Goal: Task Accomplishment & Management: Manage account settings

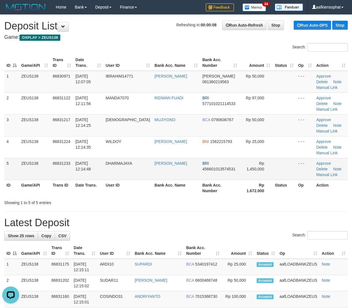
drag, startPoint x: 144, startPoint y: 163, endPoint x: 294, endPoint y: 163, distance: 149.8
click at [152, 165] on td "DARMAWAN SUSANTO" at bounding box center [176, 169] width 48 height 22
click at [82, 172] on td "31/08/2025 12:14:48" at bounding box center [88, 169] width 30 height 22
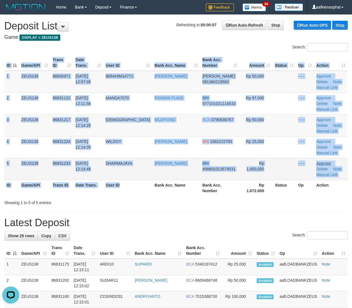
drag, startPoint x: 123, startPoint y: 190, endPoint x: 318, endPoint y: 165, distance: 196.4
click at [133, 190] on div "ID Game/API Trans ID Date Trans. User ID Bank Acc. Name Bank Acc. Number Amount…" at bounding box center [176, 125] width 352 height 145
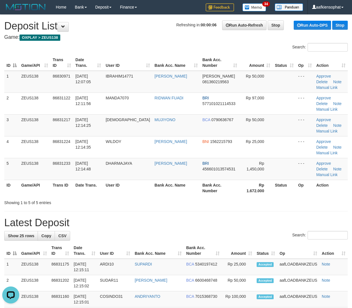
drag, startPoint x: 160, startPoint y: 195, endPoint x: 218, endPoint y: 191, distance: 58.2
click at [162, 198] on div "Showing 1 to 5 of 5 entries" at bounding box center [176, 202] width 352 height 8
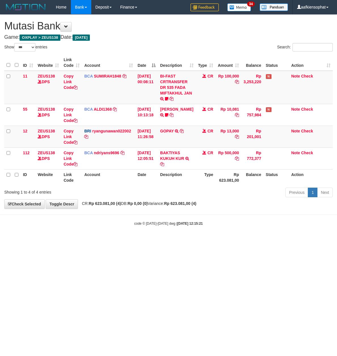
select select "***"
drag, startPoint x: 188, startPoint y: 233, endPoint x: 178, endPoint y: 217, distance: 19.0
click at [188, 233] on body "Toggle navigation Home Bank Account List Load By Website Group [OXPLAY] ZEUS138…" at bounding box center [168, 120] width 337 height 240
click at [169, 214] on body "Toggle navigation Home Bank Account List Load By Website Group [OXPLAY] ZEUS138…" at bounding box center [168, 120] width 337 height 240
drag, startPoint x: 155, startPoint y: 206, endPoint x: 2, endPoint y: 199, distance: 153.9
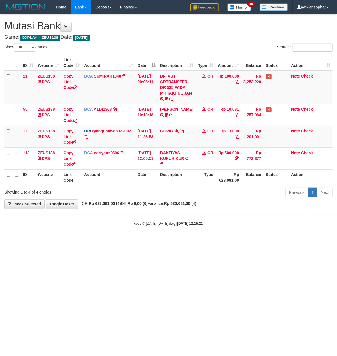
click at [112, 207] on div "**********" at bounding box center [168, 112] width 337 height 194
click at [187, 187] on div "Show ** ** ** *** entries Search: ID Website Link Code Account Date Description…" at bounding box center [168, 121] width 328 height 156
select select "***"
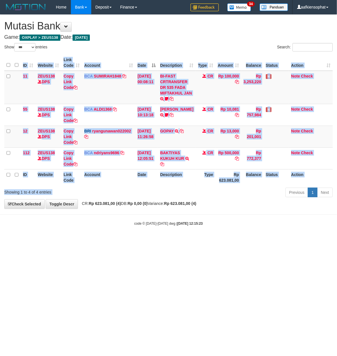
click at [264, 191] on div "Show ** ** ** *** entries Search: ID Website Link Code Account Date Description…" at bounding box center [168, 121] width 328 height 156
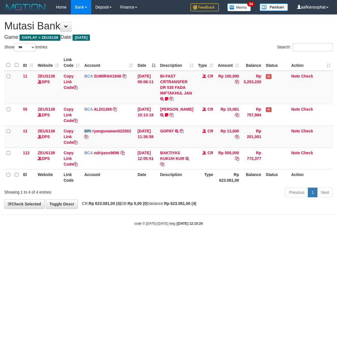
select select "***"
drag, startPoint x: 281, startPoint y: 224, endPoint x: 278, endPoint y: 225, distance: 3.1
click at [279, 225] on body "Toggle navigation Home Bank Account List Load By Website Group [OXPLAY] ZEUS138…" at bounding box center [168, 120] width 337 height 240
drag, startPoint x: 217, startPoint y: 238, endPoint x: 208, endPoint y: 234, distance: 10.5
click at [212, 238] on body "Toggle navigation Home Bank Account List Load By Website Group [OXPLAY] ZEUS138…" at bounding box center [168, 120] width 337 height 240
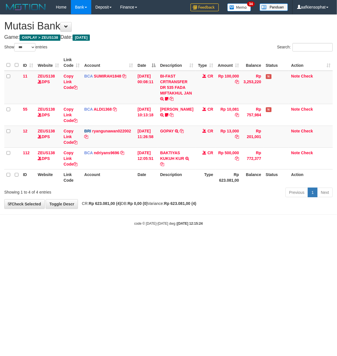
click at [133, 228] on body "Toggle navigation Home Bank Account List Load By Website Group [OXPLAY] ZEUS138…" at bounding box center [168, 120] width 337 height 240
click at [129, 231] on body "Toggle navigation Home Bank Account List Load By Website Group [OXPLAY] ZEUS138…" at bounding box center [168, 120] width 337 height 240
drag, startPoint x: 264, startPoint y: 225, endPoint x: 170, endPoint y: 221, distance: 94.1
click at [259, 225] on div "code © 2012-2018 dwg | 2025/08/31 12:15:24" at bounding box center [168, 224] width 337 height 6
drag, startPoint x: 286, startPoint y: 247, endPoint x: 4, endPoint y: 249, distance: 281.7
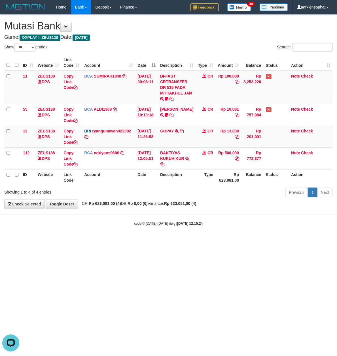
click at [256, 240] on html "Toggle navigation Home Bank Account List Load By Website Group [OXPLAY] ZEUS138…" at bounding box center [168, 120] width 337 height 240
click at [201, 235] on body "Toggle navigation Home Bank Account List Load By Website Group [OXPLAY] ZEUS138…" at bounding box center [168, 120] width 337 height 240
drag, startPoint x: 201, startPoint y: 235, endPoint x: 200, endPoint y: 231, distance: 3.7
click at [200, 234] on body "Toggle navigation Home Bank Account List Load By Website Group [OXPLAY] ZEUS138…" at bounding box center [168, 120] width 337 height 240
click at [200, 231] on body "Toggle navigation Home Bank Account List Load By Website Group [OXPLAY] ZEUS138…" at bounding box center [168, 120] width 337 height 240
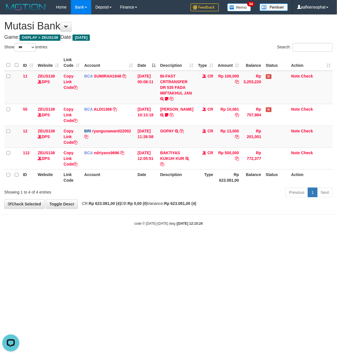
drag, startPoint x: 173, startPoint y: 239, endPoint x: 37, endPoint y: 237, distance: 136.2
click at [173, 239] on body "Toggle navigation Home Bank Account List Load By Website Group [OXPLAY] ZEUS138…" at bounding box center [168, 120] width 337 height 240
drag, startPoint x: 261, startPoint y: 241, endPoint x: 175, endPoint y: 234, distance: 86.4
click at [254, 240] on html "Toggle navigation Home Bank Account List Load By Website Group [OXPLAY] ZEUS138…" at bounding box center [168, 120] width 337 height 240
click at [275, 210] on body "Toggle navigation Home Bank Account List Load By Website Group [OXPLAY] ZEUS138…" at bounding box center [168, 120] width 337 height 240
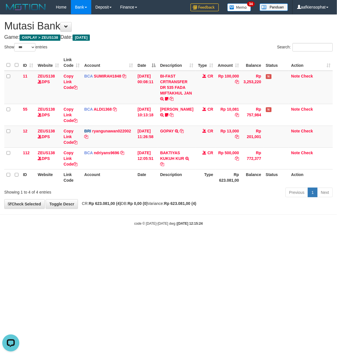
drag, startPoint x: 271, startPoint y: 217, endPoint x: 215, endPoint y: 215, distance: 56.1
click at [270, 218] on body "Toggle navigation Home Bank Account List Load By Website Group [OXPLAY] ZEUS138…" at bounding box center [168, 120] width 337 height 240
drag, startPoint x: 221, startPoint y: 203, endPoint x: 2, endPoint y: 219, distance: 219.7
click at [179, 216] on body "Toggle navigation Home Bank Account List Load By Website Group [OXPLAY] ZEUS138…" at bounding box center [168, 120] width 337 height 240
drag, startPoint x: 272, startPoint y: 222, endPoint x: 3, endPoint y: 229, distance: 269.4
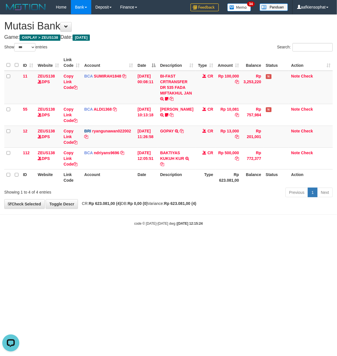
click at [222, 225] on div "code © 2012-2018 dwg | 2025/08/31 12:15:24" at bounding box center [168, 224] width 337 height 6
drag, startPoint x: 275, startPoint y: 216, endPoint x: 270, endPoint y: 221, distance: 7.2
click at [271, 220] on body "Toggle navigation Home Bank Account List Load By Website Group [OXPLAY] ZEUS138…" at bounding box center [168, 120] width 337 height 240
click at [269, 222] on div "code © 2012-2018 dwg | 2025/08/31 12:15:24" at bounding box center [168, 224] width 337 height 6
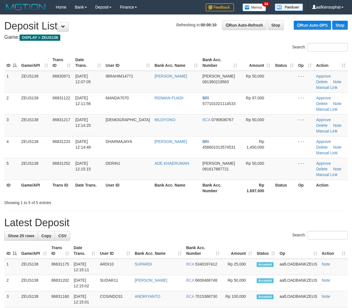
click at [185, 217] on h1 "Latest Deposit" at bounding box center [176, 222] width 344 height 11
drag, startPoint x: 206, startPoint y: 214, endPoint x: 203, endPoint y: 217, distance: 3.4
click at [203, 217] on h1 "Latest Deposit" at bounding box center [176, 222] width 344 height 11
drag, startPoint x: 170, startPoint y: 217, endPoint x: 354, endPoint y: 197, distance: 185.4
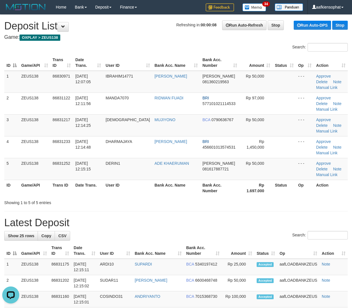
click at [179, 220] on h1 "Latest Deposit" at bounding box center [176, 222] width 344 height 11
click at [184, 217] on h1 "Latest Deposit" at bounding box center [176, 222] width 344 height 11
drag, startPoint x: 186, startPoint y: 220, endPoint x: 198, endPoint y: 215, distance: 12.6
click at [193, 218] on h1 "Latest Deposit" at bounding box center [176, 222] width 344 height 11
drag, startPoint x: 198, startPoint y: 215, endPoint x: 301, endPoint y: 207, distance: 104.0
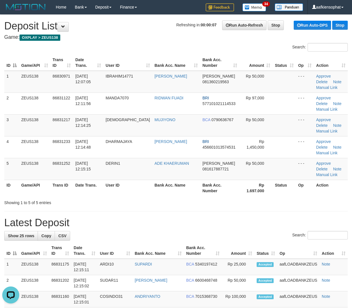
click at [208, 217] on h1 "Latest Deposit" at bounding box center [176, 222] width 344 height 11
click at [227, 217] on h1 "Latest Deposit" at bounding box center [176, 222] width 344 height 11
drag, startPoint x: 227, startPoint y: 213, endPoint x: 227, endPoint y: 223, distance: 10.2
click at [227, 217] on h1 "Latest Deposit" at bounding box center [176, 222] width 344 height 11
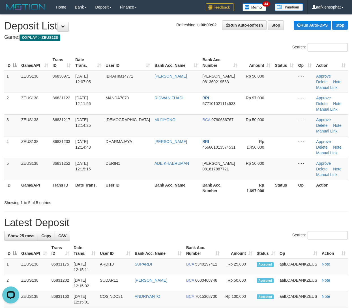
drag, startPoint x: 225, startPoint y: 177, endPoint x: 357, endPoint y: 183, distance: 132.4
click at [229, 179] on td "DANA 081617887721" at bounding box center [219, 169] width 39 height 22
drag, startPoint x: 198, startPoint y: 184, endPoint x: 353, endPoint y: 186, distance: 155.2
click at [208, 185] on th "Bank Acc. Number" at bounding box center [219, 188] width 39 height 16
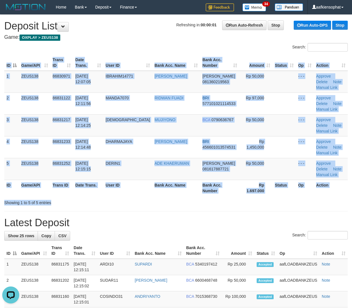
click at [233, 191] on div "Search: ID Game/API Trans ID Date Trans. User ID Bank Acc. Name Bank Acc. Numbe…" at bounding box center [176, 124] width 344 height 163
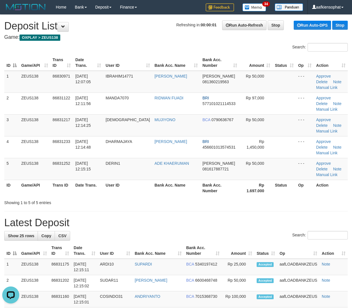
drag, startPoint x: 198, startPoint y: 193, endPoint x: 264, endPoint y: 191, distance: 66.6
drag, startPoint x: 205, startPoint y: 215, endPoint x: 210, endPoint y: 213, distance: 5.4
click at [206, 217] on h1 "Latest Deposit" at bounding box center [176, 222] width 344 height 11
drag, startPoint x: 219, startPoint y: 208, endPoint x: 354, endPoint y: 203, distance: 135.4
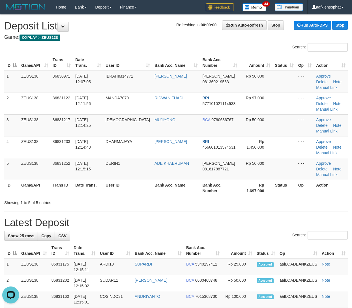
drag, startPoint x: 179, startPoint y: 204, endPoint x: 356, endPoint y: 193, distance: 177.6
drag, startPoint x: 144, startPoint y: 174, endPoint x: 266, endPoint y: 165, distance: 122.1
click at [152, 174] on td "ADE KHAERUMAN" at bounding box center [176, 169] width 48 height 22
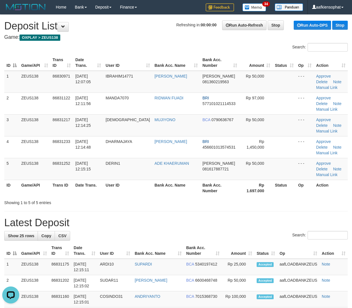
drag, startPoint x: 279, startPoint y: 234, endPoint x: 283, endPoint y: 228, distance: 7.7
click at [279, 234] on div "Search:" at bounding box center [176, 236] width 344 height 10
click at [292, 231] on label "Search:" at bounding box center [319, 235] width 55 height 8
click at [163, 218] on h1 "Latest Deposit" at bounding box center [176, 222] width 344 height 11
drag, startPoint x: 167, startPoint y: 215, endPoint x: 354, endPoint y: 192, distance: 188.3
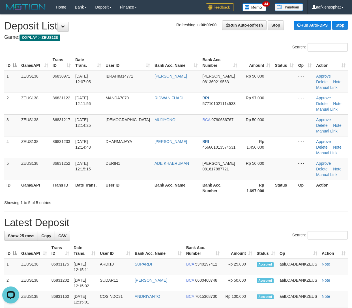
drag, startPoint x: 186, startPoint y: 225, endPoint x: 302, endPoint y: 196, distance: 119.1
drag, startPoint x: 319, startPoint y: 199, endPoint x: 319, endPoint y: 206, distance: 7.4
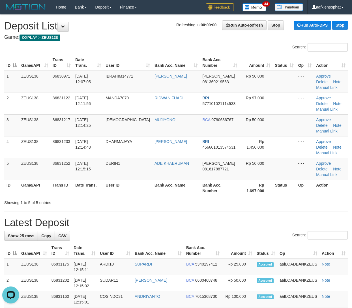
drag, startPoint x: 184, startPoint y: 230, endPoint x: 357, endPoint y: 212, distance: 174.0
click at [190, 231] on div "Search:" at bounding box center [176, 236] width 344 height 10
drag, startPoint x: 220, startPoint y: 218, endPoint x: 247, endPoint y: 219, distance: 27.8
click at [247, 219] on h1 "Latest Deposit" at bounding box center [176, 222] width 344 height 11
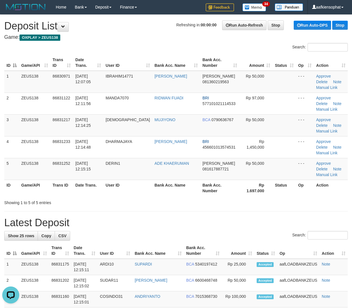
drag, startPoint x: 73, startPoint y: 155, endPoint x: 354, endPoint y: 161, distance: 280.9
click at [88, 152] on tr "4 ZEUS138 86831233 31/08/2025 12:14:48 DHARMAJAYA DARMAWAN SUSANTO BRI 45660101…" at bounding box center [176, 147] width 344 height 22
drag, startPoint x: 161, startPoint y: 211, endPoint x: 354, endPoint y: 217, distance: 193.8
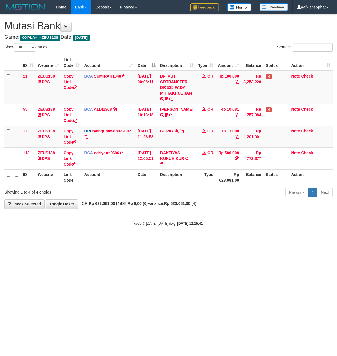
select select "***"
drag, startPoint x: 198, startPoint y: 215, endPoint x: 3, endPoint y: 216, distance: 194.8
click at [192, 215] on body "Toggle navigation Home Bank Account List Load By Website Group [OXPLAY] ZEUS138…" at bounding box center [168, 120] width 337 height 240
click at [180, 16] on div "**********" at bounding box center [168, 112] width 337 height 194
drag, startPoint x: 164, startPoint y: 157, endPoint x: 5, endPoint y: 170, distance: 159.4
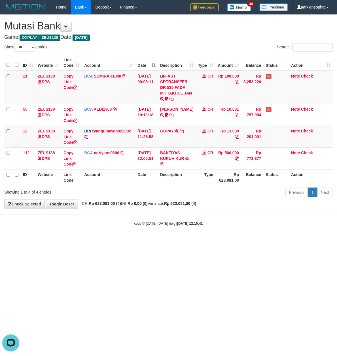
click at [162, 157] on tbody "11 ZEUS138 DPS Copy Link Code BCA SUMIRAH1848 DPS SUMIRAH mutasi_20250831_4156 …" at bounding box center [168, 120] width 328 height 99
click at [229, 215] on body "Toggle navigation Home Bank Account List Load By Website Group [OXPLAY] ZEUS138…" at bounding box center [168, 120] width 337 height 240
drag, startPoint x: 134, startPoint y: 234, endPoint x: 89, endPoint y: 262, distance: 53.6
click at [118, 240] on html "Toggle navigation Home Bank Account List Load By Website Group [OXPLAY] ZEUS138…" at bounding box center [168, 120] width 337 height 240
drag, startPoint x: 305, startPoint y: 231, endPoint x: 69, endPoint y: 234, distance: 235.6
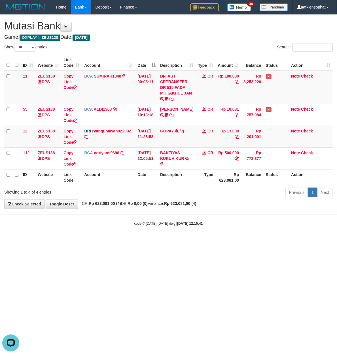
click at [297, 229] on body "Toggle navigation Home Bank Account List Load By Website Group [OXPLAY] ZEUS138…" at bounding box center [168, 120] width 337 height 240
drag, startPoint x: 238, startPoint y: 217, endPoint x: 37, endPoint y: 242, distance: 202.1
click at [199, 223] on body "Toggle navigation Home Bank Account List Load By Website Group [OXPLAY] ZEUS138…" at bounding box center [168, 120] width 337 height 240
drag, startPoint x: 163, startPoint y: 213, endPoint x: 1, endPoint y: 225, distance: 162.4
click at [161, 213] on body "Toggle navigation Home Bank Account List Load By Website Group [OXPLAY] ZEUS138…" at bounding box center [168, 120] width 337 height 240
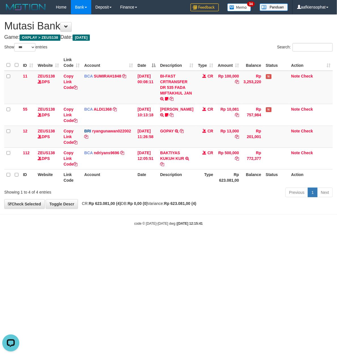
click at [23, 240] on html "Toggle navigation Home Bank Account List Load By Website Group [OXPLAY] ZEUS138…" at bounding box center [168, 120] width 337 height 240
click at [160, 41] on div "**********" at bounding box center [168, 112] width 337 height 194
drag, startPoint x: 263, startPoint y: 244, endPoint x: 72, endPoint y: 247, distance: 191.1
click at [243, 240] on html "Toggle navigation Home Bank Account List Load By Website Group [OXPLAY] ZEUS138…" at bounding box center [168, 120] width 337 height 240
drag, startPoint x: 214, startPoint y: 250, endPoint x: 160, endPoint y: 280, distance: 62.1
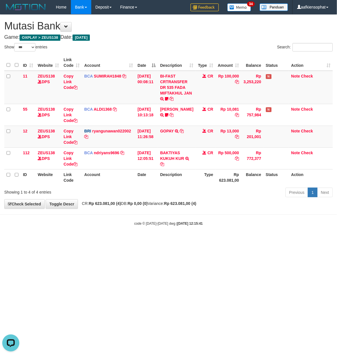
click at [189, 240] on html "Toggle navigation Home Bank Account List Load By Website Group [OXPLAY] ZEUS138…" at bounding box center [168, 120] width 337 height 240
click at [142, 240] on html "Toggle navigation Home Bank Account List Load By Website Group [OXPLAY] ZEUS138…" at bounding box center [168, 120] width 337 height 240
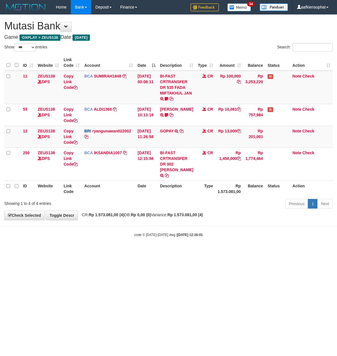
select select "***"
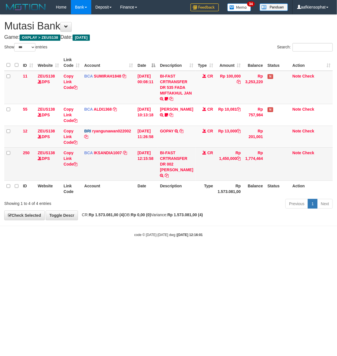
click at [89, 176] on td "BCA IKSANDIA1007 DPS IKSANDI ABIANSYAH mutasi_20250831_4118 | 250 mutasi_202508…" at bounding box center [108, 164] width 53 height 33
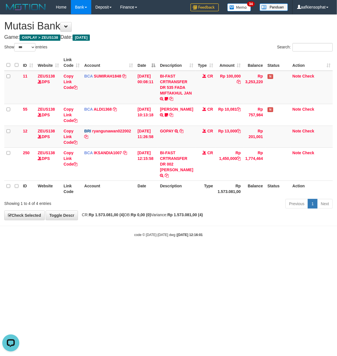
drag, startPoint x: 177, startPoint y: 221, endPoint x: 93, endPoint y: 183, distance: 92.1
click at [169, 216] on div "**********" at bounding box center [168, 117] width 337 height 205
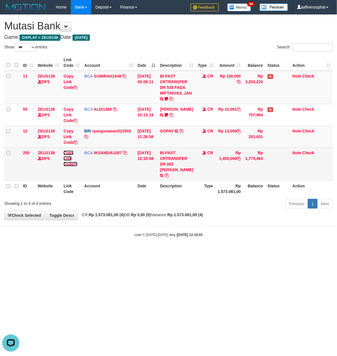
click at [71, 163] on link "Copy Link Code" at bounding box center [70, 159] width 14 height 16
copy div "Previous 1 Next Check Selected Toggle Descr CR: Rp 1.573.081,00 (4) DB: Rp 0,00…"
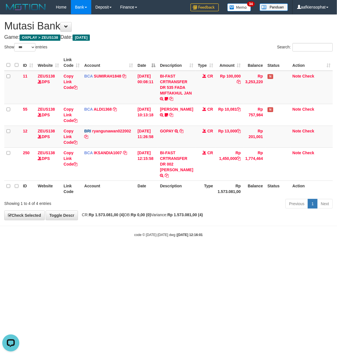
scroll to position [84, 0]
click at [135, 237] on small "code © [DATE]-[DATE] dwg | [DATE] 12:16:01" at bounding box center [168, 235] width 69 height 4
drag, startPoint x: 245, startPoint y: 262, endPoint x: 289, endPoint y: 201, distance: 75.2
click at [255, 236] on html "Toggle navigation Home Bank Account List Load By Website Group [OXPLAY] ZEUS138…" at bounding box center [168, 126] width 337 height 252
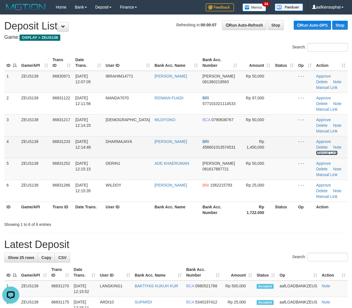
click at [327, 151] on link "Manual Link" at bounding box center [327, 153] width 22 height 5
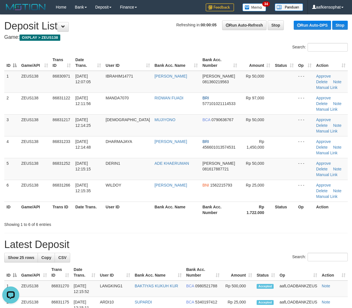
drag, startPoint x: 255, startPoint y: 263, endPoint x: 255, endPoint y: 259, distance: 3.4
click at [255, 264] on th "Status" at bounding box center [266, 272] width 23 height 16
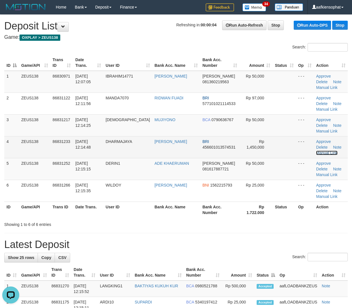
click at [327, 151] on link "Manual Link" at bounding box center [327, 153] width 22 height 5
click at [316, 151] on link "Manual Link" at bounding box center [327, 153] width 22 height 5
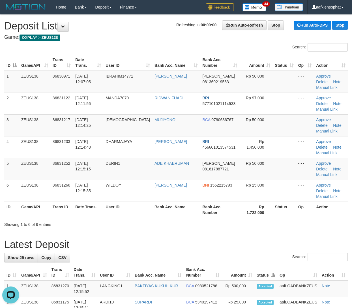
drag, startPoint x: 249, startPoint y: 239, endPoint x: 357, endPoint y: 238, distance: 108.4
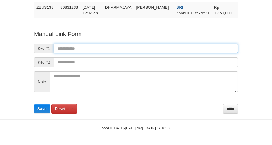
paste input "**********"
drag, startPoint x: 105, startPoint y: 42, endPoint x: 72, endPoint y: 53, distance: 35.2
click at [105, 42] on form "Manual Link Form Key #1 Key #2 Note Save Reset Link *****" at bounding box center [136, 72] width 204 height 84
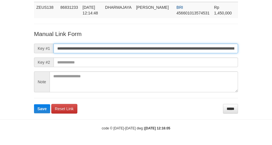
scroll to position [0, 386]
type input "**********"
click at [34, 104] on button "Save" at bounding box center [42, 108] width 16 height 9
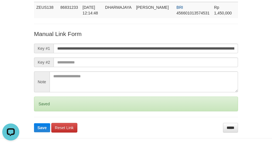
scroll to position [0, 0]
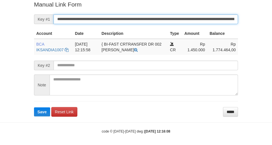
click at [34, 107] on button "Save" at bounding box center [42, 111] width 16 height 9
click at [146, 16] on input "**********" at bounding box center [146, 19] width 184 height 10
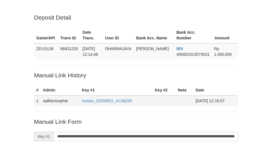
click at [137, 23] on div "Deposit Detail Game/API Trans ID Date Trans. User ID Bank Acc. Name Bank Acc. N…" at bounding box center [136, 133] width 212 height 240
click at [138, 23] on div "Deposit Detail Game/API Trans ID Date Trans. User ID Bank Acc. Name Bank Acc. N…" at bounding box center [136, 133] width 212 height 240
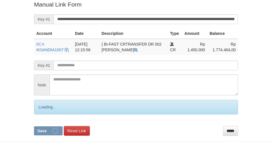
click at [34, 126] on button "Save" at bounding box center [48, 130] width 29 height 9
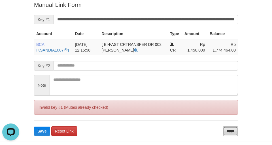
click at [229, 131] on input "*****" at bounding box center [230, 131] width 15 height 10
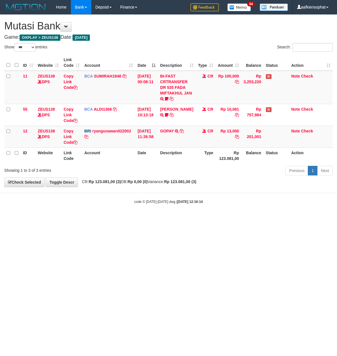
select select "***"
drag, startPoint x: 155, startPoint y: 257, endPoint x: 173, endPoint y: 249, distance: 19.4
click at [156, 219] on html "Toggle navigation Home Bank Account List Load By Website Group [OXPLAY] ZEUS138…" at bounding box center [168, 109] width 337 height 219
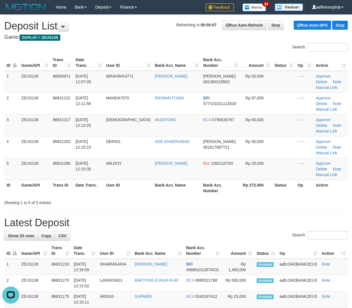
drag, startPoint x: 268, startPoint y: 154, endPoint x: 357, endPoint y: 162, distance: 89.3
click at [272, 149] on table "ID Game/API Trans ID Date Trans. User ID Bank Acc. Name Bank Acc. Number Amount…" at bounding box center [176, 125] width 344 height 141
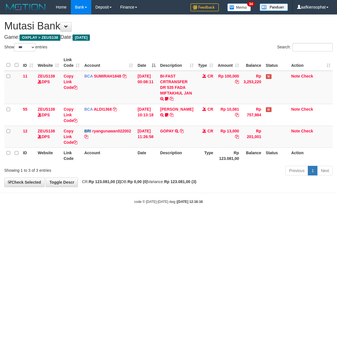
select select "***"
click at [194, 219] on html "Toggle navigation Home Bank Account List Load By Website Group [OXPLAY] ZEUS138…" at bounding box center [168, 109] width 337 height 219
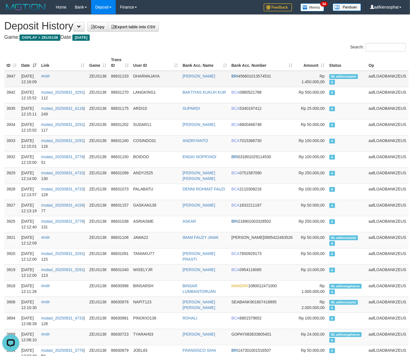
click at [339, 76] on span "ML aafkiensophat" at bounding box center [344, 76] width 29 height 5
copy td "ML aafkiensophat A"
click at [339, 76] on span "ML aafkiensophat" at bounding box center [344, 76] width 29 height 5
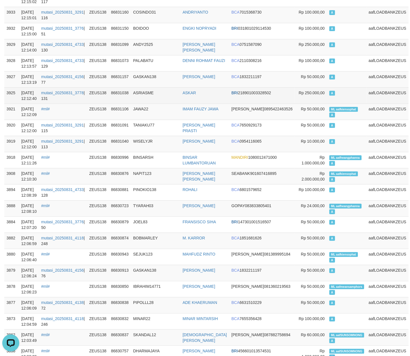
scroll to position [151, 0]
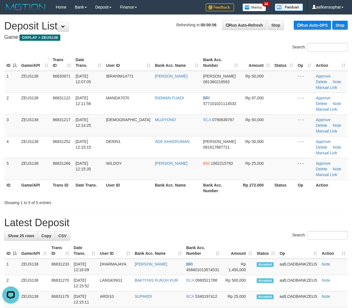
click at [133, 217] on h1 "Latest Deposit" at bounding box center [176, 222] width 344 height 11
drag, startPoint x: 174, startPoint y: 180, endPoint x: 354, endPoint y: 167, distance: 180.8
drag, startPoint x: 138, startPoint y: 149, endPoint x: 356, endPoint y: 168, distance: 218.8
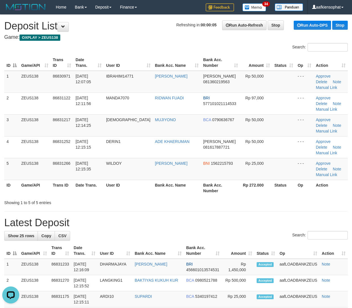
click at [150, 158] on tr "5 ZEUS138 86831266 31/08/2025 12:15:35 WILDOY TEDI PURBA BNI 1562215793 Rp 25,0…" at bounding box center [176, 169] width 344 height 22
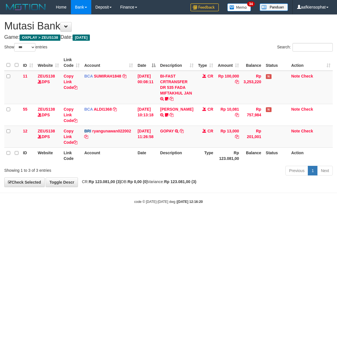
select select "***"
drag, startPoint x: 62, startPoint y: 229, endPoint x: 55, endPoint y: 248, distance: 19.9
click at [61, 219] on html "Toggle navigation Home Bank Account List Load By Website Group [OXPLAY] ZEUS138…" at bounding box center [168, 109] width 337 height 219
drag, startPoint x: 143, startPoint y: 230, endPoint x: 52, endPoint y: 222, distance: 91.0
click at [128, 219] on html "Toggle navigation Home Bank Account List Load By Website Group [OXPLAY] ZEUS138…" at bounding box center [168, 109] width 337 height 219
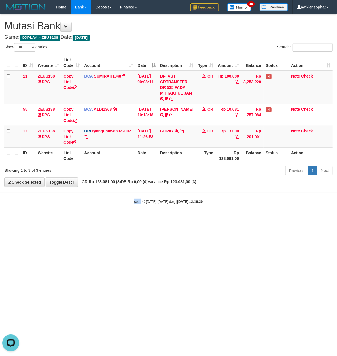
click at [251, 179] on div "**********" at bounding box center [168, 101] width 337 height 172
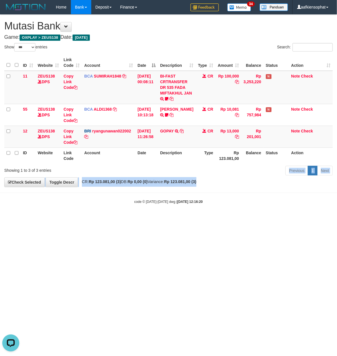
click at [253, 180] on div "**********" at bounding box center [168, 101] width 337 height 172
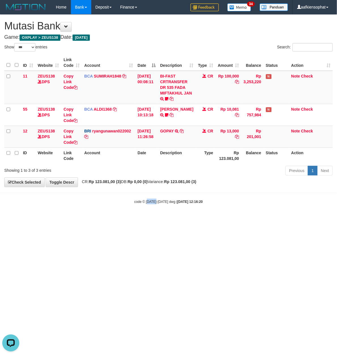
drag, startPoint x: 155, startPoint y: 198, endPoint x: 1, endPoint y: 206, distance: 154.2
click at [153, 199] on body "Toggle navigation Home Bank Account List Load By Website Group [OXPLAY] ZEUS138…" at bounding box center [168, 109] width 337 height 219
click at [200, 219] on html "Toggle navigation Home Bank Account List Load By Website Group [OXPLAY] ZEUS138…" at bounding box center [168, 109] width 337 height 219
click at [188, 219] on html "Toggle navigation Home Bank Account List Load By Website Group [OXPLAY] ZEUS138…" at bounding box center [168, 109] width 337 height 219
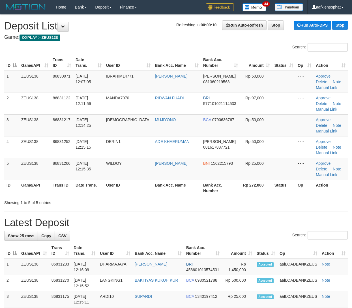
drag, startPoint x: 133, startPoint y: 185, endPoint x: 357, endPoint y: 199, distance: 224.7
click at [145, 217] on h1 "Latest Deposit" at bounding box center [176, 222] width 344 height 11
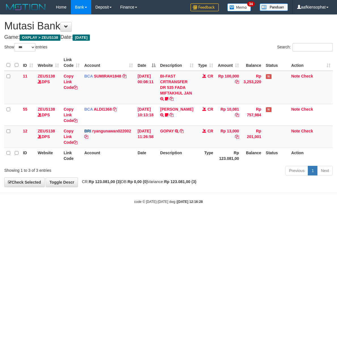
select select "***"
click at [175, 219] on html "Toggle navigation Home Bank Account List Load By Website Group [OXPLAY] ZEUS138…" at bounding box center [168, 109] width 337 height 219
click at [14, 216] on body "Toggle navigation Home Bank Account List Load By Website Group [OXPLAY] ZEUS138…" at bounding box center [168, 109] width 337 height 219
drag, startPoint x: 200, startPoint y: 206, endPoint x: 1, endPoint y: 196, distance: 199.6
click at [195, 211] on body "Toggle navigation Home Bank Account List Load By Website Group [OXPLAY] ZEUS138…" at bounding box center [168, 109] width 337 height 219
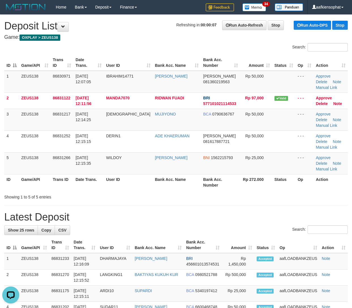
drag, startPoint x: 182, startPoint y: 178, endPoint x: 357, endPoint y: 182, distance: 175.0
click at [185, 206] on hr at bounding box center [176, 206] width 344 height 0
click at [207, 192] on div "Showing 1 to 5 of 5 entries" at bounding box center [176, 196] width 352 height 8
drag, startPoint x: 148, startPoint y: 171, endPoint x: 355, endPoint y: 181, distance: 206.7
click at [162, 192] on div "Showing 1 to 5 of 5 entries" at bounding box center [176, 196] width 352 height 8
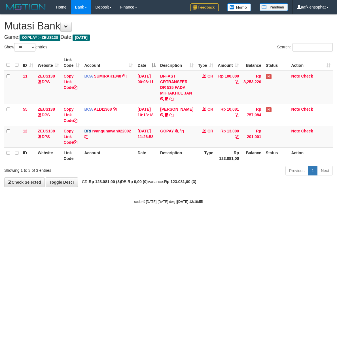
select select "***"
drag, startPoint x: 0, startPoint y: 0, endPoint x: 212, endPoint y: 207, distance: 296.3
click at [212, 207] on body "Toggle navigation Home Bank Account List Load By Website Group [OXPLAY] ZEUS138…" at bounding box center [168, 109] width 337 height 219
select select "***"
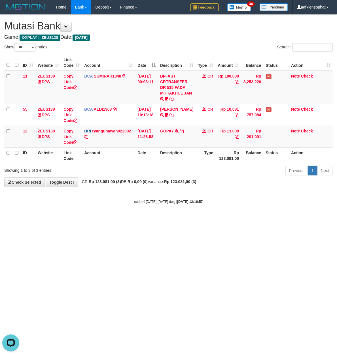
click at [170, 170] on div "Previous 1 Next" at bounding box center [238, 171] width 188 height 12
drag, startPoint x: 170, startPoint y: 170, endPoint x: 4, endPoint y: 155, distance: 167.4
click at [165, 167] on div "Previous 1 Next" at bounding box center [238, 171] width 188 height 12
click at [187, 181] on div "**********" at bounding box center [168, 101] width 337 height 172
click at [187, 182] on strong "Rp 123.081,00 (3)" at bounding box center [180, 182] width 32 height 5
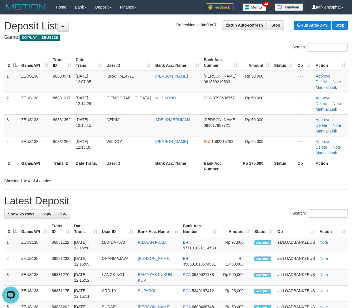
drag, startPoint x: 142, startPoint y: 151, endPoint x: 240, endPoint y: 155, distance: 98.1
click at [142, 158] on th "User ID" at bounding box center [128, 166] width 49 height 16
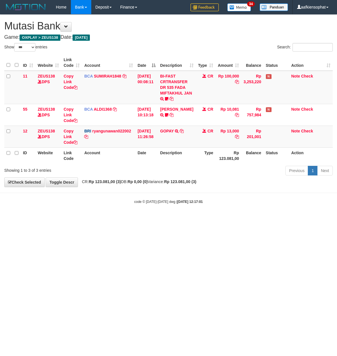
select select "***"
click at [235, 181] on div "**********" at bounding box center [168, 101] width 337 height 172
select select "***"
click at [140, 181] on strong "Rp 0,00 (0)" at bounding box center [137, 182] width 20 height 5
drag, startPoint x: 132, startPoint y: 189, endPoint x: 3, endPoint y: 202, distance: 130.0
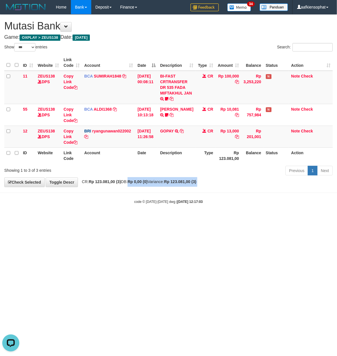
click at [131, 190] on body "Toggle navigation Home Bank Account List Load By Website Group [OXPLAY] ZEUS138…" at bounding box center [168, 109] width 337 height 219
drag, startPoint x: 141, startPoint y: 202, endPoint x: 2, endPoint y: 204, distance: 139.0
click at [129, 204] on div "code © 2012-2018 dwg | 2025/08/31 12:17:03" at bounding box center [168, 202] width 337 height 6
click at [114, 194] on body "Toggle navigation Home Bank Account List Load By Website Group [OXPLAY] ZEUS138…" at bounding box center [168, 109] width 337 height 219
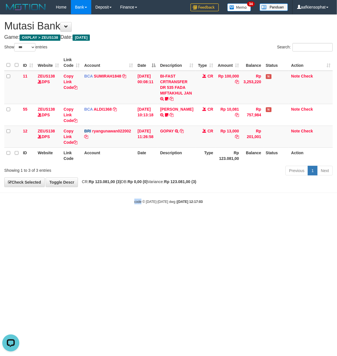
click at [114, 195] on body "Toggle navigation Home Bank Account List Load By Website Group [OXPLAY] ZEUS138…" at bounding box center [168, 109] width 337 height 219
click at [114, 196] on body "Toggle navigation Home Bank Account List Load By Website Group [OXPLAY] ZEUS138…" at bounding box center [168, 109] width 337 height 219
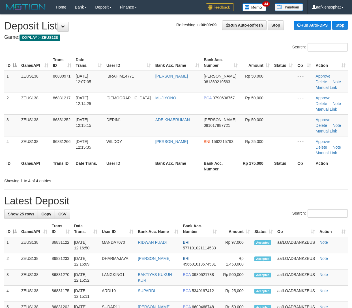
drag, startPoint x: 176, startPoint y: 175, endPoint x: 264, endPoint y: 169, distance: 88.5
click at [177, 195] on h1 "Latest Deposit" at bounding box center [176, 200] width 344 height 11
click at [71, 195] on h1 "Latest Deposit" at bounding box center [176, 200] width 344 height 11
click at [115, 195] on h1 "Latest Deposit" at bounding box center [176, 200] width 344 height 11
drag, startPoint x: 87, startPoint y: 180, endPoint x: 119, endPoint y: 178, distance: 31.5
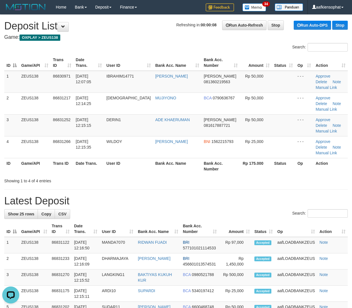
click at [99, 195] on h1 "Latest Deposit" at bounding box center [176, 200] width 344 height 11
drag, startPoint x: 103, startPoint y: 169, endPoint x: 238, endPoint y: 168, distance: 135.1
drag, startPoint x: 27, startPoint y: 184, endPoint x: 87, endPoint y: 188, distance: 60.5
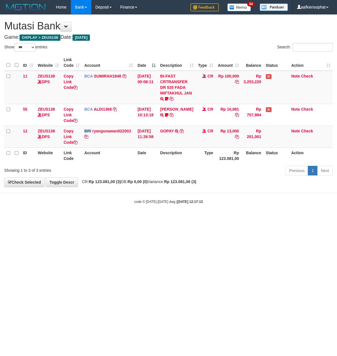
select select "***"
drag, startPoint x: 80, startPoint y: 191, endPoint x: 56, endPoint y: 193, distance: 23.9
click at [66, 193] on body "Toggle navigation Home Bank Account List Load By Website Group [OXPLAY] ZEUS138…" at bounding box center [168, 109] width 337 height 219
drag, startPoint x: 197, startPoint y: 225, endPoint x: 84, endPoint y: 217, distance: 113.0
click at [162, 219] on html "Toggle navigation Home Bank Account List Load By Website Group [OXPLAY] ZEUS138…" at bounding box center [168, 109] width 337 height 219
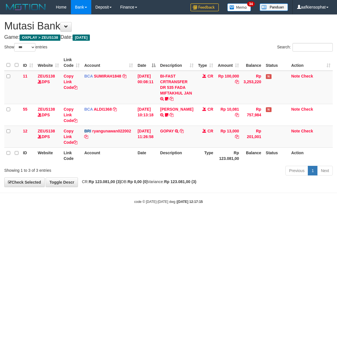
select select "***"
click at [181, 209] on body "Toggle navigation Home Bank Account List Load By Website Group [OXPLAY] ZEUS138…" at bounding box center [168, 109] width 337 height 219
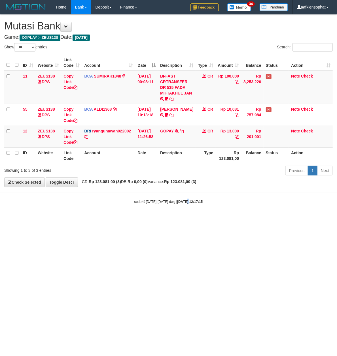
click at [181, 210] on body "Toggle navigation Home Bank Account List Load By Website Group [OXPLAY] ZEUS138…" at bounding box center [168, 109] width 337 height 219
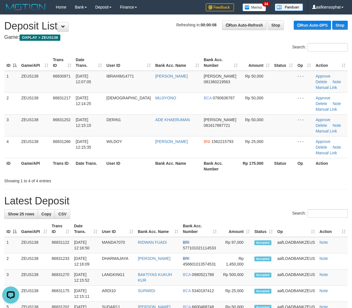
drag, startPoint x: 202, startPoint y: 172, endPoint x: 235, endPoint y: 174, distance: 33.1
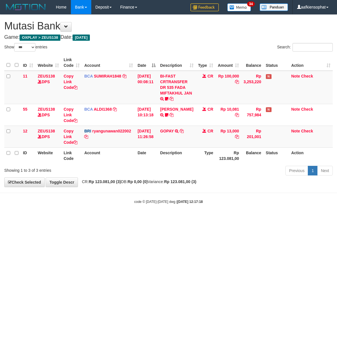
select select "***"
click at [141, 193] on body "Toggle navigation Home Bank Account List Load By Website Group [OXPLAY] ZEUS138…" at bounding box center [168, 109] width 337 height 219
click at [140, 196] on body "Toggle navigation Home Bank Account List Load By Website Group [OXPLAY] ZEUS138…" at bounding box center [168, 109] width 337 height 219
click at [139, 200] on div "code © 2012-2018 dwg | 2025/08/31 12:17:18" at bounding box center [168, 202] width 337 height 6
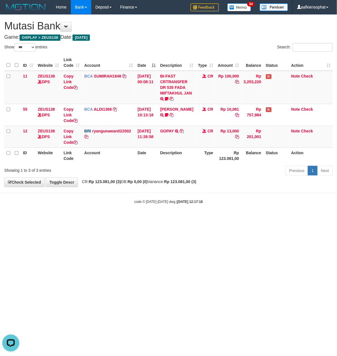
click at [139, 200] on div "code © 2012-2018 dwg | 2025/08/31 12:17:18" at bounding box center [168, 202] width 337 height 6
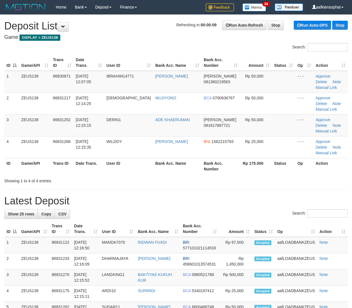
drag, startPoint x: 235, startPoint y: 149, endPoint x: 355, endPoint y: 142, distance: 120.6
click at [243, 158] on th "Rp 175.000" at bounding box center [256, 166] width 32 height 16
drag, startPoint x: 164, startPoint y: 151, endPoint x: 196, endPoint y: 154, distance: 32.5
click at [178, 152] on div "ID Game/API Trans ID Date Trans. User ID Bank Acc. Name Bank Acc. Number Amount…" at bounding box center [176, 114] width 352 height 123
drag, startPoint x: 172, startPoint y: 178, endPoint x: 283, endPoint y: 162, distance: 112.1
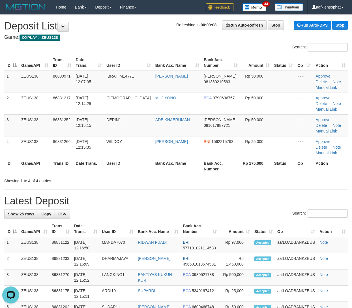
click at [186, 195] on h1 "Latest Deposit" at bounding box center [176, 200] width 344 height 11
click at [243, 195] on h1 "Latest Deposit" at bounding box center [176, 200] width 344 height 11
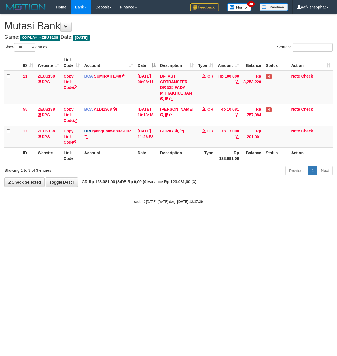
select select "***"
drag, startPoint x: 221, startPoint y: 194, endPoint x: 192, endPoint y: 190, distance: 29.9
click at [210, 192] on body "Toggle navigation Home Bank Account List Load By Website Group [OXPLAY] ZEUS138…" at bounding box center [168, 109] width 337 height 219
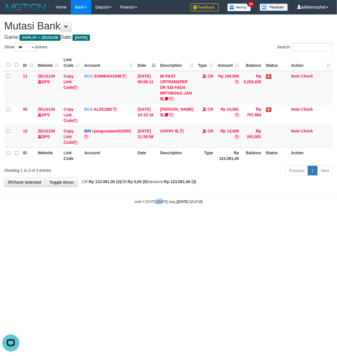
drag, startPoint x: 162, startPoint y: 202, endPoint x: 192, endPoint y: 168, distance: 44.7
click at [165, 197] on body "Toggle navigation Home Bank Account List Load By Website Group [OXPLAY] ZEUS138…" at bounding box center [168, 109] width 337 height 219
select select "***"
drag, startPoint x: 237, startPoint y: 215, endPoint x: 205, endPoint y: 217, distance: 31.7
click at [240, 215] on body "Toggle navigation Home Bank Account List Load By Website Group [OXPLAY] ZEUS138…" at bounding box center [168, 109] width 337 height 219
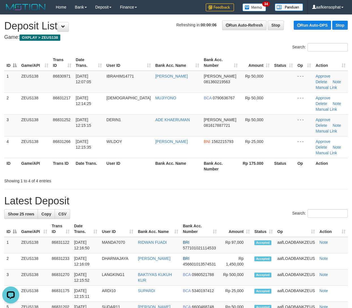
drag, startPoint x: 87, startPoint y: 132, endPoint x: 260, endPoint y: 145, distance: 173.8
click at [104, 136] on td "31/08/2025 12:15:35" at bounding box center [89, 147] width 31 height 22
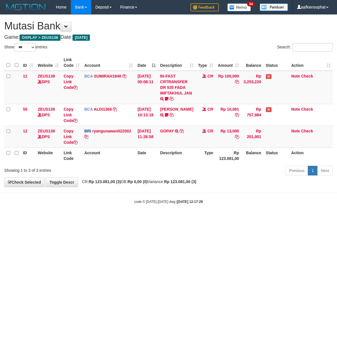
select select "***"
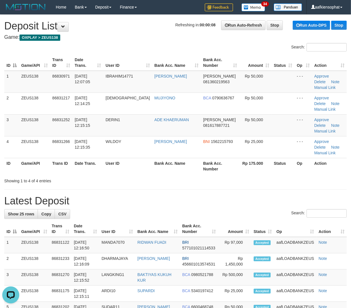
click at [152, 158] on th "Bank Acc. Name" at bounding box center [176, 166] width 49 height 16
drag, startPoint x: 127, startPoint y: 145, endPoint x: 357, endPoint y: 161, distance: 229.9
click at [141, 158] on tr "ID Game/API Trans ID Date Trans. User ID Bank Acc. Name Bank Acc. Number Rp 175…" at bounding box center [175, 166] width 343 height 16
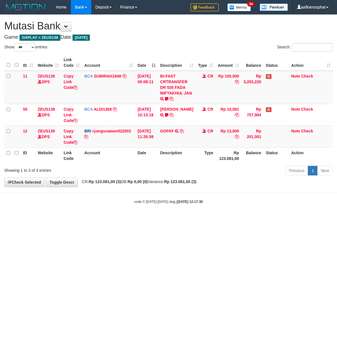
select select "***"
drag, startPoint x: 202, startPoint y: 214, endPoint x: 108, endPoint y: 204, distance: 94.5
click at [191, 214] on body "Toggle navigation Home Bank Account List Load By Website Group [OXPLAY] ZEUS138…" at bounding box center [168, 109] width 337 height 219
select select "***"
click at [134, 174] on div "Showing 1 to 3 of 3 entries Previous 1 Next" at bounding box center [168, 171] width 337 height 12
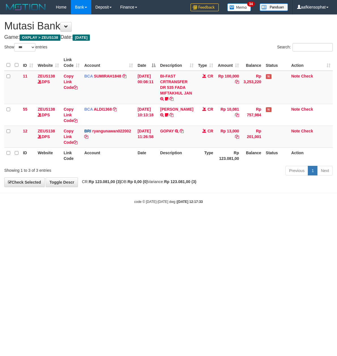
select select "***"
drag, startPoint x: 294, startPoint y: 232, endPoint x: 288, endPoint y: 232, distance: 6.8
click at [294, 219] on html "Toggle navigation Home Bank Account List Load By Website Group [OXPLAY] ZEUS138…" at bounding box center [168, 109] width 337 height 219
drag, startPoint x: 223, startPoint y: 230, endPoint x: 216, endPoint y: 228, distance: 7.3
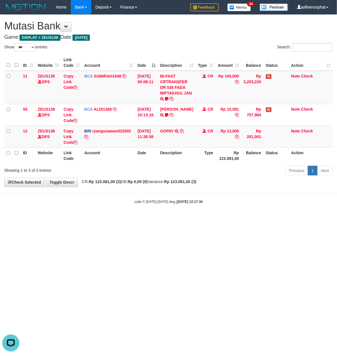
click at [219, 219] on html "Toggle navigation Home Bank Account List Load By Website Group [OXPLAY] ZEUS138…" at bounding box center [168, 109] width 337 height 219
click at [216, 219] on html "Toggle navigation Home Bank Account List Load By Website Group [OXPLAY] ZEUS138…" at bounding box center [168, 109] width 337 height 219
click at [157, 219] on html "Toggle navigation Home Bank Account List Load By Website Group [OXPLAY] ZEUS138…" at bounding box center [168, 109] width 337 height 219
drag, startPoint x: 160, startPoint y: 217, endPoint x: 163, endPoint y: 215, distance: 4.1
click at [161, 216] on body "Toggle navigation Home Bank Account List Load By Website Group [OXPLAY] ZEUS138…" at bounding box center [168, 109] width 337 height 219
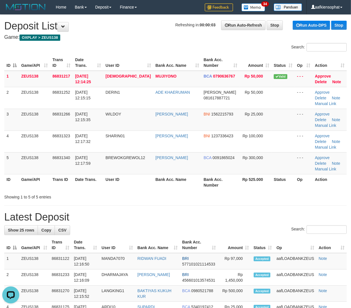
drag, startPoint x: 227, startPoint y: 201, endPoint x: 227, endPoint y: 196, distance: 5.1
click at [227, 195] on div "Showing 1 to 5 of 5 entries" at bounding box center [175, 196] width 351 height 8
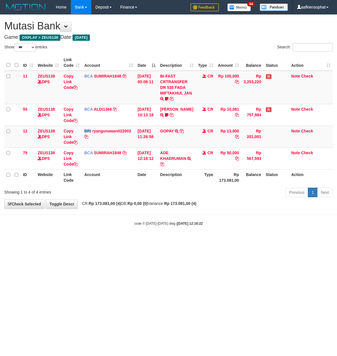
select select "***"
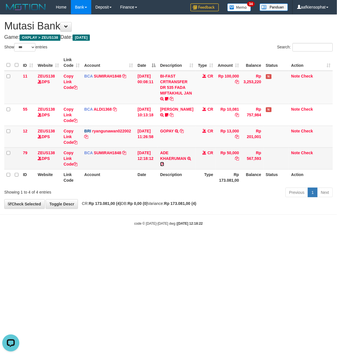
drag, startPoint x: 169, startPoint y: 164, endPoint x: 160, endPoint y: 168, distance: 10.1
click at [164, 164] on icon at bounding box center [162, 164] width 4 height 4
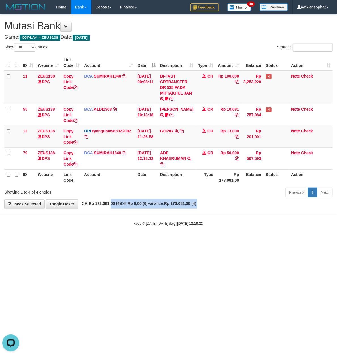
click at [92, 222] on body "Toggle navigation Home Bank Account List Load By Website Group [OXPLAY] ZEUS138…" at bounding box center [168, 120] width 337 height 240
click at [197, 240] on html "Toggle navigation Home Bank Account List Load By Website Group [OXPLAY] ZEUS138…" at bounding box center [168, 120] width 337 height 240
drag, startPoint x: 182, startPoint y: 255, endPoint x: 151, endPoint y: 254, distance: 31.7
click at [181, 240] on html "Toggle navigation Home Bank Account List Load By Website Group [OXPLAY] ZEUS138…" at bounding box center [168, 120] width 337 height 240
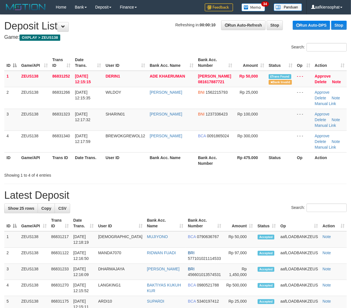
drag, startPoint x: 234, startPoint y: 199, endPoint x: 242, endPoint y: 193, distance: 9.9
drag, startPoint x: 314, startPoint y: 76, endPoint x: 220, endPoint y: 165, distance: 130.0
click at [315, 76] on link "Approve" at bounding box center [323, 76] width 16 height 5
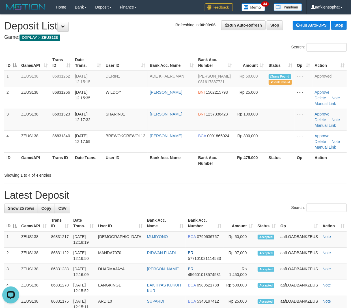
drag, startPoint x: 215, startPoint y: 166, endPoint x: 223, endPoint y: 161, distance: 9.5
click at [218, 163] on th "Bank Acc. Number" at bounding box center [215, 160] width 39 height 16
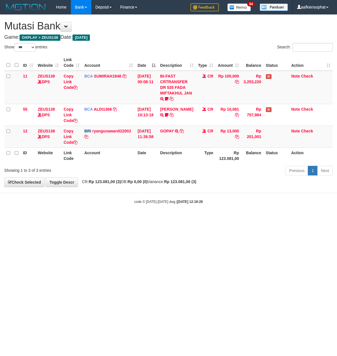
select select "***"
click at [129, 219] on html "Toggle navigation Home Bank Account List Load By Website Group [OXPLAY] ZEUS138…" at bounding box center [168, 109] width 337 height 219
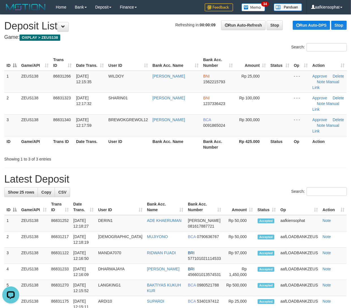
drag, startPoint x: 220, startPoint y: 172, endPoint x: 254, endPoint y: 180, distance: 35.1
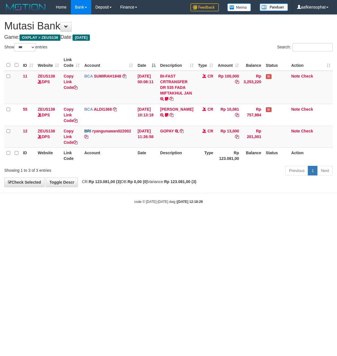
select select "***"
click at [131, 219] on html "Toggle navigation Home Bank Account List Load By Website Group [OXPLAY] ZEUS138…" at bounding box center [168, 109] width 337 height 219
drag, startPoint x: 0, startPoint y: 0, endPoint x: 131, endPoint y: 246, distance: 278.9
click at [131, 219] on html "Toggle navigation Home Bank Account List Load By Website Group [OXPLAY] ZEUS138…" at bounding box center [168, 109] width 337 height 219
select select "***"
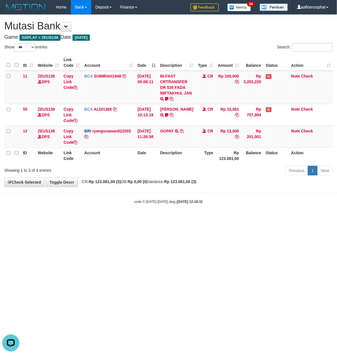
drag, startPoint x: 176, startPoint y: 26, endPoint x: 144, endPoint y: 52, distance: 41.1
click at [176, 26] on h1 "Mutasi Bank" at bounding box center [168, 25] width 328 height 11
drag, startPoint x: 117, startPoint y: 205, endPoint x: 110, endPoint y: 208, distance: 7.3
click at [111, 208] on body "Toggle navigation Home Bank Account List Load By Website Group [OXPLAY] ZEUS138…" at bounding box center [168, 109] width 337 height 219
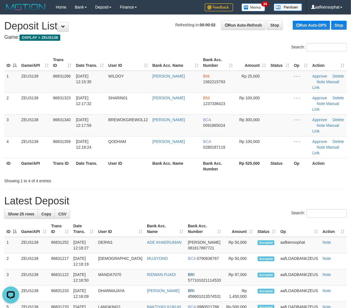
drag, startPoint x: 217, startPoint y: 168, endPoint x: 277, endPoint y: 163, distance: 60.8
click at [218, 168] on th "Bank Acc. Number" at bounding box center [218, 166] width 34 height 16
click at [187, 221] on th "Bank Acc. Number" at bounding box center [205, 229] width 38 height 16
click at [194, 221] on th "Bank Acc. Number" at bounding box center [205, 229] width 38 height 16
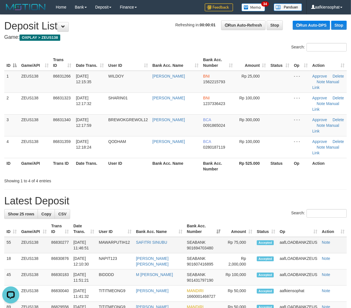
drag, startPoint x: 281, startPoint y: 245, endPoint x: 313, endPoint y: 248, distance: 31.8
click at [281, 245] on td "aafLOADBANKZEUS" at bounding box center [299, 245] width 42 height 16
click at [285, 247] on td "aafLOADBANKZEUS" at bounding box center [299, 245] width 42 height 16
drag, startPoint x: 138, startPoint y: 196, endPoint x: 142, endPoint y: 196, distance: 3.4
click at [138, 196] on h1 "Latest Deposit" at bounding box center [175, 200] width 343 height 11
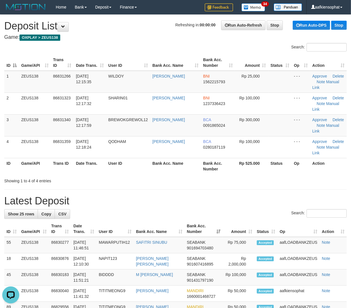
click at [260, 201] on h1 "Latest Deposit" at bounding box center [175, 200] width 343 height 11
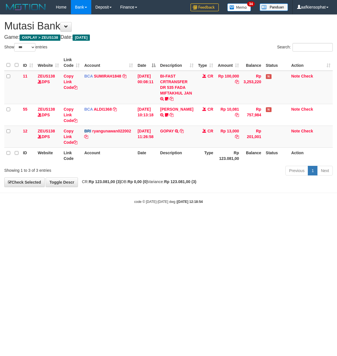
select select "***"
click at [207, 219] on html "Toggle navigation Home Bank Account List Load By Website Group [OXPLAY] ZEUS138…" at bounding box center [168, 109] width 337 height 219
click at [61, 219] on html "Toggle navigation Home Bank Account List Load By Website Group [OXPLAY] ZEUS138…" at bounding box center [168, 109] width 337 height 219
select select "***"
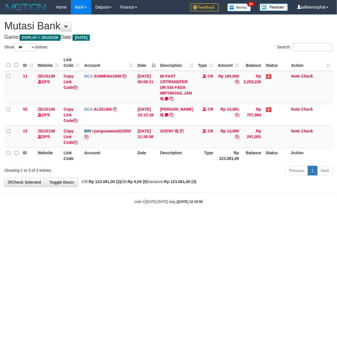
drag, startPoint x: 146, startPoint y: 205, endPoint x: 117, endPoint y: 204, distance: 28.9
click at [146, 204] on div "code © 2012-2018 dwg | 2025/08/31 12:18:56" at bounding box center [168, 202] width 337 height 6
click at [144, 198] on body "Toggle navigation Home Bank Account List Load By Website Group [OXPLAY] ZEUS138…" at bounding box center [168, 109] width 337 height 219
drag, startPoint x: 144, startPoint y: 198, endPoint x: 0, endPoint y: 202, distance: 144.2
click at [144, 198] on body "Toggle navigation Home Bank Account List Load By Website Group [OXPLAY] ZEUS138…" at bounding box center [168, 109] width 337 height 219
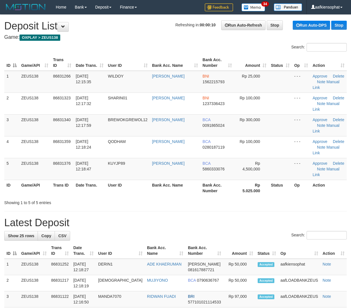
click at [183, 181] on table "ID Game/API Trans ID Date Trans. User ID Bank Acc. Name Bank Acc. Number Amount…" at bounding box center [175, 125] width 343 height 141
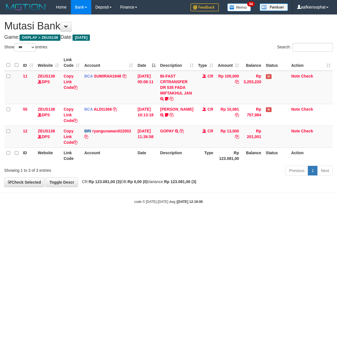
select select "***"
drag, startPoint x: 159, startPoint y: 202, endPoint x: 155, endPoint y: 202, distance: 4.2
click at [157, 202] on small "code © 2012-2018 dwg | 2025/08/31 12:19:00" at bounding box center [168, 202] width 69 height 4
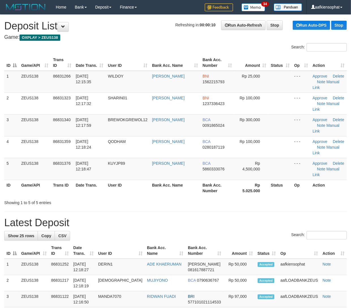
drag, startPoint x: 242, startPoint y: 207, endPoint x: 357, endPoint y: 221, distance: 116.1
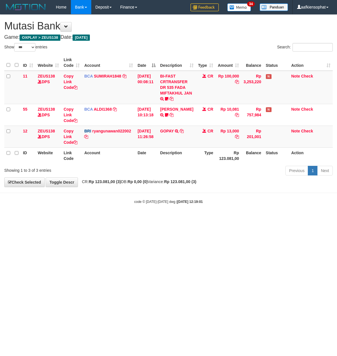
select select "***"
click at [320, 219] on html "Toggle navigation Home Bank Account List Load By Website Group [OXPLAY] ZEUS138…" at bounding box center [168, 109] width 337 height 219
drag, startPoint x: 222, startPoint y: 253, endPoint x: 215, endPoint y: 251, distance: 7.6
click at [216, 219] on html "Toggle navigation Home Bank Account List Load By Website Group [OXPLAY] ZEUS138…" at bounding box center [168, 109] width 337 height 219
drag, startPoint x: 241, startPoint y: 227, endPoint x: 187, endPoint y: 232, distance: 54.1
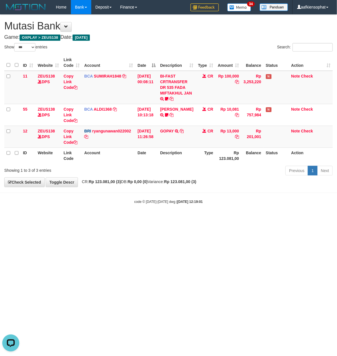
click at [235, 219] on html "Toggle navigation Home Bank Account List Load By Website Group [OXPLAY] ZEUS138…" at bounding box center [168, 109] width 337 height 219
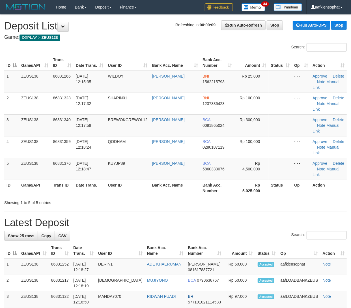
drag, startPoint x: 196, startPoint y: 173, endPoint x: 356, endPoint y: 171, distance: 160.3
click at [198, 170] on td "DANIEL DARDI" at bounding box center [175, 169] width 51 height 22
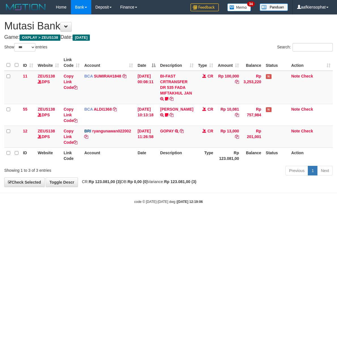
select select "***"
drag, startPoint x: 168, startPoint y: 224, endPoint x: 156, endPoint y: 215, distance: 15.2
click at [163, 213] on html "Toggle navigation Home Bank Account List Load By Website Group [OXPLAY] ZEUS138…" at bounding box center [168, 109] width 337 height 219
select select "***"
drag, startPoint x: 138, startPoint y: 53, endPoint x: 137, endPoint y: 88, distance: 35.1
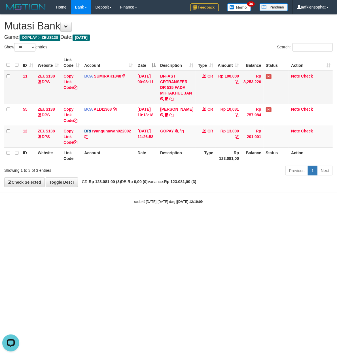
click at [138, 71] on table "ID Website Link Code Account Date Description Type Amount Balance Status Action…" at bounding box center [168, 109] width 328 height 109
drag, startPoint x: 136, startPoint y: 132, endPoint x: 136, endPoint y: 157, distance: 24.9
click at [136, 146] on tbody "11 ZEUS138 DPS Copy Link Code BCA SUMIRAH1848 DPS SUMIRAH mutasi_20250831_4156 …" at bounding box center [168, 109] width 328 height 77
drag, startPoint x: 136, startPoint y: 172, endPoint x: 135, endPoint y: 175, distance: 3.2
click at [135, 175] on div "Showing 1 to 3 of 3 entries Previous 1 Next" at bounding box center [168, 171] width 337 height 12
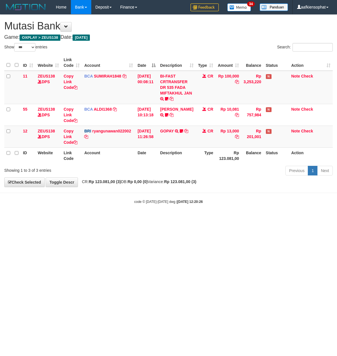
select select "***"
drag, startPoint x: 219, startPoint y: 185, endPoint x: 0, endPoint y: 192, distance: 219.0
click at [204, 191] on body "Toggle navigation Home Bank Account List Load By Website Group [OXPLAY] ZEUS138…" at bounding box center [168, 109] width 337 height 219
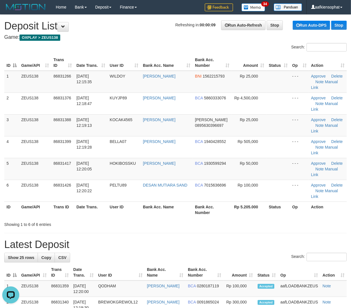
click at [174, 219] on div "Showing 1 to 6 of 6 entries" at bounding box center [175, 223] width 351 height 8
click at [176, 219] on div "Showing 1 to 6 of 6 entries" at bounding box center [175, 223] width 351 height 8
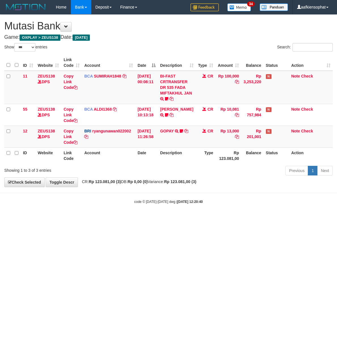
select select "***"
click at [122, 219] on html "Toggle navigation Home Bank Account List Load By Website Group [OXPLAY] ZEUS138…" at bounding box center [168, 109] width 337 height 219
select select "***"
click at [149, 219] on html "Toggle navigation Home Bank Account List Load By Website Group [OXPLAY] ZEUS138…" at bounding box center [168, 109] width 337 height 219
click at [136, 219] on html "Toggle navigation Home Bank Account List Load By Website Group [OXPLAY] ZEUS138…" at bounding box center [168, 109] width 337 height 219
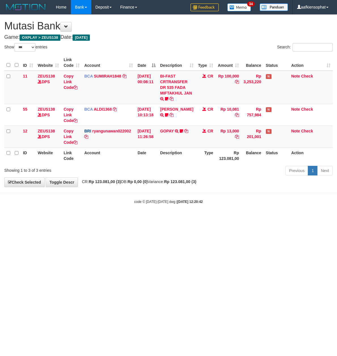
select select "***"
click at [144, 187] on div "**********" at bounding box center [168, 101] width 337 height 172
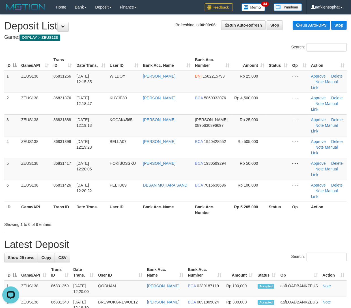
click at [116, 202] on th "User ID" at bounding box center [124, 210] width 33 height 16
click at [222, 219] on div at bounding box center [248, 219] width 205 height 0
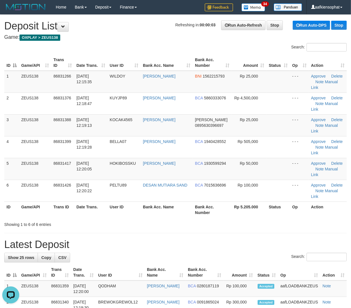
click at [254, 178] on div "ID Game/API Trans ID Date Trans. User ID Bank Acc. Name Bank Acc. Number Amount…" at bounding box center [175, 136] width 351 height 166
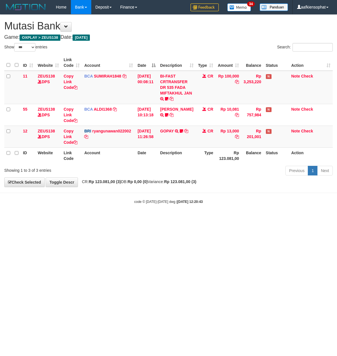
select select "***"
click at [166, 127] on td "GOPAY TRANSFER NBMB GOPAY TO RYAN GUNAWAN Latif99" at bounding box center [177, 137] width 38 height 22
click at [166, 130] on link "GOPAY" at bounding box center [167, 131] width 14 height 5
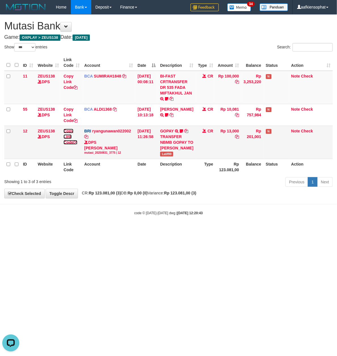
click at [70, 137] on link "Copy Link Code" at bounding box center [70, 137] width 14 height 16
click at [70, 138] on link "Copy Link Code" at bounding box center [70, 137] width 14 height 16
click at [147, 189] on div "Previous 1 Next" at bounding box center [238, 183] width 188 height 12
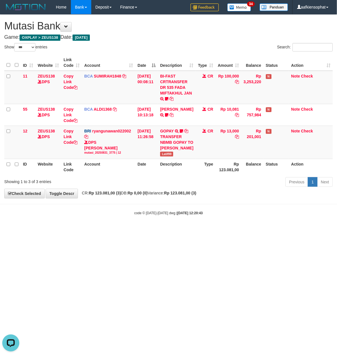
click at [148, 198] on div "**********" at bounding box center [168, 106] width 337 height 183
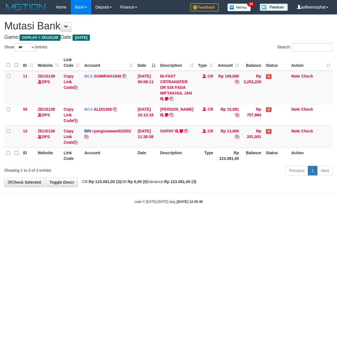
select select "***"
drag, startPoint x: 224, startPoint y: 245, endPoint x: 93, endPoint y: 233, distance: 131.4
click at [221, 219] on html "Toggle navigation Home Bank Account List Load By Website Group [OXPLAY] ZEUS138…" at bounding box center [168, 109] width 337 height 219
click at [228, 219] on html "Toggle navigation Home Bank Account List Load By Website Group [OXPLAY] ZEUS138…" at bounding box center [168, 109] width 337 height 219
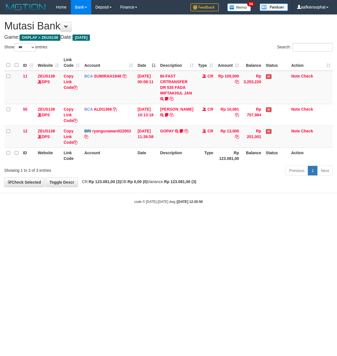
select select "***"
click at [69, 140] on link "Copy Link Code" at bounding box center [70, 137] width 14 height 16
click at [152, 160] on th "Date" at bounding box center [146, 156] width 23 height 16
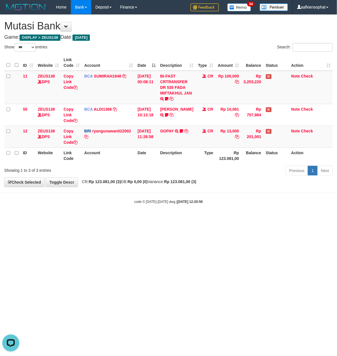
click at [156, 175] on div "Previous 1 Next" at bounding box center [238, 171] width 188 height 12
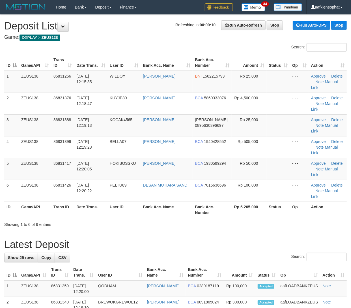
drag, startPoint x: 201, startPoint y: 194, endPoint x: 278, endPoint y: 196, distance: 77.1
click at [201, 219] on div "Showing 1 to 6 of 6 entries" at bounding box center [175, 223] width 351 height 8
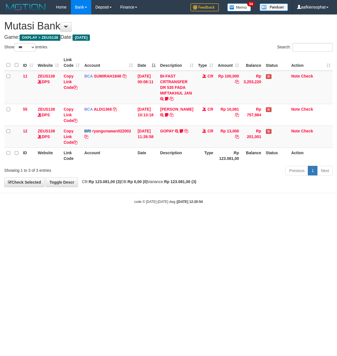
select select "***"
click at [210, 206] on body "Toggle navigation Home Bank Account List Load By Website Group [OXPLAY] ZEUS138…" at bounding box center [168, 109] width 337 height 219
drag, startPoint x: 210, startPoint y: 206, endPoint x: 80, endPoint y: 208, distance: 130.5
click at [205, 209] on body "Toggle navigation Home Bank Account List Load By Website Group [OXPLAY] ZEUS138…" at bounding box center [168, 109] width 337 height 219
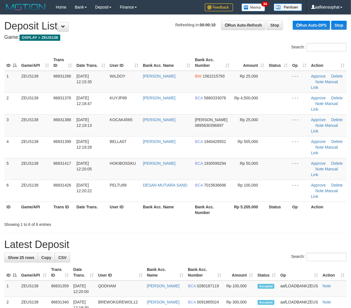
click at [310, 219] on div "Showing 1 to 6 of 6 entries" at bounding box center [175, 223] width 351 height 8
drag, startPoint x: 296, startPoint y: 198, endPoint x: 346, endPoint y: 204, distance: 50.0
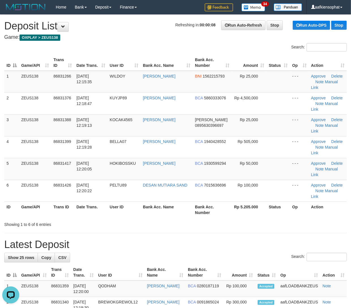
click at [247, 253] on div "Search:" at bounding box center [175, 258] width 343 height 10
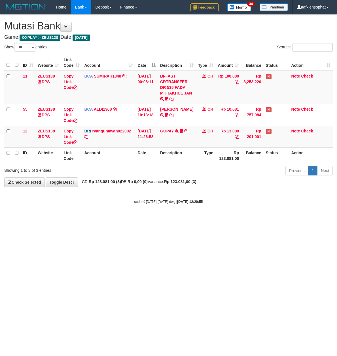
select select "***"
drag, startPoint x: 178, startPoint y: 223, endPoint x: 155, endPoint y: 219, distance: 23.4
click at [166, 219] on html "Toggle navigation Home Bank Account List Load By Website Group [OXPLAY] ZEUS138…" at bounding box center [168, 109] width 337 height 219
select select "***"
drag, startPoint x: 116, startPoint y: 232, endPoint x: 119, endPoint y: 240, distance: 7.9
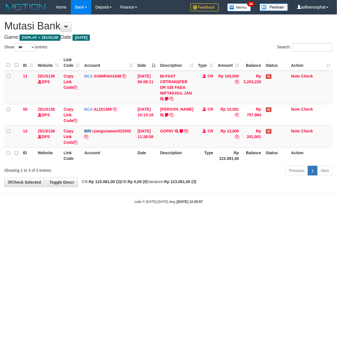
click at [119, 219] on html "Toggle navigation Home Bank Account List Load By Website Group [OXPLAY] ZEUS138…" at bounding box center [168, 109] width 337 height 219
select select "***"
drag, startPoint x: 90, startPoint y: 239, endPoint x: 2, endPoint y: 216, distance: 90.9
click at [73, 219] on html "Toggle navigation Home Bank Account List Load By Website Group [OXPLAY] ZEUS138…" at bounding box center [168, 109] width 337 height 219
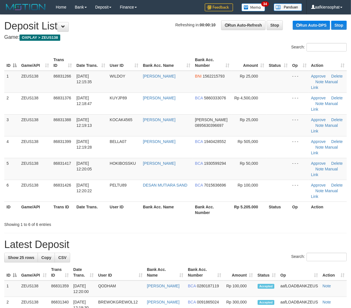
click at [221, 219] on div "Showing 1 to 6 of 6 entries" at bounding box center [175, 223] width 351 height 8
click at [284, 219] on div "Showing 1 to 6 of 6 entries" at bounding box center [175, 223] width 351 height 8
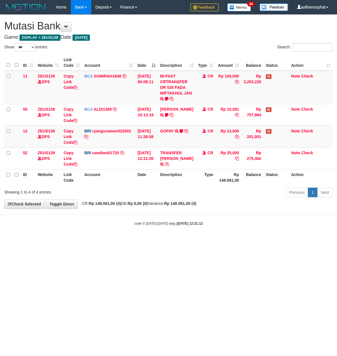
select select "***"
drag, startPoint x: 173, startPoint y: 205, endPoint x: 174, endPoint y: 202, distance: 3.7
click at [174, 204] on span "CR: Rp 148.081,00 (4) DB: Rp 0,00 (0) Variance: Rp 148.081,00 (4)" at bounding box center [137, 203] width 117 height 5
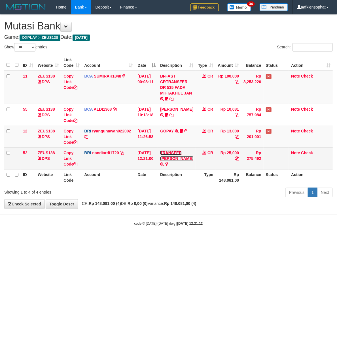
click at [167, 160] on link "TRANSFER DANA" at bounding box center [176, 156] width 33 height 10
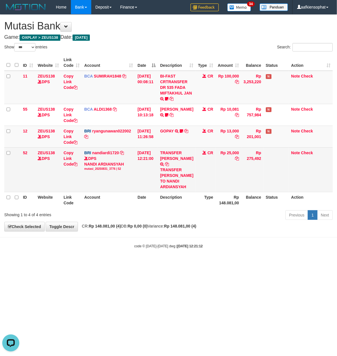
click at [179, 169] on div "TRANSFER DANA MUHAMMADALFA TO NANDI ARDIANSYAH" at bounding box center [176, 178] width 33 height 23
click at [179, 169] on div "TRANSFER [PERSON_NAME] TO NANDI ARDIANSYAH" at bounding box center [176, 178] width 33 height 23
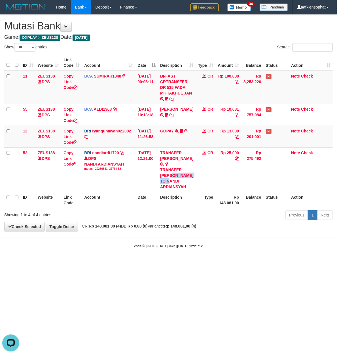
copy div "MUHAMMADALFA"
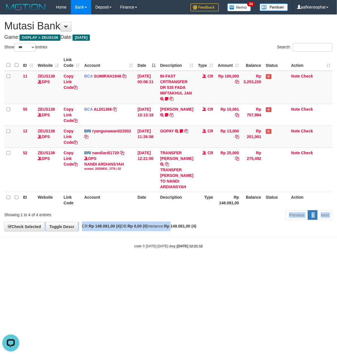
drag, startPoint x: 183, startPoint y: 217, endPoint x: 175, endPoint y: 210, distance: 10.6
click at [178, 213] on div "Previous 1 Next" at bounding box center [238, 216] width 188 height 12
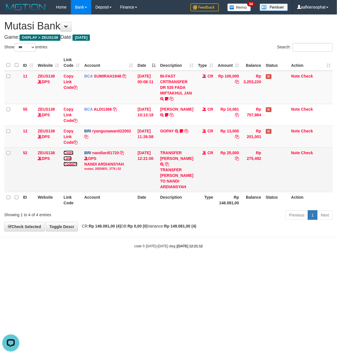
click at [63, 161] on td "Copy Link Code" at bounding box center [71, 170] width 21 height 44
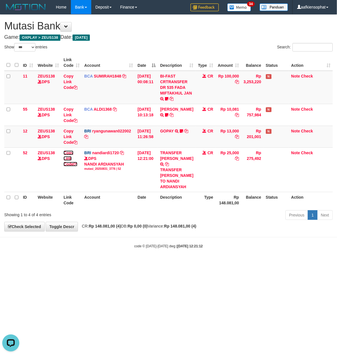
click at [63, 151] on link "Copy Link Code" at bounding box center [70, 159] width 14 height 16
drag, startPoint x: 142, startPoint y: 214, endPoint x: 127, endPoint y: 213, distance: 14.8
click at [135, 214] on div "Showing 1 to 4 of 4 entries Previous 1 Next" at bounding box center [168, 216] width 337 height 12
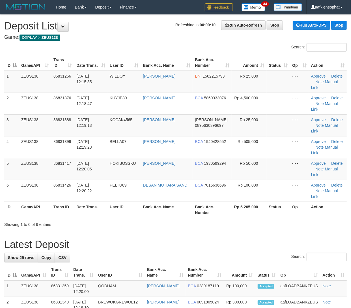
click at [262, 219] on div "Showing 1 to 6 of 6 entries" at bounding box center [175, 223] width 351 height 8
click at [330, 123] on link "Manual Link" at bounding box center [324, 128] width 27 height 10
drag, startPoint x: 127, startPoint y: 175, endPoint x: 180, endPoint y: 170, distance: 53.7
click at [134, 202] on th "User ID" at bounding box center [124, 210] width 33 height 16
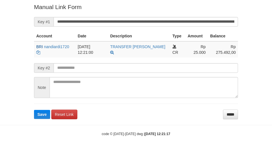
scroll to position [114, 0]
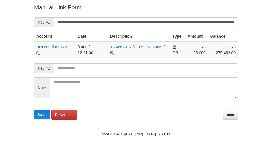
click at [140, 29] on form "**********" at bounding box center [136, 61] width 204 height 116
click at [140, 28] on form "**********" at bounding box center [136, 61] width 204 height 116
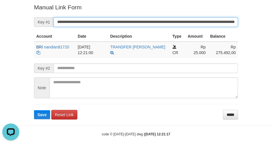
click at [141, 26] on input "**********" at bounding box center [146, 22] width 184 height 10
click at [34, 110] on button "Save" at bounding box center [42, 114] width 16 height 9
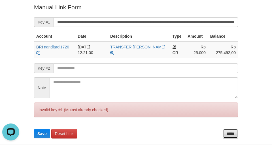
click at [227, 129] on input "*****" at bounding box center [230, 134] width 15 height 10
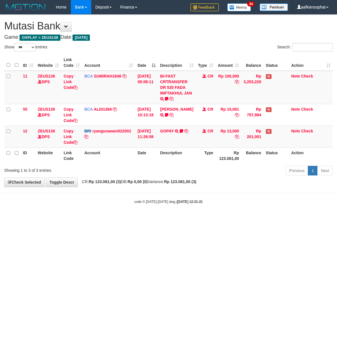
select select "***"
drag, startPoint x: 123, startPoint y: 163, endPoint x: 178, endPoint y: 129, distance: 64.8
click at [133, 154] on th "Account" at bounding box center [108, 156] width 53 height 16
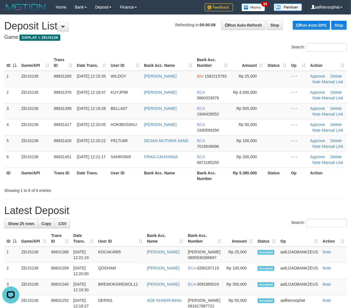
drag, startPoint x: 132, startPoint y: 176, endPoint x: 351, endPoint y: 177, distance: 219.4
click at [133, 174] on th "User ID" at bounding box center [124, 176] width 33 height 16
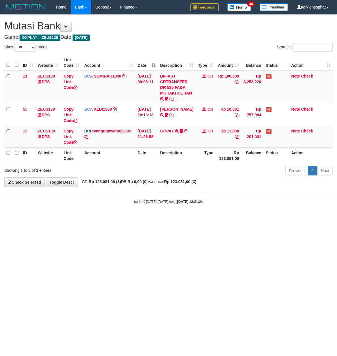
select select "***"
click at [151, 208] on body "Toggle navigation Home Bank Account List Load By Website Group [OXPLAY] ZEUS138…" at bounding box center [168, 109] width 337 height 219
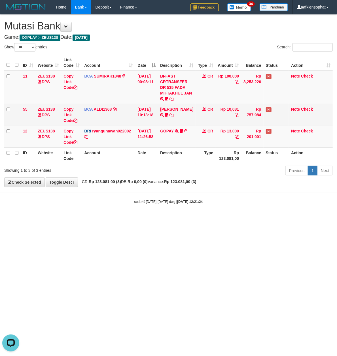
click at [257, 124] on td "Rp 757,984" at bounding box center [252, 115] width 22 height 22
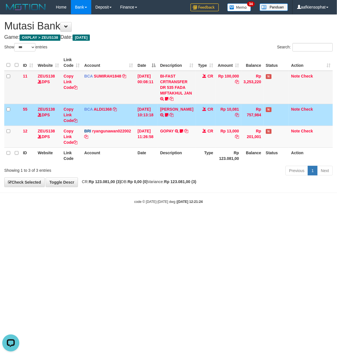
drag, startPoint x: 255, startPoint y: 123, endPoint x: 273, endPoint y: 74, distance: 52.0
click at [253, 123] on td "Rp 757,984" at bounding box center [252, 115] width 22 height 22
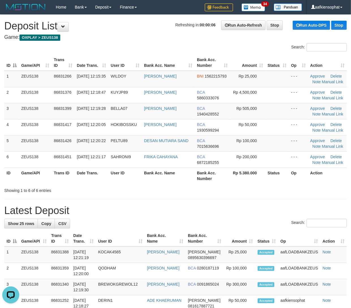
drag, startPoint x: 183, startPoint y: 202, endPoint x: 211, endPoint y: 199, distance: 28.0
click at [76, 209] on h1 "Latest Deposit" at bounding box center [175, 210] width 343 height 11
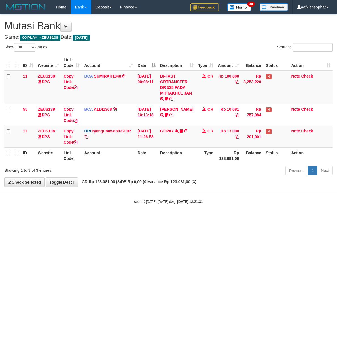
select select "***"
drag, startPoint x: 177, startPoint y: 215, endPoint x: 71, endPoint y: 204, distance: 106.2
click at [168, 217] on body "Toggle navigation Home Bank Account List Load By Website Group [OXPLAY] ZEUS138…" at bounding box center [168, 109] width 337 height 219
click at [210, 219] on html "Toggle navigation Home Bank Account List Load By Website Group [OXPLAY] ZEUS138…" at bounding box center [168, 109] width 337 height 219
click at [160, 219] on html "Toggle navigation Home Bank Account List Load By Website Group [OXPLAY] ZEUS138…" at bounding box center [168, 109] width 337 height 219
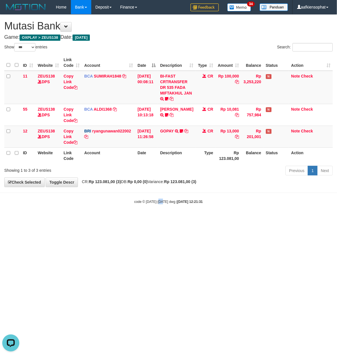
click at [167, 219] on html "Toggle navigation Home Bank Account List Load By Website Group [OXPLAY] ZEUS138…" at bounding box center [168, 109] width 337 height 219
select select "***"
drag, startPoint x: 308, startPoint y: 225, endPoint x: 279, endPoint y: 223, distance: 29.2
click at [304, 219] on html "Toggle navigation Home Bank Account List Load By Website Group [OXPLAY] ZEUS138…" at bounding box center [168, 109] width 337 height 219
drag, startPoint x: 274, startPoint y: 220, endPoint x: 240, endPoint y: 216, distance: 33.7
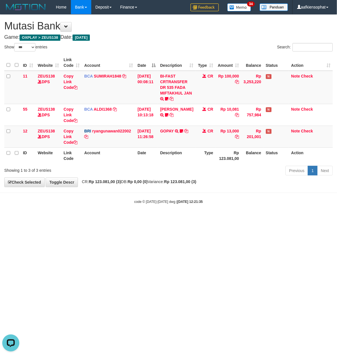
click at [255, 217] on html "Toggle navigation Home Bank Account List Load By Website Group [OXPLAY] ZEUS138…" at bounding box center [168, 109] width 337 height 219
drag, startPoint x: 157, startPoint y: 216, endPoint x: 153, endPoint y: 219, distance: 5.3
click at [155, 217] on body "Toggle navigation Home Bank Account List Load By Website Group [OXPLAY] ZEUS138…" at bounding box center [168, 109] width 337 height 219
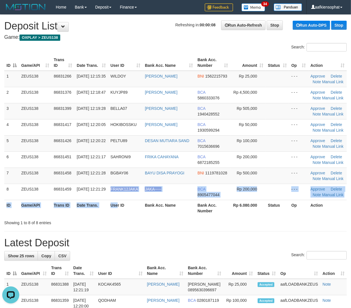
drag, startPoint x: 104, startPoint y: 198, endPoint x: 350, endPoint y: 194, distance: 246.1
click at [106, 196] on table "ID Game/API Trans ID Date Trans. User ID Bank Acc. Name Bank Acc. Number Amount…" at bounding box center [175, 135] width 343 height 161
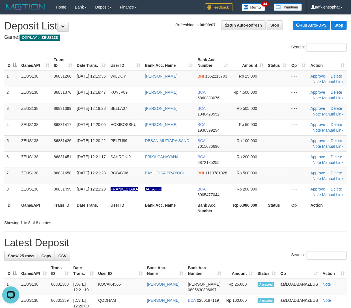
drag, startPoint x: 275, startPoint y: 230, endPoint x: 313, endPoint y: 229, distance: 37.4
drag, startPoint x: 207, startPoint y: 234, endPoint x: 356, endPoint y: 232, distance: 148.7
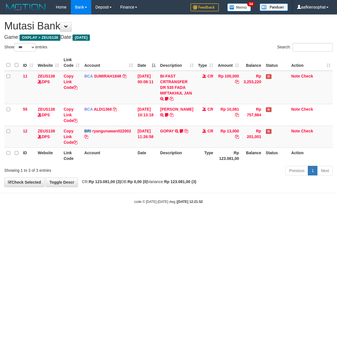
select select "***"
click at [178, 219] on html "Toggle navigation Home Bank Account List Load By Website Group [OXPLAY] ZEUS138…" at bounding box center [168, 109] width 337 height 219
drag, startPoint x: 217, startPoint y: 253, endPoint x: 182, endPoint y: 272, distance: 40.0
click at [200, 219] on html "Toggle navigation Home Bank Account List Load By Website Group [OXPLAY] ZEUS138…" at bounding box center [168, 109] width 337 height 219
drag, startPoint x: 126, startPoint y: 284, endPoint x: 101, endPoint y: 289, distance: 25.6
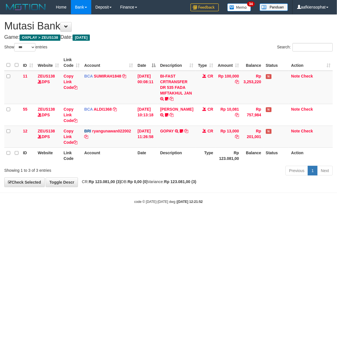
click at [117, 219] on html "Toggle navigation Home Bank Account List Load By Website Group [OXPLAY] ZEUS138…" at bounding box center [168, 109] width 337 height 219
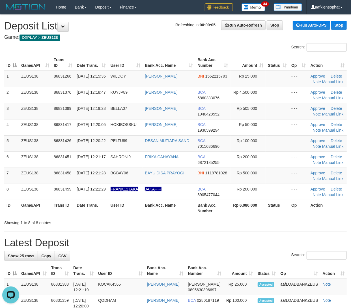
drag, startPoint x: 182, startPoint y: 193, endPoint x: 355, endPoint y: 208, distance: 173.2
click at [194, 193] on tr "8 ZEUS138 86831459 31/08/2025 12:21:29 FRANK12JAKA JAKA----- BCA 8905477044 Rp …" at bounding box center [175, 192] width 343 height 16
drag, startPoint x: 147, startPoint y: 207, endPoint x: 177, endPoint y: 201, distance: 31.2
click at [157, 203] on th "Bank Acc. Name" at bounding box center [169, 208] width 53 height 16
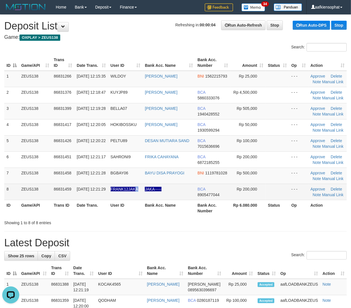
drag, startPoint x: 138, startPoint y: 189, endPoint x: 163, endPoint y: 188, distance: 25.2
click at [138, 190] on td "FRANK12JAKA" at bounding box center [125, 192] width 35 height 16
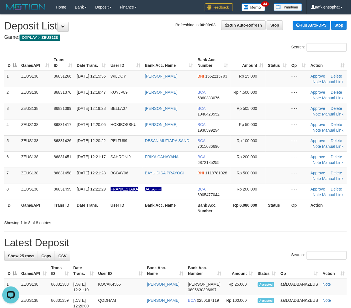
drag, startPoint x: 173, startPoint y: 220, endPoint x: 357, endPoint y: 229, distance: 183.7
click at [174, 220] on div "Showing 1 to 8 of 8 entries" at bounding box center [175, 222] width 351 height 8
drag, startPoint x: 236, startPoint y: 246, endPoint x: 357, endPoint y: 247, distance: 120.9
click at [257, 244] on h1 "Latest Deposit" at bounding box center [175, 242] width 343 height 11
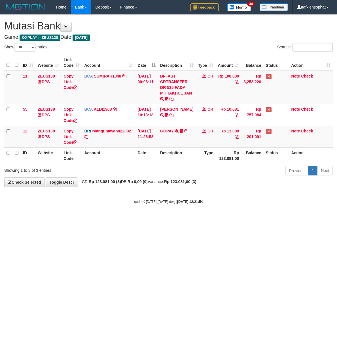
select select "***"
drag, startPoint x: 297, startPoint y: 235, endPoint x: 285, endPoint y: 233, distance: 12.3
click at [290, 219] on html "Toggle navigation Home Bank Account List Load By Website Group [OXPLAY] ZEUS138…" at bounding box center [168, 109] width 337 height 219
drag, startPoint x: 140, startPoint y: 220, endPoint x: 2, endPoint y: 223, distance: 137.9
click at [131, 219] on html "Toggle navigation Home Bank Account List Load By Website Group [OXPLAY] ZEUS138…" at bounding box center [168, 109] width 337 height 219
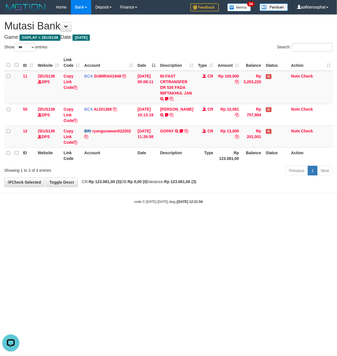
click at [89, 219] on html "Toggle navigation Home Bank Account List Load By Website Group [OXPLAY] ZEUS138…" at bounding box center [168, 109] width 337 height 219
drag, startPoint x: 76, startPoint y: 228, endPoint x: 37, endPoint y: 228, distance: 39.4
click at [71, 219] on html "Toggle navigation Home Bank Account List Load By Website Group [OXPLAY] ZEUS138…" at bounding box center [168, 109] width 337 height 219
drag, startPoint x: 91, startPoint y: 211, endPoint x: 5, endPoint y: 222, distance: 86.2
click at [93, 215] on body "Toggle navigation Home Bank Account List Load By Website Group [OXPLAY] ZEUS138…" at bounding box center [168, 109] width 337 height 219
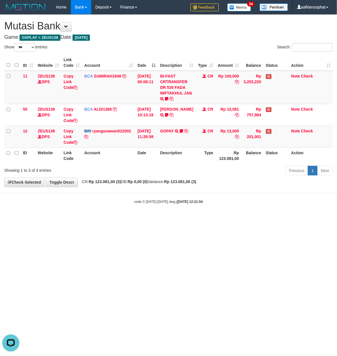
click at [66, 219] on html "Toggle navigation Home Bank Account List Load By Website Group [OXPLAY] ZEUS138…" at bounding box center [168, 109] width 337 height 219
select select "***"
drag, startPoint x: 287, startPoint y: 248, endPoint x: 160, endPoint y: 244, distance: 126.9
click at [287, 219] on html "Toggle navigation Home Bank Account List Load By Website Group [OXPLAY] ZEUS138…" at bounding box center [168, 109] width 337 height 219
drag, startPoint x: 199, startPoint y: 257, endPoint x: 103, endPoint y: 263, distance: 95.9
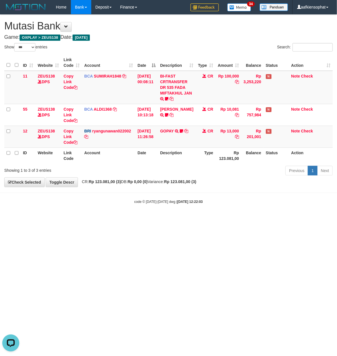
click at [162, 219] on html "Toggle navigation Home Bank Account List Load By Website Group [OXPLAY] ZEUS138…" at bounding box center [168, 109] width 337 height 219
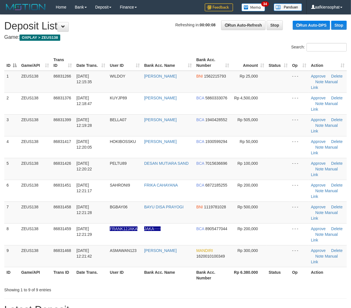
drag, startPoint x: 142, startPoint y: 232, endPoint x: 355, endPoint y: 227, distance: 213.3
click at [149, 267] on tr "ID Game/API Trans ID Date Trans. User ID Bank Acc. Name Bank Acc. Number Rp 6.3…" at bounding box center [175, 275] width 343 height 16
drag, startPoint x: 159, startPoint y: 213, endPoint x: 357, endPoint y: 210, distance: 197.7
click at [162, 245] on td "ASMAWAN AIDIL" at bounding box center [168, 256] width 52 height 22
drag, startPoint x: 173, startPoint y: 232, endPoint x: 356, endPoint y: 222, distance: 183.2
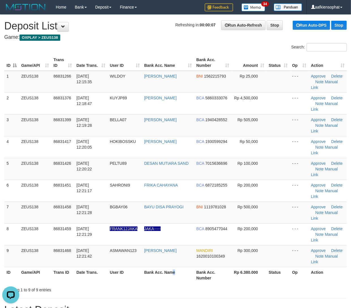
click at [185, 267] on th "Bank Acc. Name" at bounding box center [168, 275] width 52 height 16
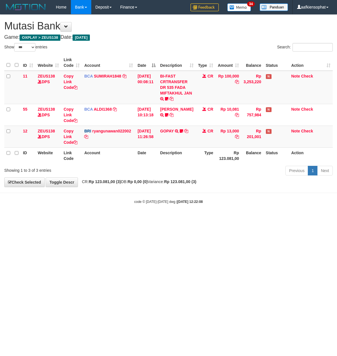
select select "***"
drag, startPoint x: 252, startPoint y: 248, endPoint x: 105, endPoint y: 297, distance: 155.0
click at [203, 219] on html "Toggle navigation Home Bank Account List Load By Website Group [OXPLAY] ZEUS138…" at bounding box center [168, 109] width 337 height 219
select select "***"
click at [290, 219] on html "Toggle navigation Home Bank Account List Load By Website Group [OXPLAY] ZEUS138…" at bounding box center [168, 109] width 337 height 219
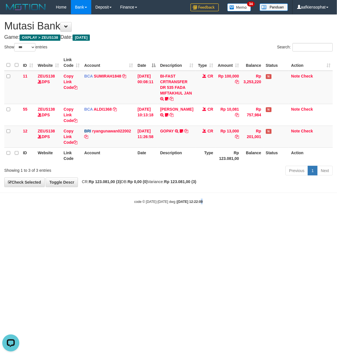
click at [181, 219] on html "Toggle navigation Home Bank Account List Load By Website Group [OXPLAY] ZEUS138…" at bounding box center [168, 109] width 337 height 219
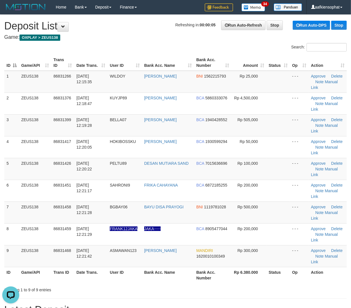
drag, startPoint x: 181, startPoint y: 226, endPoint x: 211, endPoint y: 221, distance: 30.3
click at [189, 267] on th "Bank Acc. Name" at bounding box center [168, 275] width 52 height 16
drag, startPoint x: 121, startPoint y: 207, endPoint x: 215, endPoint y: 203, distance: 93.5
click at [128, 248] on span "ASMAWAN123" at bounding box center [123, 250] width 27 height 5
click at [82, 248] on span "31/08/2025 12:21:42" at bounding box center [84, 253] width 16 height 10
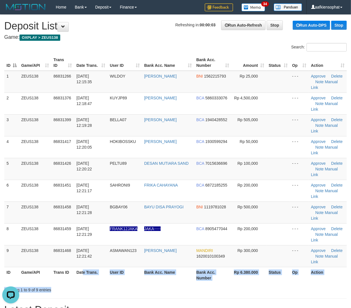
drag, startPoint x: 95, startPoint y: 232, endPoint x: 300, endPoint y: 243, distance: 205.8
click at [125, 236] on div "Search: ID Game/API Trans ID Date Trans. User ID Bank Acc. Name Bank Acc. Numbe…" at bounding box center [175, 168] width 343 height 250
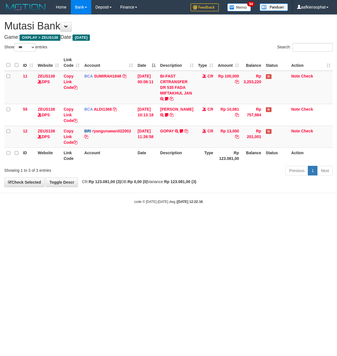
select select "***"
drag, startPoint x: 230, startPoint y: 246, endPoint x: 3, endPoint y: 246, distance: 226.8
click at [212, 219] on html "Toggle navigation Home Bank Account List Load By Website Group [OXPLAY] ZEUS138…" at bounding box center [168, 109] width 337 height 219
click at [185, 219] on html "Toggle navigation Home Bank Account List Load By Website Group [OXPLAY] ZEUS138…" at bounding box center [168, 109] width 337 height 219
select select "***"
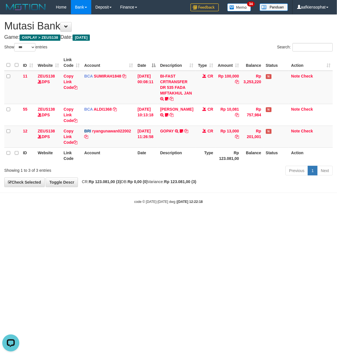
click at [179, 219] on html "Toggle navigation Home Bank Account List Load By Website Group [OXPLAY] ZEUS138…" at bounding box center [168, 109] width 337 height 219
click at [182, 219] on html "Toggle navigation Home Bank Account List Load By Website Group [OXPLAY] ZEUS138…" at bounding box center [168, 109] width 337 height 219
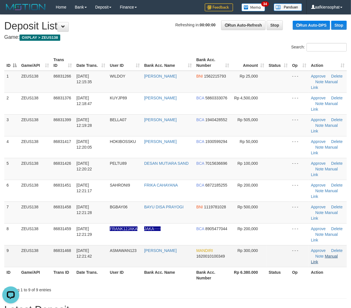
drag, startPoint x: 119, startPoint y: 202, endPoint x: 322, endPoint y: 212, distance: 203.3
click at [134, 197] on tbody "1 ZEUS138 86831266 [DATE] 12:15:35 [GEOGRAPHIC_DATA] [PERSON_NAME] BNI 15622157…" at bounding box center [175, 169] width 343 height 196
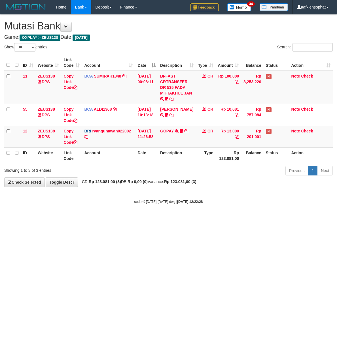
select select "***"
click at [182, 219] on html "Toggle navigation Home Bank Account List Load By Website Group [OXPLAY] ZEUS138…" at bounding box center [168, 109] width 337 height 219
drag, startPoint x: 0, startPoint y: 0, endPoint x: 8, endPoint y: 229, distance: 228.9
click at [175, 219] on html "Toggle navigation Home Bank Account List Load By Website Group [OXPLAY] ZEUS138…" at bounding box center [168, 109] width 337 height 219
select select "***"
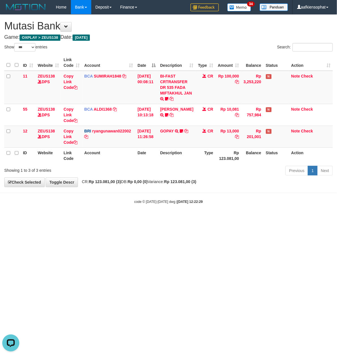
drag, startPoint x: 289, startPoint y: 238, endPoint x: 3, endPoint y: 210, distance: 287.9
click at [278, 219] on html "Toggle navigation Home Bank Account List Load By Website Group [OXPLAY] ZEUS138…" at bounding box center [168, 109] width 337 height 219
drag, startPoint x: 218, startPoint y: 205, endPoint x: 202, endPoint y: 207, distance: 16.3
click at [211, 206] on body "Toggle navigation Home Bank Account List Load By Website Group [OXPLAY] ZEUS138…" at bounding box center [168, 109] width 337 height 219
drag, startPoint x: 115, startPoint y: 190, endPoint x: 3, endPoint y: 191, distance: 112.1
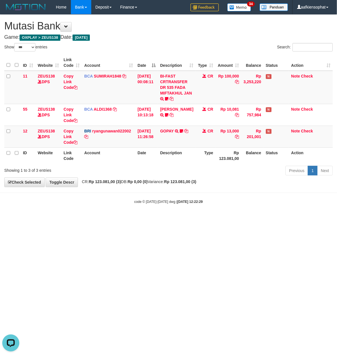
click at [108, 191] on body "Toggle navigation Home Bank Account List Load By Website Group [OXPLAY] ZEUS138…" at bounding box center [168, 109] width 337 height 219
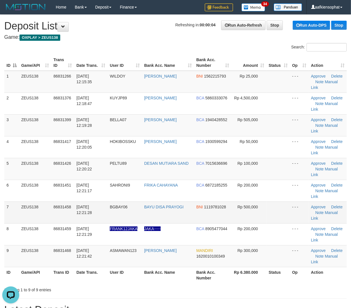
drag, startPoint x: 63, startPoint y: 161, endPoint x: 345, endPoint y: 174, distance: 282.6
click at [71, 180] on td "86831451" at bounding box center [62, 191] width 23 height 22
drag, startPoint x: 77, startPoint y: 158, endPoint x: 355, endPoint y: 170, distance: 277.8
click at [78, 183] on span "31/08/2025 12:21:17" at bounding box center [84, 188] width 16 height 10
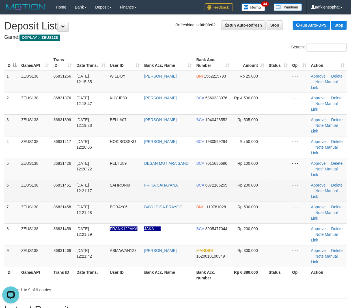
drag, startPoint x: 103, startPoint y: 169, endPoint x: 134, endPoint y: 163, distance: 31.4
click at [103, 202] on td "31/08/2025 12:21:28" at bounding box center [90, 213] width 33 height 22
click at [105, 168] on tbody "1 ZEUS138 86831266 31/08/2025 12:15:35 WILDOY TEDI PURBA BNI 1562215793 Rp 25,0…" at bounding box center [175, 169] width 343 height 196
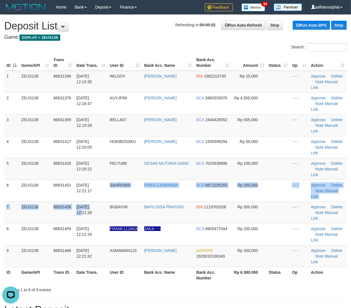
drag, startPoint x: 184, startPoint y: 159, endPoint x: 356, endPoint y: 159, distance: 171.9
click at [185, 180] on td "FRIKA CAHAYANA" at bounding box center [168, 191] width 52 height 22
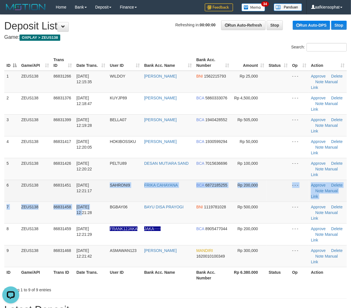
click at [207, 183] on span "6872185255" at bounding box center [217, 185] width 22 height 5
copy tbody "SAHRONI9 FRIKA CAHAYANA BCA 6872185255 Rp 200,000 - - - Approve Delete Note Man…"
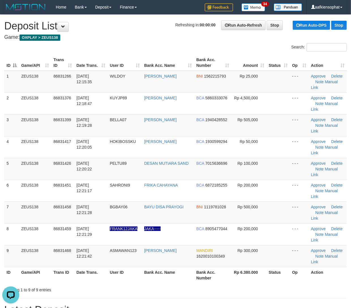
click at [230, 180] on td "BCA 6872185255" at bounding box center [212, 191] width 37 height 22
drag, startPoint x: 195, startPoint y: 172, endPoint x: 341, endPoint y: 171, distance: 146.1
click at [203, 202] on td "BNI 1119781028" at bounding box center [212, 213] width 37 height 22
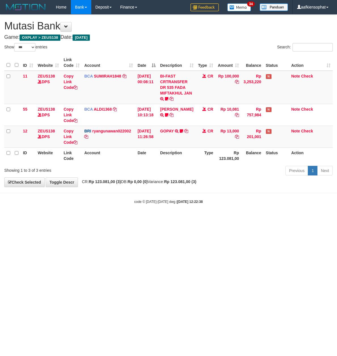
select select "***"
click at [246, 204] on div "code © 2012-2018 dwg | 2025/08/31 12:22:38" at bounding box center [168, 202] width 337 height 6
select select "***"
drag, startPoint x: 283, startPoint y: 190, endPoint x: 60, endPoint y: 200, distance: 223.3
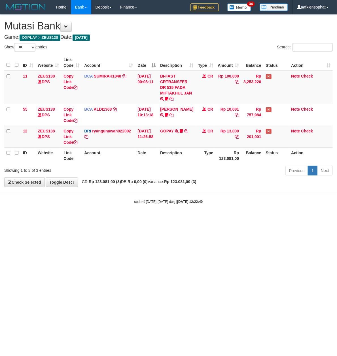
click at [264, 194] on body "Toggle navigation Home Bank Account List Load By Website Group [OXPLAY] ZEUS138…" at bounding box center [168, 109] width 337 height 219
select select "***"
click at [195, 219] on html "Toggle navigation Home Bank Account List Load By Website Group [OXPLAY] ZEUS138…" at bounding box center [168, 109] width 337 height 219
select select "***"
drag, startPoint x: 309, startPoint y: 225, endPoint x: 0, endPoint y: 216, distance: 309.3
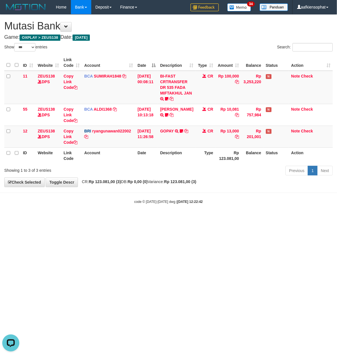
click at [297, 219] on html "Toggle navigation Home Bank Account List Load By Website Group [OXPLAY] ZEUS138…" at bounding box center [168, 109] width 337 height 219
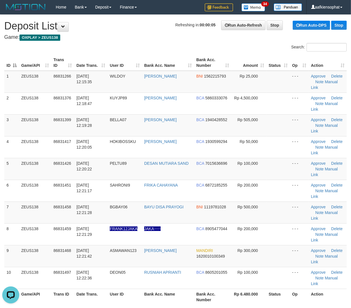
click at [263, 289] on th "Rp 6.480.000" at bounding box center [249, 297] width 35 height 16
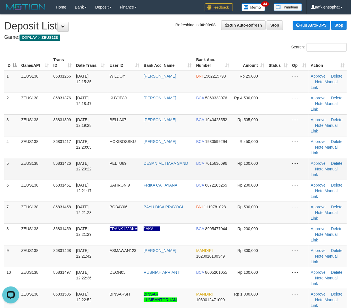
click at [26, 174] on td "ZEUS138" at bounding box center [35, 169] width 32 height 22
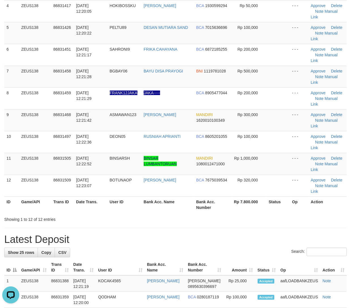
scroll to position [151, 0]
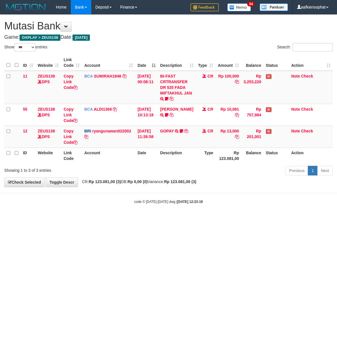
select select "***"
click at [161, 219] on html "Toggle navigation Home Bank Account List Load By Website Group [OXPLAY] ZEUS138…" at bounding box center [168, 109] width 337 height 219
click at [183, 201] on div "code © 2012-2018 dwg | 2025/08/31 12:23:20" at bounding box center [168, 202] width 337 height 6
click at [181, 201] on strong "2025/08/31 12:23:20" at bounding box center [189, 202] width 25 height 4
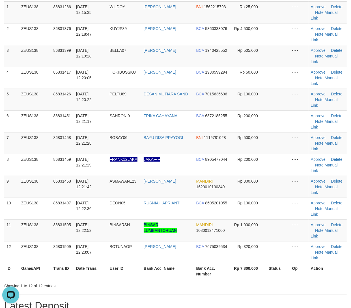
scroll to position [169, 0]
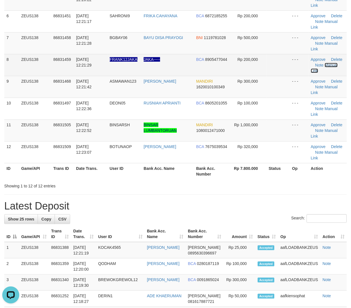
click at [325, 65] on link "Manual Link" at bounding box center [324, 68] width 27 height 10
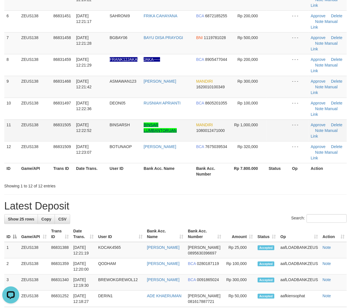
drag, startPoint x: 114, startPoint y: 163, endPoint x: 147, endPoint y: 132, distance: 45.7
click at [114, 157] on td "BOTUNAOP" at bounding box center [125, 152] width 34 height 22
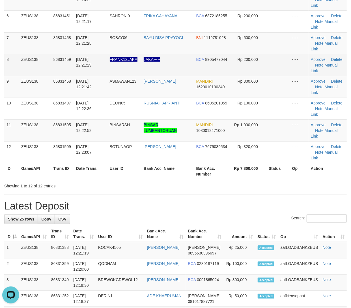
click at [334, 67] on td "Approve Delete Note Manual Link" at bounding box center [328, 65] width 38 height 22
click at [333, 69] on td "Approve Delete Note Manual Link" at bounding box center [328, 65] width 38 height 22
click at [333, 63] on link "Manual Link" at bounding box center [324, 68] width 27 height 10
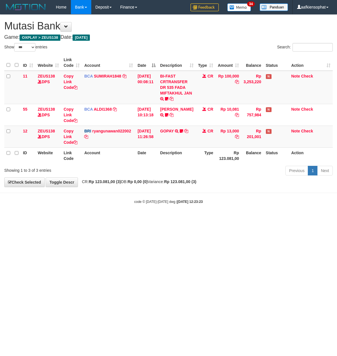
select select "***"
drag, startPoint x: 161, startPoint y: 210, endPoint x: 157, endPoint y: 209, distance: 3.8
click at [158, 209] on body "Toggle navigation Home Bank Account List Load By Website Group [OXPLAY] ZEUS138…" at bounding box center [168, 109] width 337 height 219
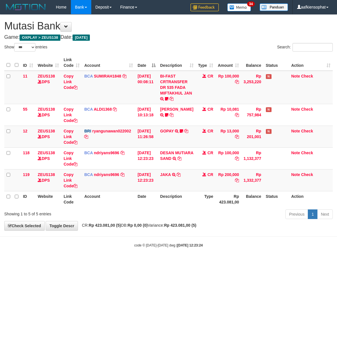
select select "***"
click at [168, 179] on td "JAKA TRSF E-BANKING CR 3108/FTSCY/WS95031 200000.00JAKA" at bounding box center [177, 180] width 38 height 22
copy td "JAKA"
click at [158, 216] on div "Previous 1 Next" at bounding box center [238, 215] width 188 height 12
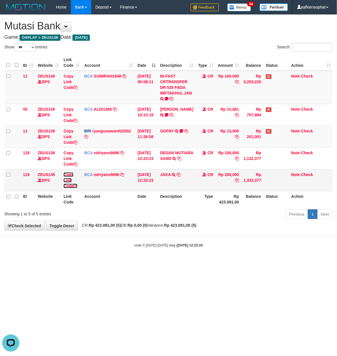
drag, startPoint x: 74, startPoint y: 185, endPoint x: 1, endPoint y: 157, distance: 77.3
click at [74, 184] on link "Copy Link Code" at bounding box center [70, 180] width 14 height 16
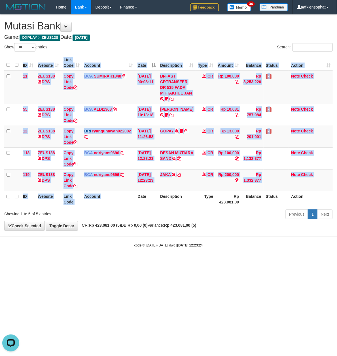
drag, startPoint x: 130, startPoint y: 206, endPoint x: 119, endPoint y: 204, distance: 10.7
click at [125, 205] on tr "ID Website Link Code Account Date Description Type Rp 423.081,00 Balance Status…" at bounding box center [168, 199] width 328 height 16
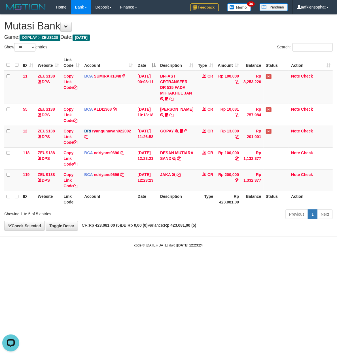
click at [192, 219] on div "Previous 1 Next" at bounding box center [238, 215] width 188 height 12
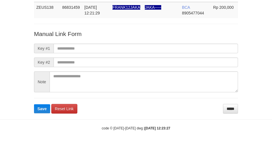
scroll to position [41, 0]
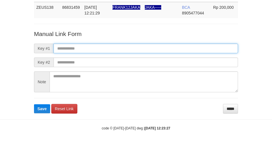
paste input "**********"
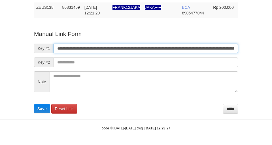
drag, startPoint x: 81, startPoint y: 52, endPoint x: 1, endPoint y: 49, distance: 79.6
click at [79, 50] on input "**********" at bounding box center [146, 49] width 184 height 10
type input "**********"
click at [34, 104] on button "Save" at bounding box center [42, 108] width 16 height 9
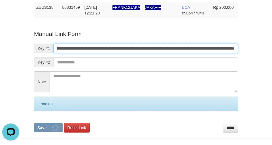
click at [34, 123] on button "Save" at bounding box center [48, 127] width 29 height 9
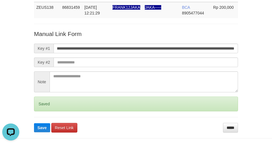
scroll to position [0, 0]
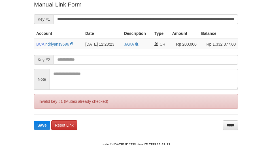
click at [34, 121] on button "Save" at bounding box center [42, 125] width 16 height 9
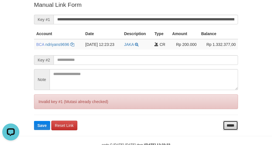
click at [231, 123] on input "*****" at bounding box center [230, 126] width 15 height 10
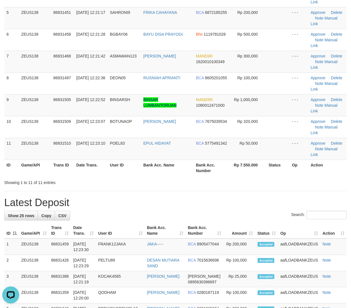
drag, startPoint x: 124, startPoint y: 164, endPoint x: 290, endPoint y: 176, distance: 166.9
click at [125, 164] on th "User ID" at bounding box center [125, 168] width 34 height 16
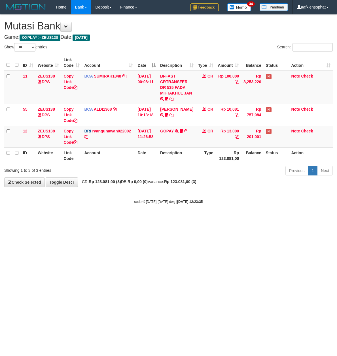
select select "***"
drag, startPoint x: 121, startPoint y: 196, endPoint x: 99, endPoint y: 193, distance: 22.0
click at [110, 194] on body "Toggle navigation Home Bank Account List Load By Website Group [OXPLAY] ZEUS138…" at bounding box center [168, 109] width 337 height 219
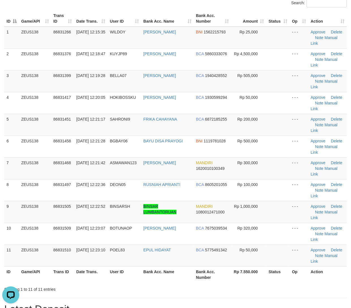
scroll to position [113, 0]
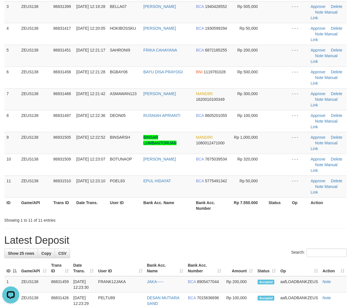
click at [226, 219] on div "Showing 1 to 11 of 11 entries" at bounding box center [175, 219] width 351 height 8
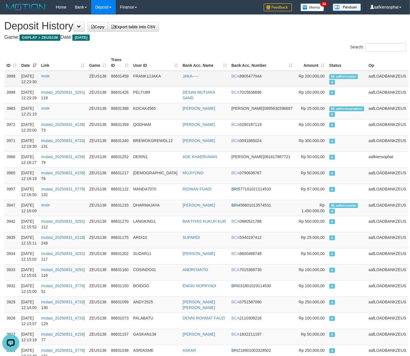
click at [343, 77] on span "ML aafkiensophat" at bounding box center [344, 76] width 29 height 5
copy td "ML aafkiensophat A"
click at [343, 77] on span "ML aafkiensophat" at bounding box center [344, 76] width 29 height 5
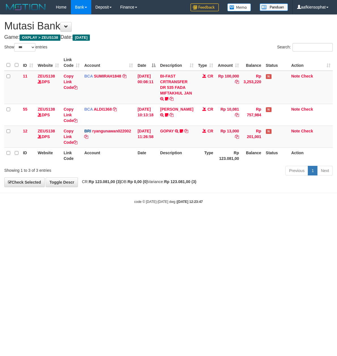
select select "***"
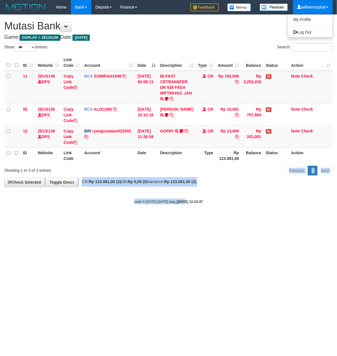
drag, startPoint x: 188, startPoint y: 204, endPoint x: 91, endPoint y: 213, distance: 97.8
click at [172, 219] on html "Toggle navigation Home Bank Account List Load By Website Group [OXPLAY] ZEUS138…" at bounding box center [168, 109] width 337 height 219
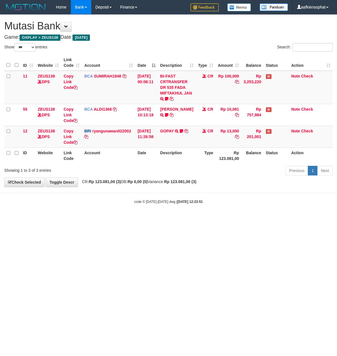
select select "***"
drag, startPoint x: 224, startPoint y: 243, endPoint x: 104, endPoint y: 236, distance: 119.4
click at [194, 219] on html "Toggle navigation Home Bank Account List Load By Website Group [OXPLAY] ZEUS138…" at bounding box center [168, 109] width 337 height 219
click at [146, 219] on html "Toggle navigation Home Bank Account List Load By Website Group [OXPLAY] ZEUS138…" at bounding box center [168, 109] width 337 height 219
click at [90, 219] on html "Toggle navigation Home Bank Account List Load By Website Group [OXPLAY] ZEUS138…" at bounding box center [168, 109] width 337 height 219
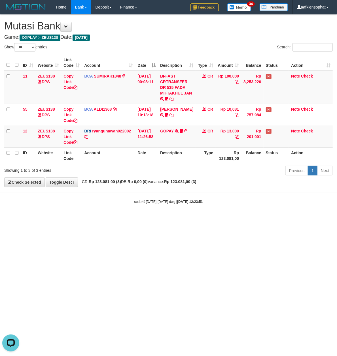
drag, startPoint x: 119, startPoint y: 221, endPoint x: 72, endPoint y: 215, distance: 47.7
click at [118, 219] on html "Toggle navigation Home Bank Account List Load By Website Group [OXPLAY] ZEUS138…" at bounding box center [168, 109] width 337 height 219
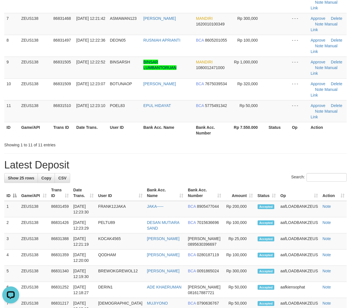
drag, startPoint x: 119, startPoint y: 199, endPoint x: 133, endPoint y: 196, distance: 14.2
click at [120, 198] on th "User ID" at bounding box center [120, 193] width 49 height 16
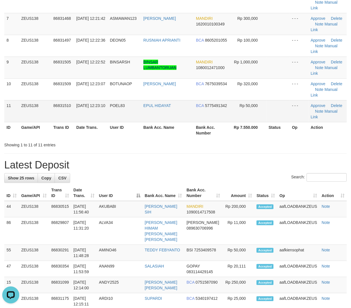
drag, startPoint x: 163, startPoint y: 110, endPoint x: 256, endPoint y: 116, distance: 93.3
click at [164, 110] on td "EPUL HIDAYAT" at bounding box center [167, 111] width 53 height 22
drag, startPoint x: 113, startPoint y: 134, endPoint x: 130, endPoint y: 133, distance: 17.0
click at [113, 134] on th "User ID" at bounding box center [125, 130] width 34 height 16
drag, startPoint x: 123, startPoint y: 154, endPoint x: 149, endPoint y: 155, distance: 25.5
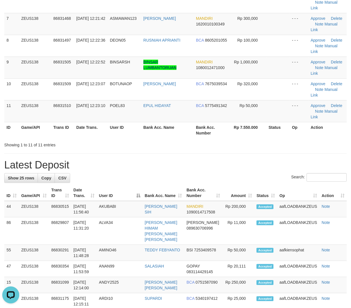
click at [123, 154] on hr at bounding box center [175, 153] width 343 height 0
drag, startPoint x: 168, startPoint y: 161, endPoint x: 186, endPoint y: 159, distance: 18.2
click at [168, 161] on h1 "Latest Deposit" at bounding box center [175, 164] width 343 height 11
drag, startPoint x: 144, startPoint y: 159, endPoint x: 357, endPoint y: 164, distance: 213.0
click at [147, 159] on div "**********" at bounding box center [175, 240] width 351 height 828
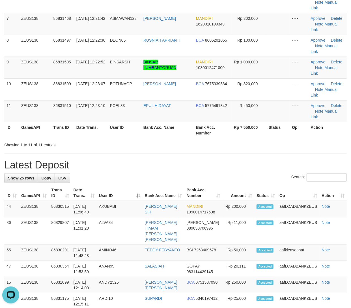
drag, startPoint x: 192, startPoint y: 149, endPoint x: 356, endPoint y: 158, distance: 164.2
click at [194, 149] on div "**********" at bounding box center [175, 240] width 351 height 828
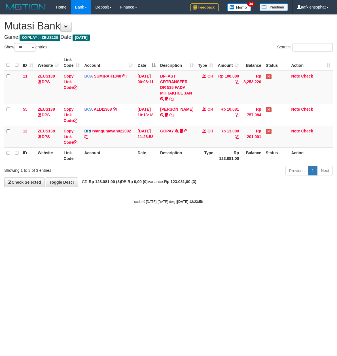
select select "***"
drag, startPoint x: 100, startPoint y: 198, endPoint x: 102, endPoint y: 199, distance: 3.1
click at [104, 199] on body "Toggle navigation Home Bank Account List Load By Website Group [OXPLAY] ZEUS138…" at bounding box center [168, 109] width 337 height 219
select select "***"
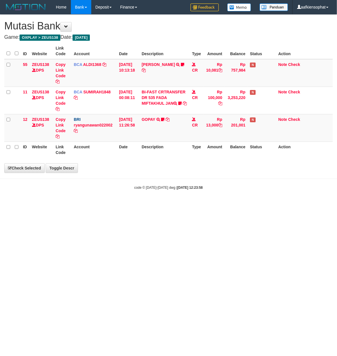
select select "***"
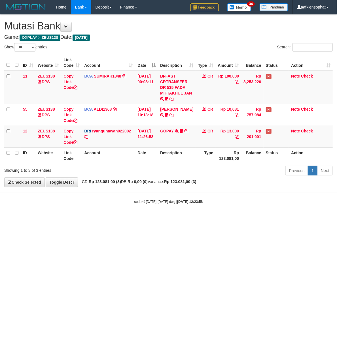
click at [155, 188] on body "Toggle navigation Home Bank Account List Load By Website Group [OXPLAY] ZEUS138…" at bounding box center [168, 109] width 337 height 219
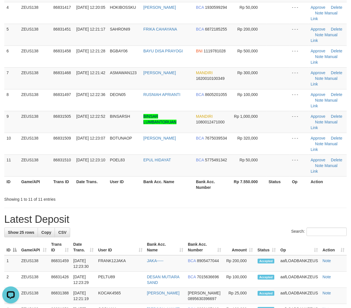
scroll to position [75, 0]
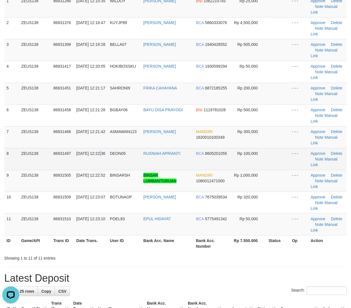
drag, startPoint x: 80, startPoint y: 163, endPoint x: 135, endPoint y: 162, distance: 55.2
click at [107, 162] on td "[DATE] 12:22:36" at bounding box center [91, 159] width 34 height 22
drag, startPoint x: 79, startPoint y: 155, endPoint x: 346, endPoint y: 174, distance: 267.4
click at [94, 155] on tr "8 ZEUS138 86831497 31/08/2025 12:22:36 DEON05 RUSNIAH APRIANTI BCA 8605201055 R…" at bounding box center [175, 159] width 343 height 22
drag, startPoint x: 116, startPoint y: 156, endPoint x: 356, endPoint y: 175, distance: 240.8
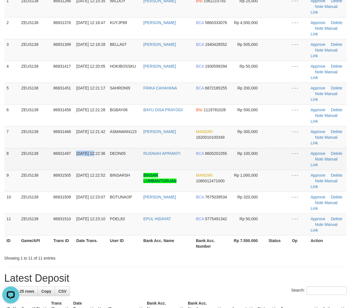
click at [117, 156] on td "DEON05" at bounding box center [125, 159] width 34 height 22
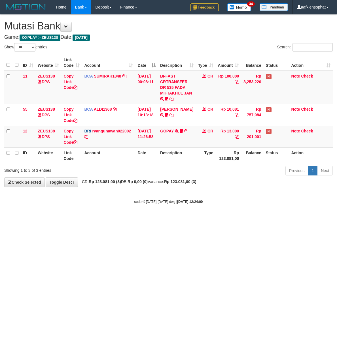
select select "***"
click at [154, 188] on body "Toggle navigation Home Bank Account List Load By Website Group [OXPLAY] ZEUS138…" at bounding box center [168, 109] width 337 height 219
drag, startPoint x: 165, startPoint y: 186, endPoint x: 2, endPoint y: 174, distance: 162.7
click at [153, 183] on div "**********" at bounding box center [168, 101] width 337 height 172
drag, startPoint x: 159, startPoint y: 200, endPoint x: 14, endPoint y: 196, distance: 145.3
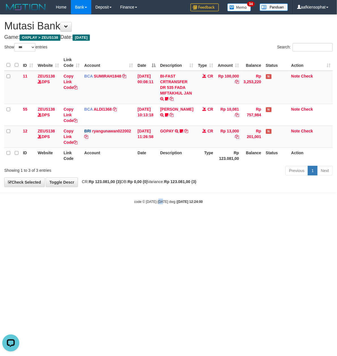
click at [149, 199] on body "Toggle navigation Home Bank Account List Load By Website Group [OXPLAY] ZEUS138…" at bounding box center [168, 109] width 337 height 219
drag, startPoint x: 236, startPoint y: 210, endPoint x: 3, endPoint y: 204, distance: 232.8
click at [216, 211] on body "Toggle navigation Home Bank Account List Load By Website Group [OXPLAY] ZEUS138…" at bounding box center [168, 109] width 337 height 219
drag, startPoint x: 187, startPoint y: 199, endPoint x: 0, endPoint y: 201, distance: 187.4
click at [179, 202] on body "Toggle navigation Home Bank Account List Load By Website Group [OXPLAY] ZEUS138…" at bounding box center [168, 109] width 337 height 219
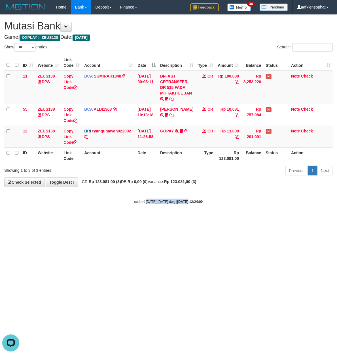
drag, startPoint x: 166, startPoint y: 230, endPoint x: 106, endPoint y: 266, distance: 70.1
click at [120, 219] on html "Toggle navigation Home Bank Account List Load By Website Group [OXPLAY] ZEUS138…" at bounding box center [168, 109] width 337 height 219
select select "***"
drag, startPoint x: 289, startPoint y: 239, endPoint x: 291, endPoint y: 231, distance: 7.9
click at [288, 219] on html "Toggle navigation Home Bank Account List Load By Website Group [OXPLAY] ZEUS138…" at bounding box center [168, 109] width 337 height 219
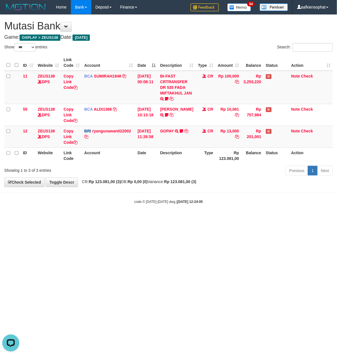
click at [251, 199] on html "Toggle navigation Home Bank Account List Load By Website Group [OXPLAY] ZEUS138…" at bounding box center [168, 109] width 337 height 219
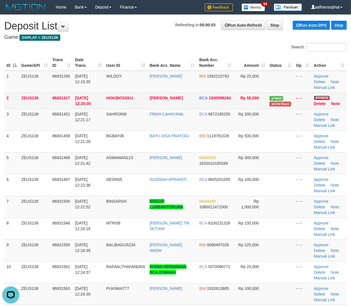
click at [322, 96] on link "Approve" at bounding box center [322, 98] width 16 height 5
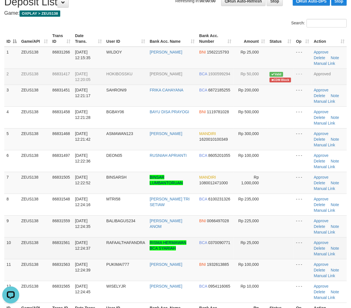
scroll to position [75, 0]
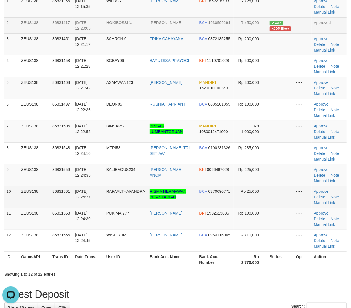
click at [279, 206] on td at bounding box center [281, 197] width 27 height 22
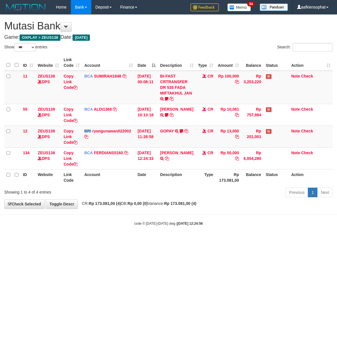
select select "***"
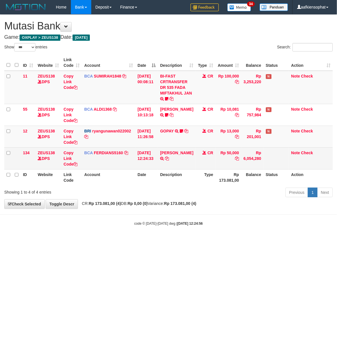
click at [174, 165] on td "[PERSON_NAME] SETORAN VIA CDM 31/08 WSID:Z1U31 [PERSON_NAME]" at bounding box center [177, 159] width 38 height 22
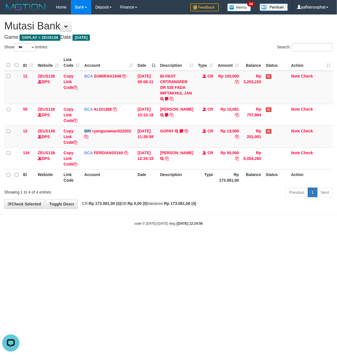
click at [203, 240] on html "Toggle navigation Home Bank Account List Load By Website Group [OXPLAY] ZEUS138…" at bounding box center [168, 120] width 337 height 240
click at [133, 240] on html "Toggle navigation Home Bank Account List Load By Website Group [OXPLAY] ZEUS138…" at bounding box center [168, 120] width 337 height 240
click at [132, 239] on body "Toggle navigation Home Bank Account List Load By Website Group [OXPLAY] ZEUS138…" at bounding box center [168, 120] width 337 height 240
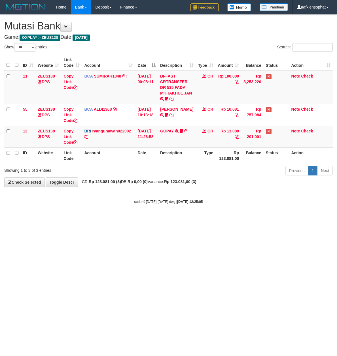
select select "***"
drag, startPoint x: 211, startPoint y: 195, endPoint x: 189, endPoint y: 164, distance: 38.2
click at [210, 192] on html "Toggle navigation Home Bank Account List Load By Website Group [OXPLAY] ZEUS138…" at bounding box center [168, 109] width 337 height 219
click at [178, 194] on body "Toggle navigation Home Bank Account List Load By Website Group [OXPLAY] ZEUS138…" at bounding box center [168, 109] width 337 height 219
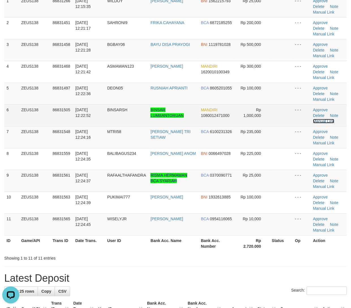
click at [314, 119] on link "Manual Link" at bounding box center [324, 121] width 22 height 5
drag, startPoint x: 170, startPoint y: 138, endPoint x: 206, endPoint y: 125, distance: 38.1
click at [172, 137] on td "MAHDIAN TRI SETIAW" at bounding box center [173, 137] width 50 height 22
click at [323, 122] on link "Manual Link" at bounding box center [324, 121] width 22 height 5
click at [313, 119] on link "Manual Link" at bounding box center [324, 121] width 22 height 5
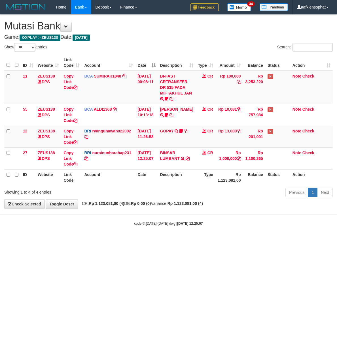
select select "***"
drag, startPoint x: 154, startPoint y: 217, endPoint x: 156, endPoint y: 214, distance: 3.8
click at [152, 218] on body "Toggle navigation Home Bank Account List Load By Website Group [OXPLAY] ZEUS138…" at bounding box center [168, 120] width 337 height 240
select select "***"
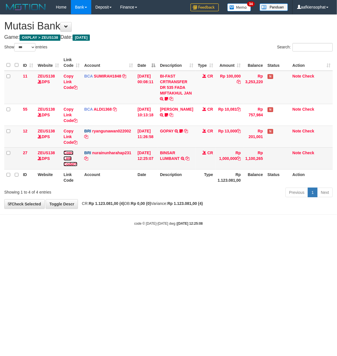
click at [70, 165] on link "Copy Link Code" at bounding box center [70, 159] width 14 height 16
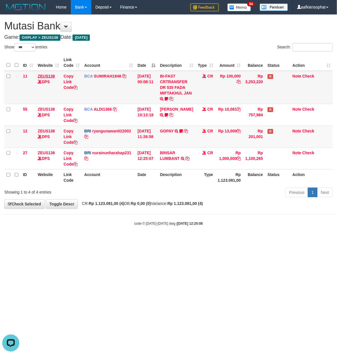
drag, startPoint x: 193, startPoint y: 64, endPoint x: 42, endPoint y: 77, distance: 151.2
click at [188, 59] on th "Description" at bounding box center [177, 63] width 38 height 16
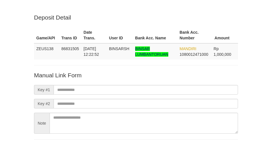
click at [124, 43] on td "BINSARSH" at bounding box center [120, 51] width 26 height 16
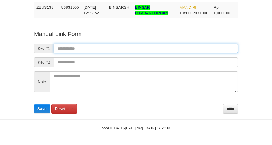
paste input "**********"
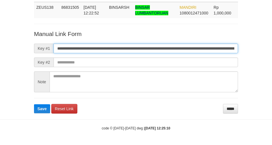
drag, startPoint x: 85, startPoint y: 44, endPoint x: 64, endPoint y: 50, distance: 21.7
click at [83, 44] on input "**********" at bounding box center [146, 49] width 184 height 10
type input "**********"
click at [34, 104] on button "Save" at bounding box center [42, 108] width 16 height 9
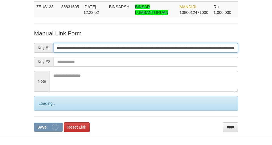
scroll to position [41, 0]
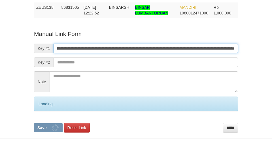
click at [34, 123] on button "Save" at bounding box center [48, 127] width 29 height 9
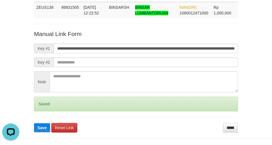
scroll to position [0, 0]
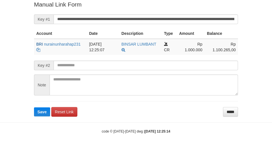
click at [120, 18] on input "**********" at bounding box center [146, 19] width 184 height 10
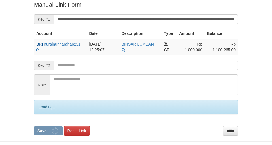
click at [34, 126] on button "Save" at bounding box center [48, 130] width 29 height 9
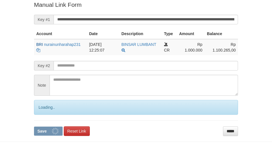
click at [34, 127] on button "Save" at bounding box center [48, 131] width 29 height 9
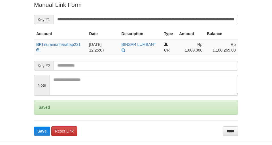
click at [34, 127] on button "Save" at bounding box center [42, 131] width 16 height 9
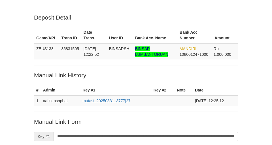
click at [130, 132] on input "**********" at bounding box center [146, 137] width 184 height 10
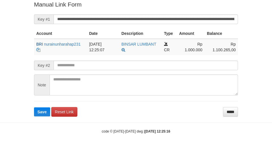
click at [34, 107] on button "Save" at bounding box center [42, 111] width 16 height 9
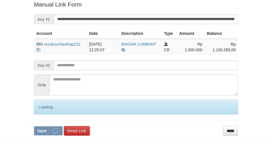
scroll to position [117, 0]
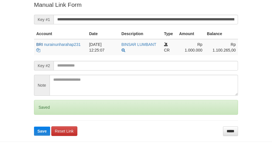
click at [34, 127] on button "Save" at bounding box center [42, 131] width 16 height 9
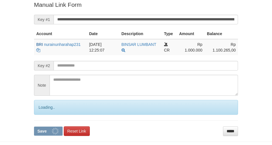
click at [34, 127] on button "Save" at bounding box center [48, 131] width 29 height 9
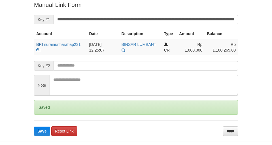
click at [34, 127] on button "Save" at bounding box center [42, 131] width 16 height 9
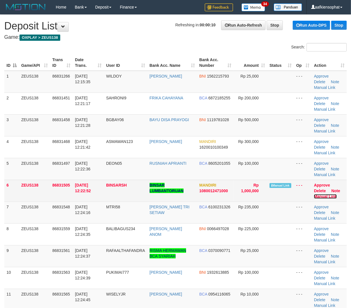
click at [331, 195] on link "Manual Link" at bounding box center [325, 196] width 23 height 5
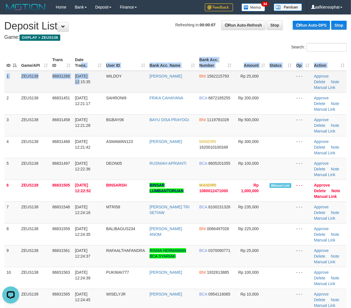
drag, startPoint x: 88, startPoint y: 65, endPoint x: 141, endPoint y: 74, distance: 53.2
click at [97, 62] on table "ID Game/API Trans ID Date Trans. User ID Bank Acc. Name Bank Acc. Number Amount…" at bounding box center [175, 191] width 343 height 272
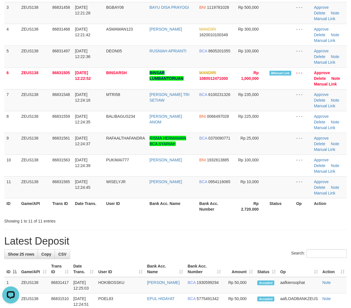
scroll to position [113, 0]
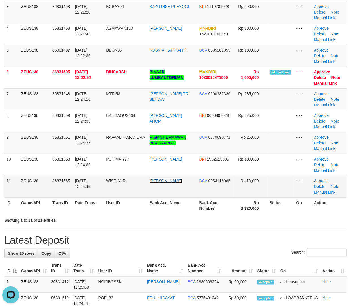
click at [155, 183] on link "[PERSON_NAME]" at bounding box center [166, 181] width 33 height 5
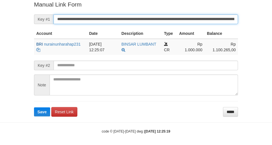
click at [34, 107] on button "Save" at bounding box center [42, 111] width 16 height 9
click at [149, 16] on input "**********" at bounding box center [146, 19] width 184 height 10
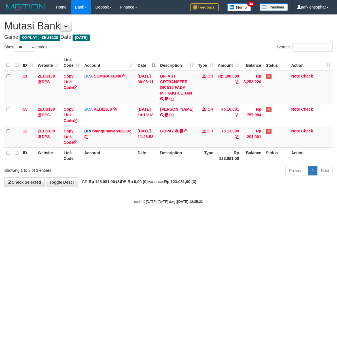
select select "***"
drag, startPoint x: 174, startPoint y: 182, endPoint x: 130, endPoint y: 187, distance: 43.7
click at [172, 182] on span "CR: Rp 123.081,00 (3) DB: Rp 0,00 (0) Variance: Rp 123.081,00 (3)" at bounding box center [137, 182] width 117 height 5
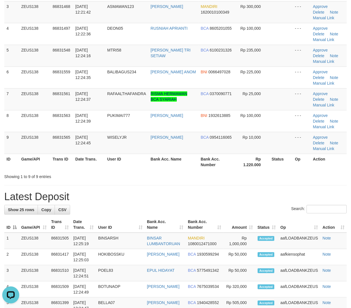
drag, startPoint x: 151, startPoint y: 206, endPoint x: 300, endPoint y: 187, distance: 150.7
click at [170, 190] on div "**********" at bounding box center [175, 287] width 351 height 773
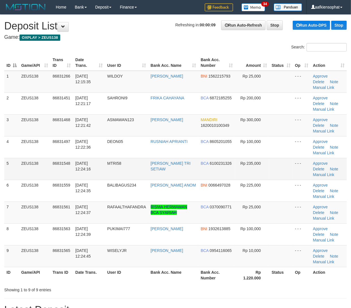
click at [168, 174] on td "[PERSON_NAME] TRI SETIAW" at bounding box center [174, 169] width 50 height 22
drag, startPoint x: 196, startPoint y: 168, endPoint x: 209, endPoint y: 168, distance: 12.7
click at [197, 168] on td "[PERSON_NAME] TRI SETIAW" at bounding box center [174, 169] width 50 height 22
drag, startPoint x: 173, startPoint y: 155, endPoint x: 355, endPoint y: 157, distance: 182.3
click at [174, 155] on td "RUSNIAH APRIANTI" at bounding box center [174, 147] width 50 height 22
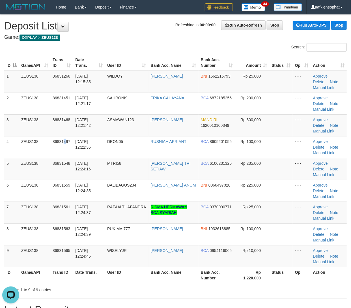
drag, startPoint x: 64, startPoint y: 150, endPoint x: 357, endPoint y: 167, distance: 293.6
click at [76, 149] on tr "4 ZEUS138 86831497 31/08/2025 12:22:36 DEON05 RUSNIAH APRIANTI BCA 8605201055 R…" at bounding box center [175, 147] width 343 height 22
drag, startPoint x: 7, startPoint y: 163, endPoint x: 356, endPoint y: 172, distance: 348.9
click at [15, 163] on td "5" at bounding box center [11, 169] width 15 height 22
drag, startPoint x: 74, startPoint y: 176, endPoint x: 262, endPoint y: 169, distance: 188.1
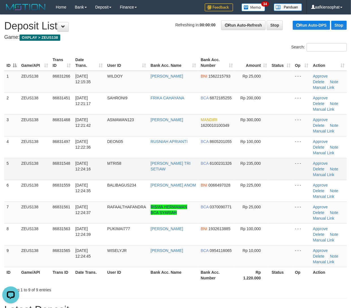
click at [81, 176] on td "31/08/2025 12:24:16" at bounding box center [89, 169] width 32 height 22
drag, startPoint x: 155, startPoint y: 172, endPoint x: 218, endPoint y: 172, distance: 62.9
click at [175, 173] on td "MAHDIAN TRI SETIAW" at bounding box center [174, 169] width 50 height 22
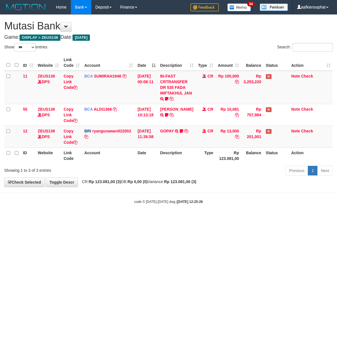
select select "***"
drag, startPoint x: 152, startPoint y: 220, endPoint x: 0, endPoint y: 215, distance: 151.9
click at [148, 219] on body "Toggle navigation Home Bank Account List Load By Website Group [OXPLAY] ZEUS138…" at bounding box center [168, 109] width 337 height 219
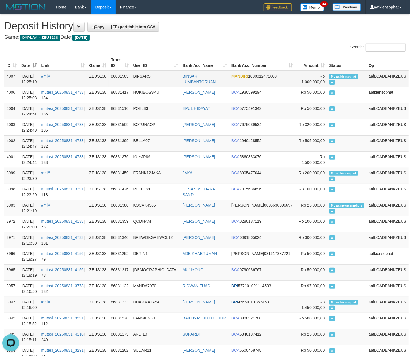
click at [347, 80] on td "ML aafkiensophat A" at bounding box center [346, 79] width 39 height 16
copy td "ML aafkiensophat A"
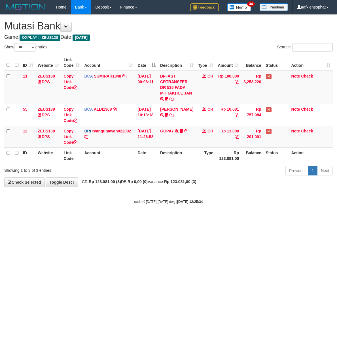
select select "***"
click at [176, 198] on body "Toggle navigation Home Bank Account List Load By Website Group [OXPLAY] ZEUS138…" at bounding box center [168, 109] width 337 height 219
select select "***"
drag, startPoint x: 154, startPoint y: 185, endPoint x: 0, endPoint y: 179, distance: 153.8
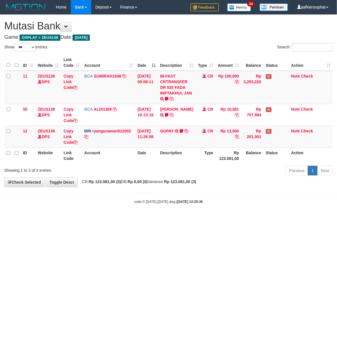
click at [136, 186] on div "**********" at bounding box center [168, 101] width 337 height 172
drag, startPoint x: 155, startPoint y: 174, endPoint x: 60, endPoint y: 174, distance: 94.3
click at [138, 174] on div "Showing 1 to 3 of 3 entries Previous 1 Next" at bounding box center [168, 171] width 337 height 12
click at [17, 185] on div "**********" at bounding box center [168, 101] width 337 height 172
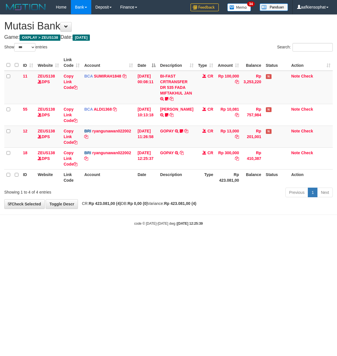
select select "***"
click at [178, 173] on th "Description" at bounding box center [177, 177] width 38 height 16
click at [164, 173] on th "Description" at bounding box center [177, 177] width 38 height 16
drag, startPoint x: 157, startPoint y: 174, endPoint x: 151, endPoint y: 177, distance: 7.0
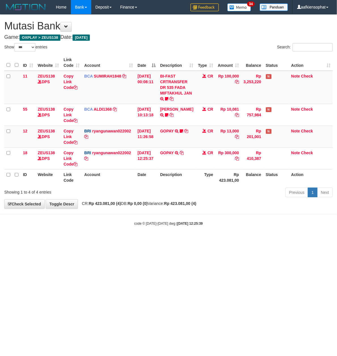
click at [153, 177] on th "Date" at bounding box center [146, 177] width 23 height 16
click at [150, 178] on th "Date" at bounding box center [146, 177] width 23 height 16
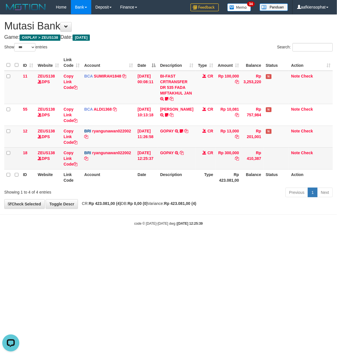
click at [157, 158] on td "[DATE] 12:25:37" at bounding box center [146, 159] width 23 height 22
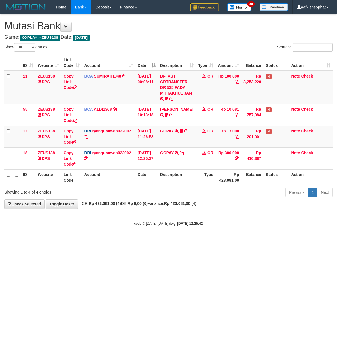
select select "***"
click at [170, 151] on link "GOPAY" at bounding box center [167, 153] width 14 height 5
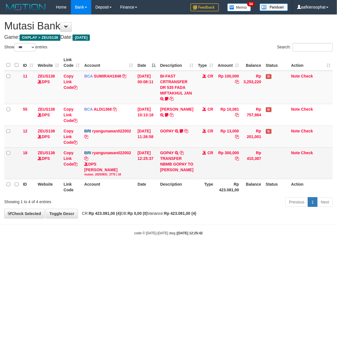
click at [227, 149] on td "Rp 300,000" at bounding box center [228, 163] width 26 height 31
copy td "300,000"
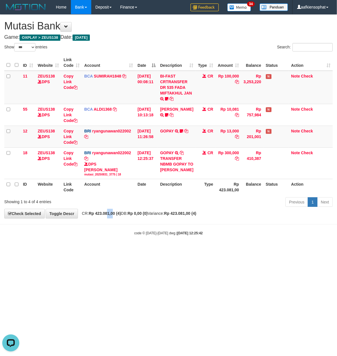
drag, startPoint x: 115, startPoint y: 215, endPoint x: 115, endPoint y: 211, distance: 4.5
click at [114, 215] on strong "Rp 423.081,00 (4)" at bounding box center [105, 213] width 32 height 5
drag, startPoint x: 203, startPoint y: 195, endPoint x: 336, endPoint y: 105, distance: 160.0
click at [223, 169] on table "ID Website Link Code Account Date Description Type Amount Balance Status Action…" at bounding box center [168, 125] width 328 height 140
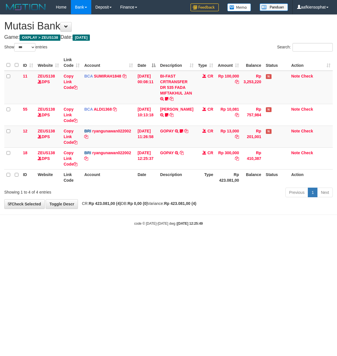
select select "***"
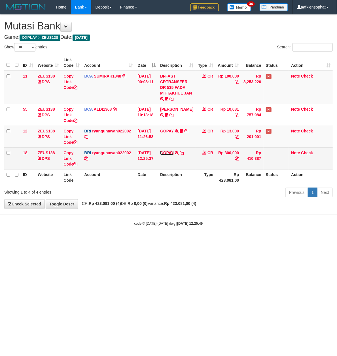
click at [171, 151] on link "GOPAY" at bounding box center [167, 153] width 14 height 5
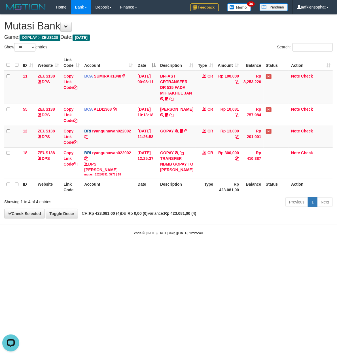
drag, startPoint x: 89, startPoint y: 223, endPoint x: 90, endPoint y: 213, distance: 9.7
click at [88, 222] on body "Toggle navigation Home Bank Account List Load By Website Group [OXPLAY] ZEUS138…" at bounding box center [168, 125] width 337 height 250
click at [89, 213] on div "**********" at bounding box center [168, 117] width 337 height 204
click at [86, 216] on span "CR: Rp 423.081,00 (4) DB: Rp 0,00 (0) Variance: Rp 423.081,00 (4)" at bounding box center [137, 213] width 117 height 5
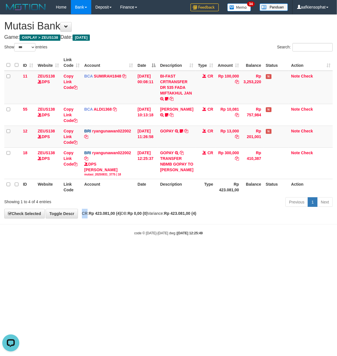
click at [82, 216] on span "CR: Rp 423.081,00 (4) DB: Rp 0,00 (0) Variance: Rp 423.081,00 (4)" at bounding box center [137, 213] width 117 height 5
click at [81, 216] on span "CR: Rp 423.081,00 (4) DB: Rp 0,00 (0) Variance: Rp 423.081,00 (4)" at bounding box center [137, 213] width 117 height 5
click at [80, 216] on span "CR: Rp 423.081,00 (4) DB: Rp 0,00 (0) Variance: Rp 423.081,00 (4)" at bounding box center [137, 213] width 117 height 5
click at [93, 209] on div "Showing 1 to 4 of 4 entries Previous 1 Next" at bounding box center [168, 203] width 337 height 12
drag, startPoint x: 93, startPoint y: 209, endPoint x: 40, endPoint y: 213, distance: 53.4
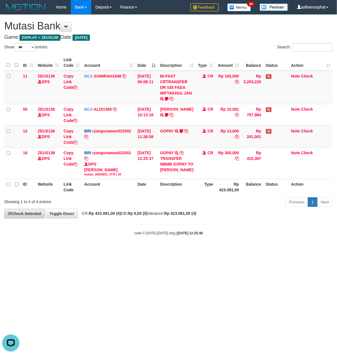
click at [92, 209] on div "Showing 1 to 4 of 4 entries Previous 1 Next" at bounding box center [168, 203] width 337 height 12
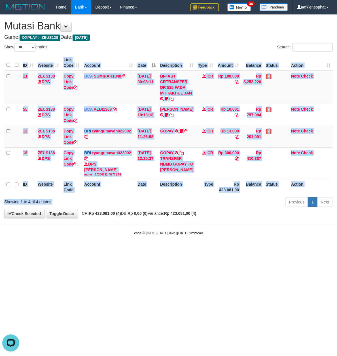
drag, startPoint x: 162, startPoint y: 200, endPoint x: 67, endPoint y: 199, distance: 95.1
click at [155, 200] on div "Show ** ** ** *** entries Search: ID Website Link Code Account Date Description…" at bounding box center [168, 126] width 328 height 166
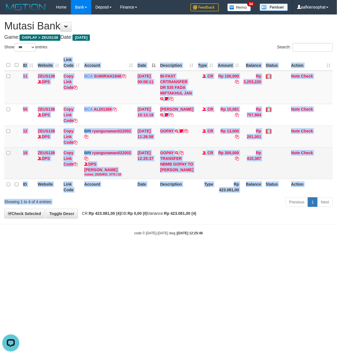
drag, startPoint x: 131, startPoint y: 174, endPoint x: 81, endPoint y: 179, distance: 50.7
click at [116, 176] on tr "18 ZEUS138 DPS Copy Link Code BRI ryangunawan022002 DPS RYAN GUNAWAN mutasi_202…" at bounding box center [168, 163] width 328 height 31
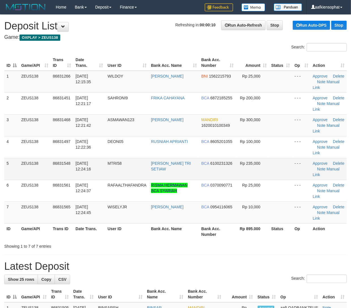
drag, startPoint x: 0, startPoint y: 0, endPoint x: 118, endPoint y: 163, distance: 201.6
click at [101, 165] on td "31/08/2025 12:24:16" at bounding box center [89, 169] width 32 height 22
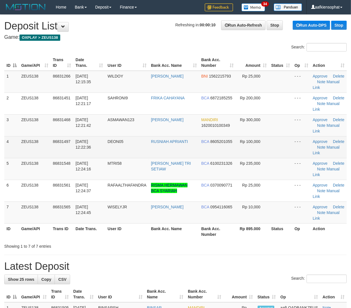
click at [80, 146] on tr "4 ZEUS138 86831497 31/08/2025 12:22:36 DEON05 RUSNIAH APRIANTI BCA 8605201055 R…" at bounding box center [175, 147] width 343 height 22
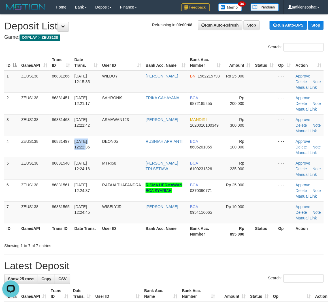
drag, startPoint x: 8, startPoint y: 165, endPoint x: 3, endPoint y: 165, distance: 4.8
click at [3, 165] on div "ID Game/API Trans ID Date Trans. User ID Bank Acc. Name Bank Acc. Number Amount…" at bounding box center [164, 147] width 328 height 188
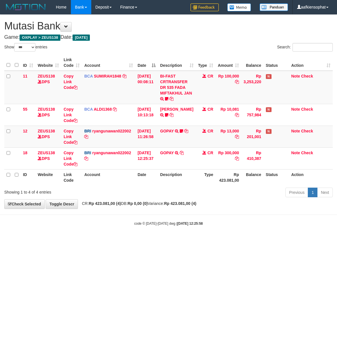
select select "***"
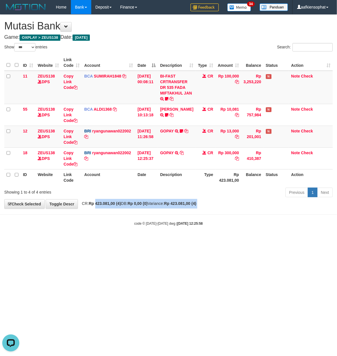
click at [99, 214] on body "Toggle navigation Home Bank Account List Load By Website Group [OXPLAY] ZEUS138…" at bounding box center [168, 120] width 337 height 240
drag, startPoint x: 100, startPoint y: 218, endPoint x: 57, endPoint y: 222, distance: 42.7
click at [86, 221] on body "Toggle navigation Home Bank Account List Load By Website Group [OXPLAY] ZEUS138…" at bounding box center [168, 120] width 337 height 240
drag, startPoint x: 134, startPoint y: 211, endPoint x: 126, endPoint y: 213, distance: 8.7
click at [127, 212] on body "Toggle navigation Home Bank Account List Load By Website Group [OXPLAY] ZEUS138…" at bounding box center [168, 120] width 337 height 240
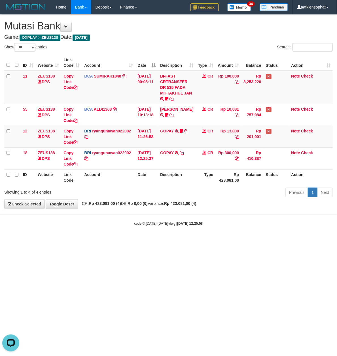
click at [124, 213] on body "Toggle navigation Home Bank Account List Load By Website Group [OXPLAY] ZEUS138…" at bounding box center [168, 120] width 337 height 240
click at [127, 214] on body "Toggle navigation Home Bank Account List Load By Website Group [OXPLAY] ZEUS138…" at bounding box center [168, 120] width 337 height 240
drag, startPoint x: 262, startPoint y: 217, endPoint x: 80, endPoint y: 231, distance: 183.2
click at [214, 227] on body "Toggle navigation Home Bank Account List Load By Website Group [OXPLAY] ZEUS138…" at bounding box center [168, 120] width 337 height 240
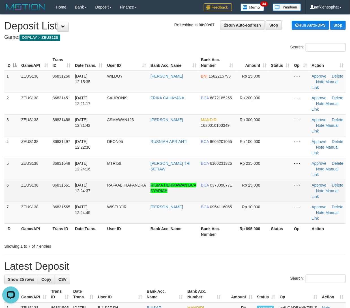
drag, startPoint x: 148, startPoint y: 204, endPoint x: 285, endPoint y: 199, distance: 137.4
click at [153, 202] on tr "7 ZEUS138 86831565 31/08/2025 12:24:45 WISELYJR MUHAMMAD RAMADITYA BCA 09541160…" at bounding box center [175, 213] width 342 height 22
drag, startPoint x: 76, startPoint y: 185, endPoint x: 215, endPoint y: 187, distance: 139.0
click at [79, 186] on span "31/08/2025 12:24:37" at bounding box center [83, 188] width 16 height 10
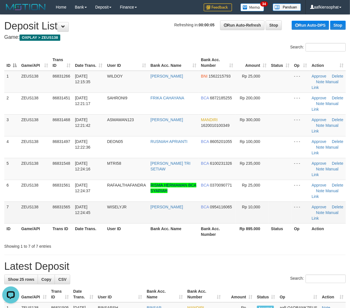
click at [268, 218] on td "Rp 10,000" at bounding box center [252, 213] width 33 height 22
drag, startPoint x: 270, startPoint y: 216, endPoint x: 347, endPoint y: 214, distance: 76.7
click at [269, 215] on td at bounding box center [280, 213] width 23 height 22
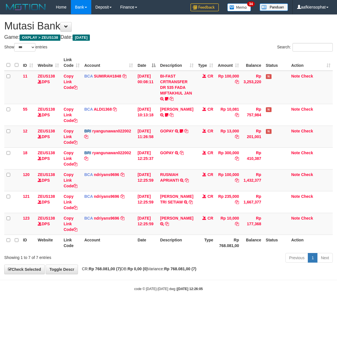
select select "***"
click at [309, 231] on td "Note Check" at bounding box center [311, 224] width 44 height 22
select select "***"
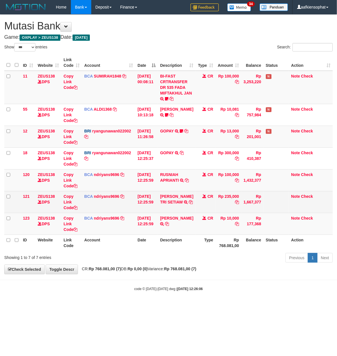
click at [191, 206] on td "MAHDIAN TRI SETIAW TRSF E-BANKING CR 3108/FTSCY/WS95031 235000.00MAHDIAN TRI SE…" at bounding box center [177, 202] width 38 height 22
copy tr "MAHDIAN TRI SETIAW TRSF E-BANKING CR 3108/FTSCY/WS95031 235000.00MAHDIAN TRI SE…"
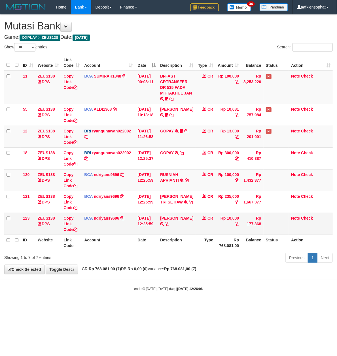
drag, startPoint x: 235, startPoint y: 234, endPoint x: 154, endPoint y: 231, distance: 80.8
click at [227, 235] on td "Rp 10,000" at bounding box center [228, 224] width 26 height 22
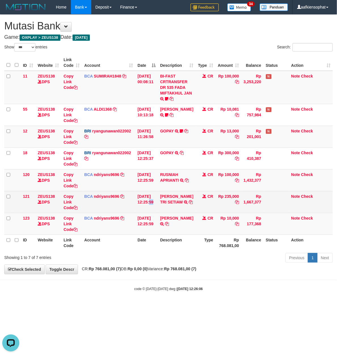
click at [151, 196] on td "31/08/2025 12:25:59" at bounding box center [146, 202] width 23 height 22
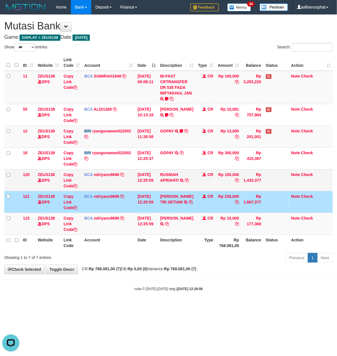
drag, startPoint x: 157, startPoint y: 179, endPoint x: 138, endPoint y: 181, distance: 19.9
click at [146, 179] on td "31/08/2025 12:25:59" at bounding box center [146, 180] width 23 height 22
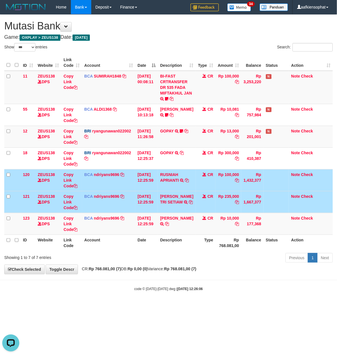
click at [196, 189] on td "CR" at bounding box center [206, 180] width 20 height 22
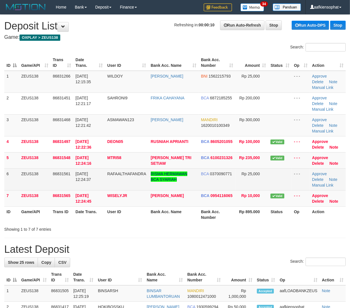
click at [215, 181] on td "BCA 0370090771" at bounding box center [217, 179] width 37 height 22
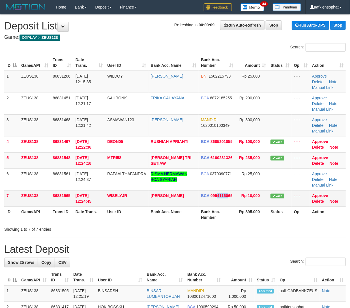
drag, startPoint x: 227, startPoint y: 200, endPoint x: 356, endPoint y: 205, distance: 129.2
click at [245, 204] on tr "7 ZEUS138 86831565 31/08/2025 12:24:45 WISELYJR MUHAMMAD RAMADITYA BCA 09541160…" at bounding box center [175, 198] width 342 height 16
drag, startPoint x: 104, startPoint y: 186, endPoint x: 354, endPoint y: 184, distance: 250.0
click at [112, 183] on td "RAFAALTHAFANDRA" at bounding box center [126, 179] width 43 height 22
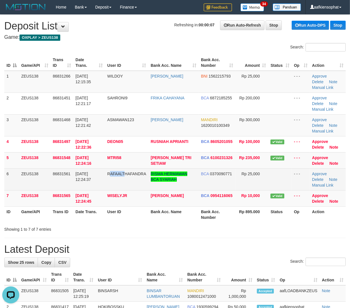
drag, startPoint x: 73, startPoint y: 180, endPoint x: 354, endPoint y: 168, distance: 282.0
click at [84, 177] on span "[DATE] 12:24:37" at bounding box center [84, 177] width 16 height 10
drag, startPoint x: 165, startPoint y: 171, endPoint x: 239, endPoint y: 165, distance: 74.7
click at [165, 171] on td "RISMA HERMAWAN BCA SYARIAH" at bounding box center [174, 179] width 50 height 22
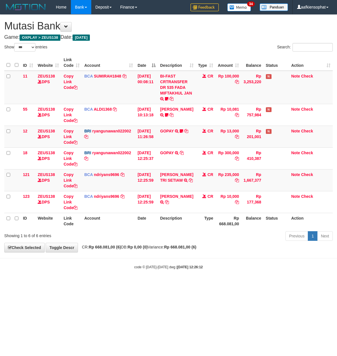
select select "***"
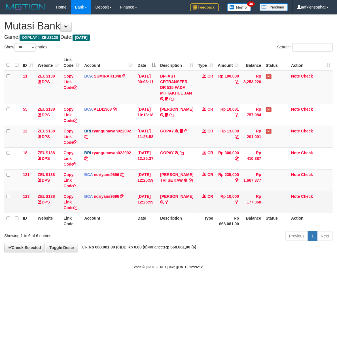
click at [166, 208] on td "MUHAMMAD RAMADITYA TRSF E-BANKING CR 3108/FTSCY/WS95031 10000.00MUHAMMAD RAMADI…" at bounding box center [177, 202] width 38 height 22
copy td "[PERSON_NAME]"
click at [166, 208] on td "MUHAMMAD RAMADITYA TRSF E-BANKING CR 3108/FTSCY/WS95031 10000.00MUHAMMAD RAMADI…" at bounding box center [177, 202] width 38 height 22
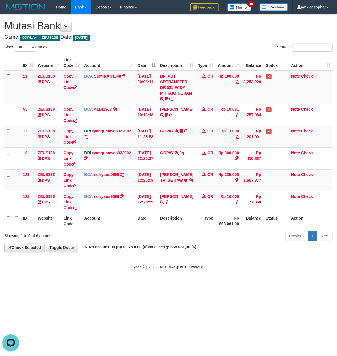
drag, startPoint x: 197, startPoint y: 233, endPoint x: 116, endPoint y: 220, distance: 82.9
click at [190, 230] on div "Show ** ** ** *** entries Search: ID Website Link Code Account Date Description…" at bounding box center [168, 143] width 328 height 200
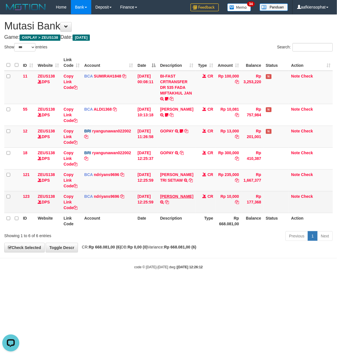
drag, startPoint x: 195, startPoint y: 196, endPoint x: 168, endPoint y: 196, distance: 26.9
click at [175, 196] on tr "123 ZEUS138 DPS Copy Link Code BCA ndriyans9696 DPS ANDRIYANSYAH mutasi_2025083…" at bounding box center [168, 202] width 328 height 22
click at [159, 197] on tr "123 ZEUS138 DPS Copy Link Code BCA ndriyans9696 DPS ANDRIYANSYAH mutasi_2025083…" at bounding box center [168, 202] width 328 height 22
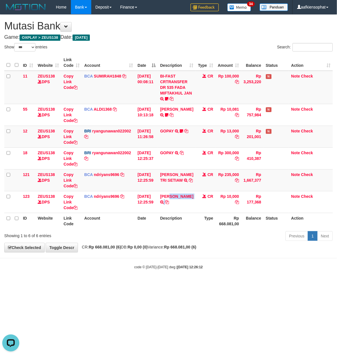
drag, startPoint x: 160, startPoint y: 197, endPoint x: 2, endPoint y: 187, distance: 158.3
click at [159, 197] on tr "123 ZEUS138 DPS Copy Link Code BCA ndriyans9696 DPS ANDRIYANSYAH mutasi_2025083…" at bounding box center [168, 202] width 328 height 22
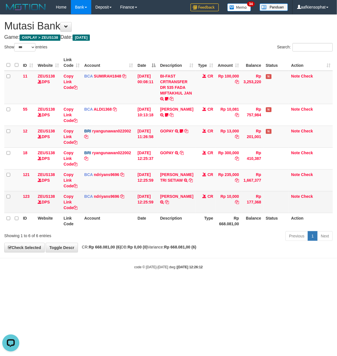
drag, startPoint x: 310, startPoint y: 196, endPoint x: 5, endPoint y: 194, distance: 304.9
click at [279, 198] on tr "123 ZEUS138 DPS Copy Link Code BCA ndriyans9696 DPS ANDRIYANSYAH mutasi_2025083…" at bounding box center [168, 202] width 328 height 22
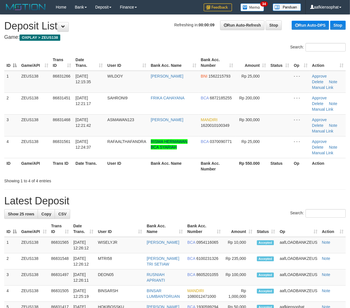
drag, startPoint x: 173, startPoint y: 169, endPoint x: 332, endPoint y: 180, distance: 158.9
click at [186, 169] on th "Bank Acc. Name" at bounding box center [174, 166] width 50 height 16
drag, startPoint x: 205, startPoint y: 173, endPoint x: 319, endPoint y: 180, distance: 114.1
click at [222, 174] on th "Bank Acc. Number" at bounding box center [217, 166] width 37 height 16
drag, startPoint x: 133, startPoint y: 167, endPoint x: 160, endPoint y: 166, distance: 27.5
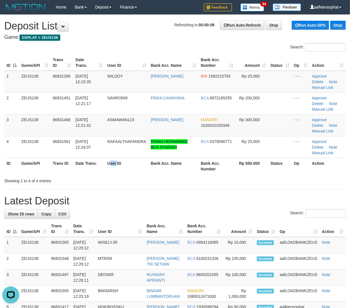
click at [153, 166] on tr "ID Game/API Trans ID Date Trans. User ID Bank Acc. Name Bank Acc. Number Rp 550…" at bounding box center [175, 166] width 342 height 16
drag, startPoint x: 103, startPoint y: 162, endPoint x: 355, endPoint y: 180, distance: 252.4
click at [173, 166] on tr "ID Game/API Trans ID Date Trans. User ID Bank Acc. Name Bank Acc. Number Rp 550…" at bounding box center [175, 166] width 342 height 16
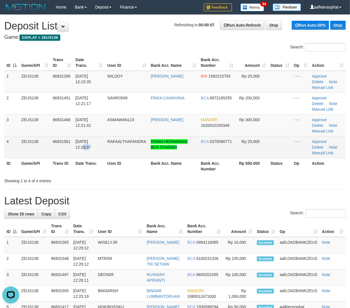
drag, startPoint x: 82, startPoint y: 157, endPoint x: 355, endPoint y: 154, distance: 273.2
click at [102, 154] on td "31/08/2025 12:24:37" at bounding box center [89, 147] width 32 height 22
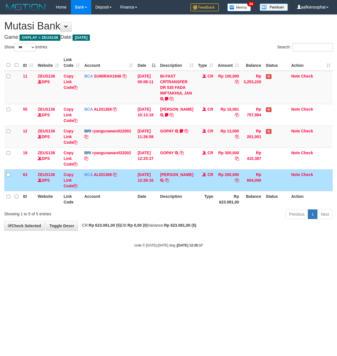
select select "***"
click at [225, 183] on td "Rp 200,000" at bounding box center [228, 180] width 26 height 22
click at [186, 191] on td "[PERSON_NAME] TRSF E-BANKING CR 3108/FTSCY/WS95031 200000.00FRIKA CAHYANA" at bounding box center [177, 180] width 38 height 22
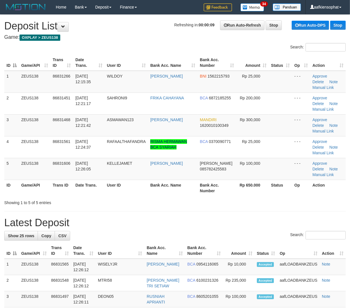
click at [260, 59] on th "Amount" at bounding box center [252, 63] width 33 height 16
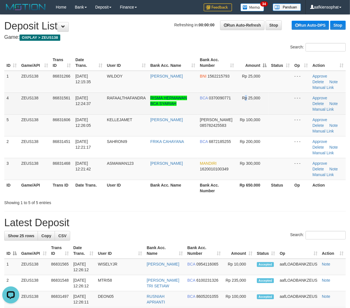
click at [245, 104] on td "Rp 25,000" at bounding box center [252, 104] width 33 height 22
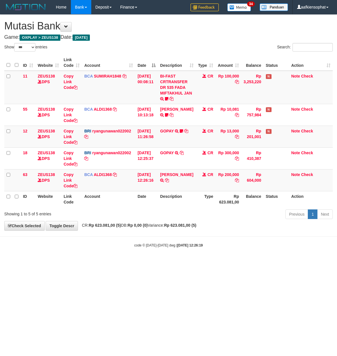
select select "***"
drag, startPoint x: 0, startPoint y: 0, endPoint x: 165, endPoint y: 190, distance: 251.5
click at [165, 190] on td "FRIKA CAHYANA TRSF E-BANKING CR 3108/FTSCY/WS95031 200000.00FRIKA CAHYANA" at bounding box center [177, 180] width 38 height 22
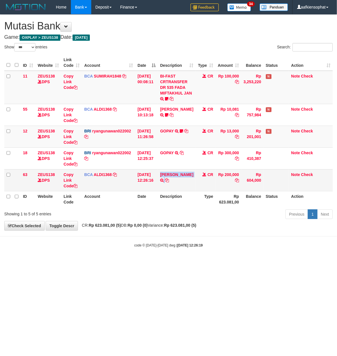
copy tr "FRIKA CAHYANA TRSF E-BANKING CR 3108/FTSCY/WS95031 200000.00FRIKA CAHYANA"
drag, startPoint x: 165, startPoint y: 190, endPoint x: 63, endPoint y: 198, distance: 101.4
click at [165, 190] on td "FRIKA CAHYANA TRSF E-BANKING CR 3108/FTSCY/WS95031 200000.00FRIKA CAHYANA" at bounding box center [177, 180] width 38 height 22
click at [165, 176] on link "FRIKA CAHYANA" at bounding box center [176, 174] width 33 height 5
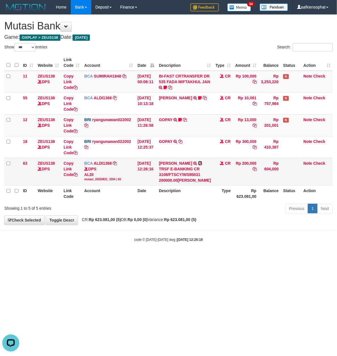
click at [198, 165] on icon at bounding box center [200, 163] width 4 height 4
drag, startPoint x: 16, startPoint y: 235, endPoint x: 96, endPoint y: 232, distance: 79.9
click at [17, 215] on div "Showing 1 to 5 of 5 entries Previous 1 Next" at bounding box center [168, 209] width 337 height 12
click at [125, 202] on th "Account" at bounding box center [108, 193] width 53 height 16
drag, startPoint x: 164, startPoint y: 243, endPoint x: 165, endPoint y: 240, distance: 3.4
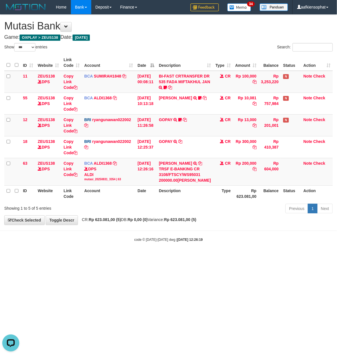
click at [165, 222] on span "CR: Rp 623.081,00 (5) DB: Rp 0,00 (0) Variance: Rp 623.081,00 (5)" at bounding box center [137, 219] width 117 height 5
drag, startPoint x: 230, startPoint y: 262, endPoint x: 225, endPoint y: 261, distance: 5.7
click at [227, 242] on div "code © 2012-2018 dwg | 2025/08/31 12:26:19" at bounding box center [168, 240] width 337 height 6
drag, startPoint x: 224, startPoint y: 257, endPoint x: 221, endPoint y: 256, distance: 3.7
click at [221, 256] on body "Toggle navigation Home Bank Account List Load By Website Group [OXPLAY] ZEUS138…" at bounding box center [168, 128] width 337 height 257
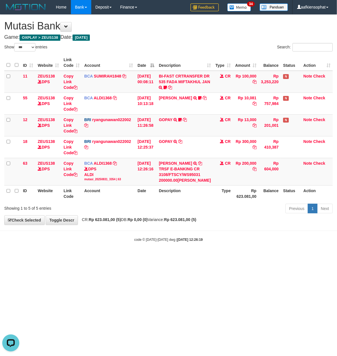
click at [143, 225] on div "**********" at bounding box center [168, 120] width 337 height 210
click at [61, 211] on div "Showing 1 to 5 of 5 entries" at bounding box center [70, 207] width 132 height 8
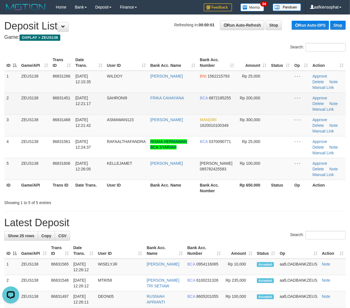
drag, startPoint x: 190, startPoint y: 108, endPoint x: 187, endPoint y: 108, distance: 3.1
click at [187, 108] on td "FRIKA CAHAYANA" at bounding box center [173, 104] width 50 height 22
click at [165, 106] on td "FRIKA CAHAYANA" at bounding box center [173, 104] width 50 height 22
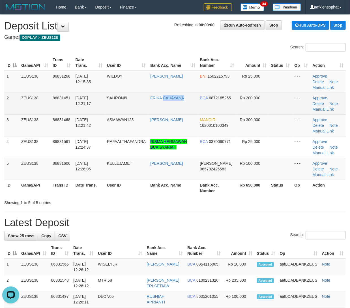
click at [165, 106] on td "FRIKA CAHAYANA" at bounding box center [173, 104] width 50 height 22
copy link "CAHAYANA"
click at [165, 106] on td "FRIKA CAHAYANA" at bounding box center [173, 104] width 50 height 22
copy tr "FRIKA CAHAYANA"
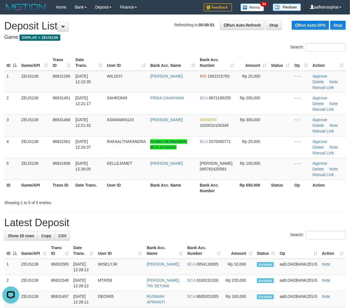
drag, startPoint x: 229, startPoint y: 229, endPoint x: 280, endPoint y: 239, distance: 52.0
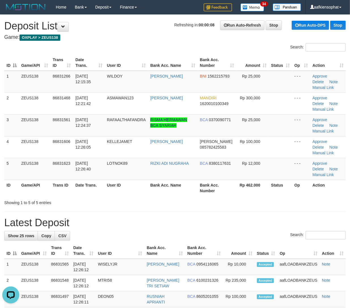
drag, startPoint x: 204, startPoint y: 203, endPoint x: 210, endPoint y: 198, distance: 7.2
click at [204, 202] on div "Showing 1 to 5 of 5 entries" at bounding box center [175, 202] width 350 height 8
click at [202, 223] on h1 "Latest Deposit" at bounding box center [175, 222] width 342 height 11
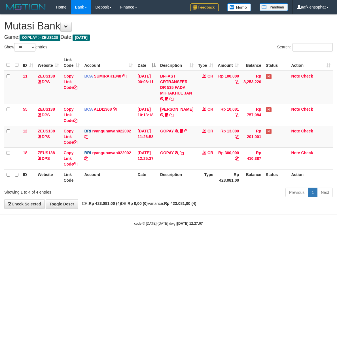
select select "***"
click at [119, 234] on body "Toggle navigation Home Bank Account List Load By Website Group [OXPLAY] ZEUS138…" at bounding box center [168, 120] width 337 height 240
drag, startPoint x: 177, startPoint y: 260, endPoint x: 170, endPoint y: 259, distance: 7.0
click at [174, 240] on html "Toggle navigation Home Bank Account List Load By Website Group [OXPLAY] ZEUS138…" at bounding box center [168, 120] width 337 height 240
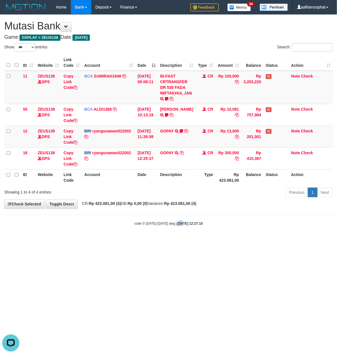
click at [81, 238] on body "Toggle navigation Home Bank Account List Load By Website Group [OXPLAY] ZEUS138…" at bounding box center [168, 120] width 337 height 240
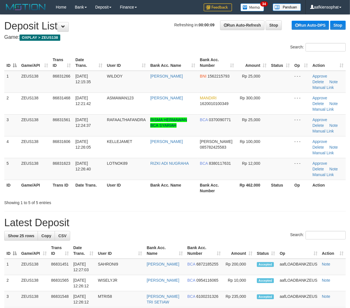
drag, startPoint x: 266, startPoint y: 217, endPoint x: 353, endPoint y: 225, distance: 87.6
drag, startPoint x: 225, startPoint y: 212, endPoint x: 279, endPoint y: 215, distance: 54.4
drag, startPoint x: 195, startPoint y: 206, endPoint x: 219, endPoint y: 205, distance: 24.1
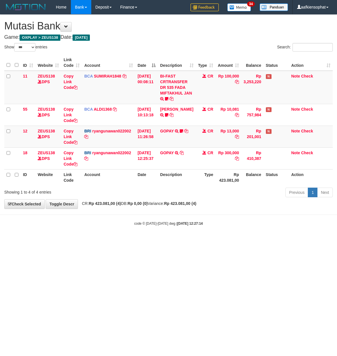
select select "***"
click at [181, 226] on div "code © [DATE]-[DATE] dwg | [DATE] 12:27:14" at bounding box center [168, 224] width 337 height 6
click at [182, 222] on div "code © [DATE]-[DATE] dwg | [DATE] 12:27:14" at bounding box center [168, 224] width 337 height 6
click at [183, 223] on div "code © [DATE]-[DATE] dwg | [DATE] 12:27:14" at bounding box center [168, 224] width 337 height 6
click at [183, 223] on strong "[DATE] 12:27:14" at bounding box center [189, 224] width 25 height 4
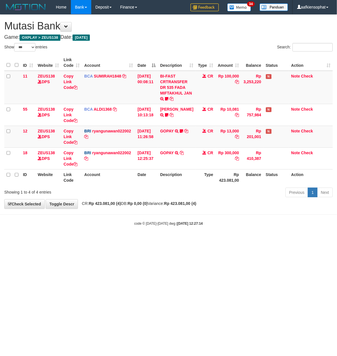
click at [183, 223] on strong "[DATE] 12:27:14" at bounding box center [189, 224] width 25 height 4
click at [183, 223] on strong "2025/08/31 12:27:14" at bounding box center [189, 224] width 25 height 4
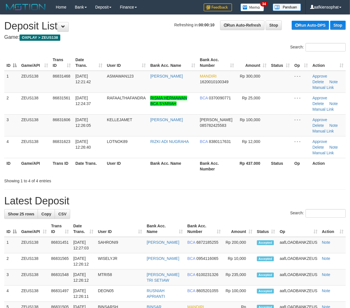
click at [166, 169] on th "Bank Acc. Name" at bounding box center [173, 166] width 50 height 16
drag, startPoint x: 165, startPoint y: 169, endPoint x: 168, endPoint y: 169, distance: 3.1
click at [165, 169] on th "Bank Acc. Name" at bounding box center [173, 166] width 50 height 16
drag, startPoint x: 183, startPoint y: 165, endPoint x: 191, endPoint y: 167, distance: 7.4
click at [185, 165] on th "Bank Acc. Name" at bounding box center [173, 166] width 50 height 16
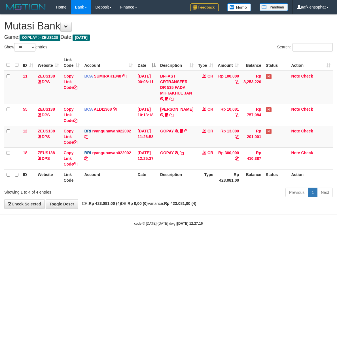
select select "***"
drag, startPoint x: 0, startPoint y: 0, endPoint x: 131, endPoint y: 221, distance: 256.5
click at [179, 223] on strong "[DATE] 12:27:16" at bounding box center [189, 224] width 25 height 4
select select "***"
click at [64, 240] on html "Toggle navigation Home Bank Account List Load By Website Group [OXPLAY] ZEUS138…" at bounding box center [168, 120] width 337 height 240
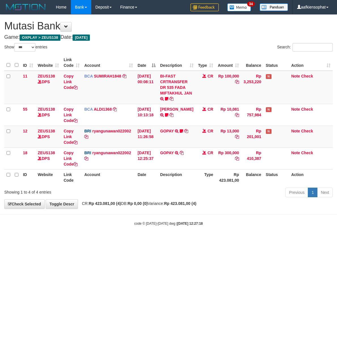
select select "***"
drag, startPoint x: 296, startPoint y: 222, endPoint x: 297, endPoint y: 230, distance: 7.7
click at [296, 223] on div "code © 2012-2018 dwg | 2025/08/31 12:27:18" at bounding box center [168, 224] width 337 height 6
click at [237, 240] on html "Toggle navigation Home Bank Account List Load By Website Group [OXPLAY] ZEUS138…" at bounding box center [168, 120] width 337 height 240
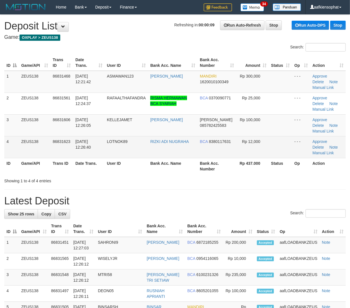
drag, startPoint x: 92, startPoint y: 110, endPoint x: 346, endPoint y: 151, distance: 257.1
click at [93, 110] on td "31/08/2025 12:24:37" at bounding box center [88, 104] width 31 height 22
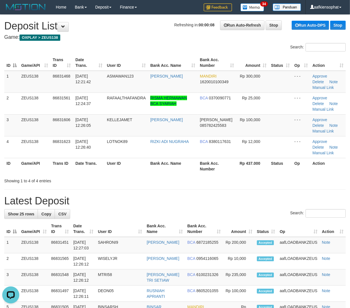
drag, startPoint x: 219, startPoint y: 217, endPoint x: 224, endPoint y: 218, distance: 5.4
click at [223, 218] on div "Search:" at bounding box center [175, 214] width 342 height 10
drag, startPoint x: 248, startPoint y: 204, endPoint x: 356, endPoint y: 221, distance: 108.6
click at [251, 204] on h1 "Latest Deposit" at bounding box center [175, 200] width 342 height 11
drag, startPoint x: 244, startPoint y: 195, endPoint x: 306, endPoint y: 202, distance: 62.1
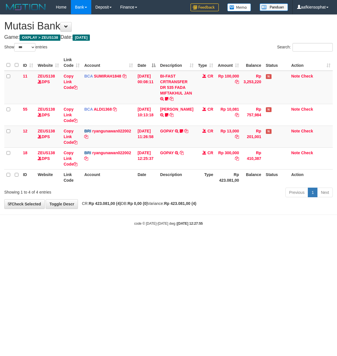
select select "***"
drag, startPoint x: 124, startPoint y: 256, endPoint x: 1, endPoint y: 237, distance: 124.9
click at [119, 240] on html "Toggle navigation Home Bank Account List Load By Website Group [OXPLAY] ZEUS138…" at bounding box center [168, 120] width 337 height 240
drag, startPoint x: 183, startPoint y: 263, endPoint x: 102, endPoint y: 243, distance: 83.3
click at [169, 240] on html "Toggle navigation Home Bank Account List Load By Website Group [OXPLAY] ZEUS138…" at bounding box center [168, 120] width 337 height 240
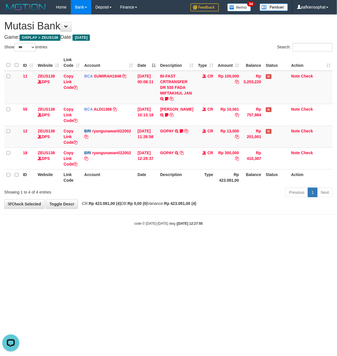
click at [106, 240] on html "Toggle navigation Home Bank Account List Load By Website Group [OXPLAY] ZEUS138…" at bounding box center [168, 120] width 337 height 240
click at [167, 132] on link "GOPAY" at bounding box center [167, 131] width 14 height 5
select select "***"
click at [171, 135] on td "GOPAY TRANSFER NBMB GOPAY TO RYAN GUNAWAN Latif99" at bounding box center [177, 137] width 38 height 22
click at [169, 131] on link "GOPAY" at bounding box center [167, 131] width 14 height 5
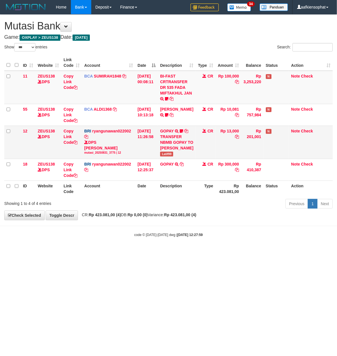
click at [166, 157] on span "Latif99" at bounding box center [166, 154] width 13 height 5
copy tr "Latif99"
click at [176, 252] on html "Toggle navigation Home Bank Account List Load By Website Group [OXPLAY] ZEUS138…" at bounding box center [168, 126] width 337 height 252
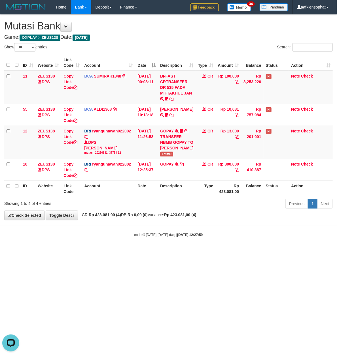
click at [176, 252] on html "Toggle navigation Home Bank Account List Load By Website Group [OXPLAY] ZEUS138…" at bounding box center [168, 126] width 337 height 252
click at [107, 252] on html "Toggle navigation Home Bank Account List Load By Website Group [OXPLAY] ZEUS138…" at bounding box center [168, 126] width 337 height 252
drag, startPoint x: 107, startPoint y: 281, endPoint x: 105, endPoint y: 285, distance: 3.9
click at [105, 252] on html "Toggle navigation Home Bank Account List Load By Website Group [OXPLAY] ZEUS138…" at bounding box center [168, 126] width 337 height 252
click at [104, 252] on html "Toggle navigation Home Bank Account List Load By Website Group [OXPLAY] ZEUS138…" at bounding box center [168, 126] width 337 height 252
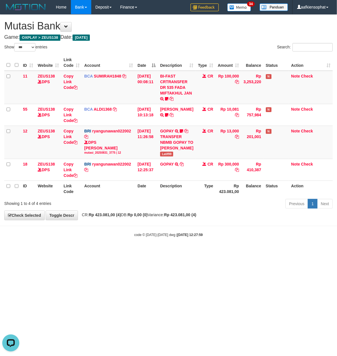
click at [104, 252] on html "Toggle navigation Home Bank Account List Load By Website Group [OXPLAY] ZEUS138…" at bounding box center [168, 126] width 337 height 252
drag, startPoint x: 31, startPoint y: 296, endPoint x: 31, endPoint y: 308, distance: 12.2
click at [31, 252] on html "Toggle navigation Home Bank Account List Load By Website Group [OXPLAY] ZEUS138…" at bounding box center [168, 126] width 337 height 252
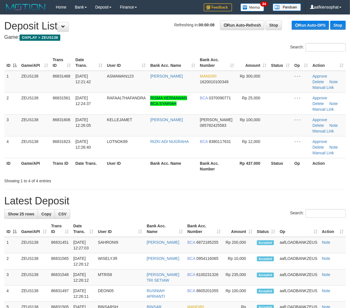
drag, startPoint x: 128, startPoint y: 198, endPoint x: 188, endPoint y: 208, distance: 60.8
click at [128, 197] on h1 "Latest Deposit" at bounding box center [175, 200] width 342 height 11
drag, startPoint x: 136, startPoint y: 234, endPoint x: 285, endPoint y: 247, distance: 149.3
click at [142, 232] on tr "ID Game/API Trans ID Date Trans. User ID Bank Acc. Name Bank Acc. Number Amount…" at bounding box center [175, 229] width 342 height 16
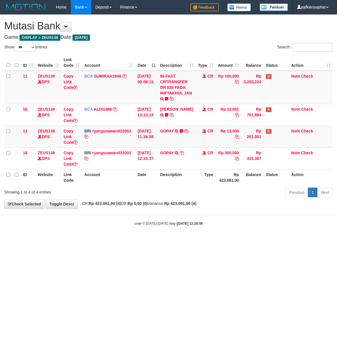
select select "***"
drag, startPoint x: 317, startPoint y: 254, endPoint x: 319, endPoint y: 257, distance: 4.2
click at [319, 240] on html "Toggle navigation Home Bank Account List Load By Website Group [OXPLAY] ZEUS138…" at bounding box center [168, 120] width 337 height 240
drag, startPoint x: 319, startPoint y: 257, endPoint x: 312, endPoint y: 257, distance: 7.4
click at [312, 240] on html "Toggle navigation Home Bank Account List Load By Website Group [OXPLAY] ZEUS138…" at bounding box center [168, 120] width 337 height 240
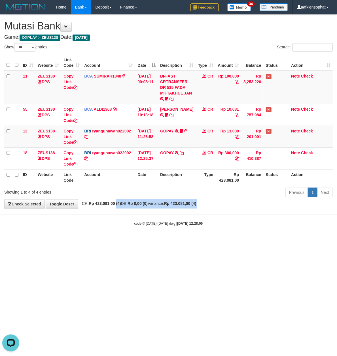
click at [128, 211] on body "Toggle navigation Home Bank Account List Load By Website Group [OXPLAY] ZEUS138…" at bounding box center [168, 120] width 337 height 240
click at [195, 219] on body "Toggle navigation Home Bank Account List Load By Website Group [OXPLAY] ZEUS138…" at bounding box center [168, 120] width 337 height 240
drag, startPoint x: 168, startPoint y: 222, endPoint x: 166, endPoint y: 227, distance: 4.7
click at [166, 226] on div "code © 2012-2018 dwg | 2025/08/31 12:28:06" at bounding box center [168, 224] width 337 height 6
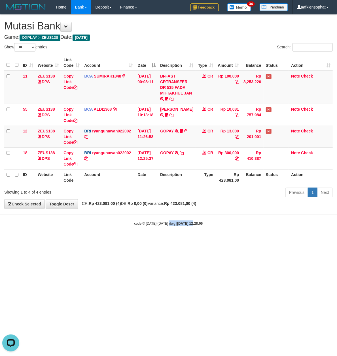
drag, startPoint x: 187, startPoint y: 239, endPoint x: 1, endPoint y: 232, distance: 186.4
click at [179, 240] on body "Toggle navigation Home Bank Account List Load By Website Group [OXPLAY] ZEUS138…" at bounding box center [168, 120] width 337 height 240
click at [161, 240] on html "Toggle navigation Home Bank Account List Load By Website Group [OXPLAY] ZEUS138…" at bounding box center [168, 120] width 337 height 240
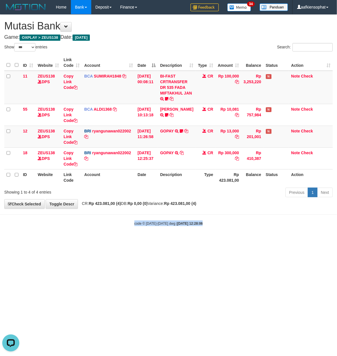
click at [161, 240] on html "Toggle navigation Home Bank Account List Load By Website Group [OXPLAY] ZEUS138…" at bounding box center [168, 120] width 337 height 240
click at [163, 240] on html "Toggle navigation Home Bank Account List Load By Website Group [OXPLAY] ZEUS138…" at bounding box center [168, 120] width 337 height 240
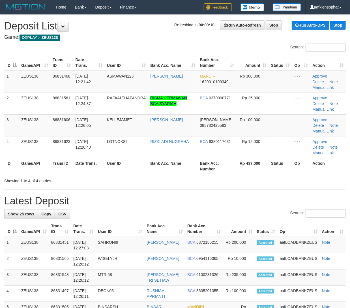
click at [195, 179] on div "Showing 1 to 4 of 4 entries" at bounding box center [175, 180] width 350 height 8
drag, startPoint x: 143, startPoint y: 172, endPoint x: 268, endPoint y: 178, distance: 125.8
click at [144, 172] on th "User ID" at bounding box center [126, 166] width 43 height 16
drag, startPoint x: 236, startPoint y: 185, endPoint x: 355, endPoint y: 200, distance: 119.8
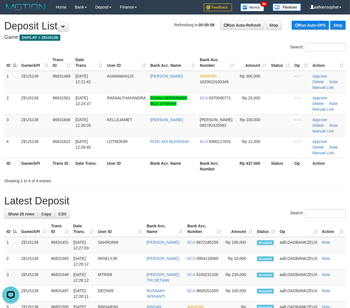
drag, startPoint x: 203, startPoint y: 195, endPoint x: 354, endPoint y: 211, distance: 151.7
drag, startPoint x: 171, startPoint y: 182, endPoint x: 353, endPoint y: 208, distance: 183.5
click at [212, 198] on h1 "Latest Deposit" at bounding box center [175, 200] width 342 height 11
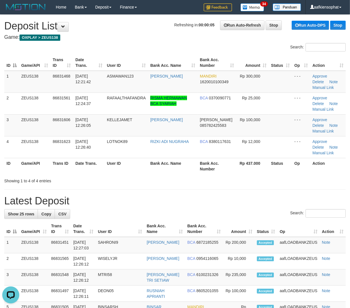
drag, startPoint x: 216, startPoint y: 195, endPoint x: 355, endPoint y: 207, distance: 139.9
click at [260, 199] on h1 "Latest Deposit" at bounding box center [175, 200] width 342 height 11
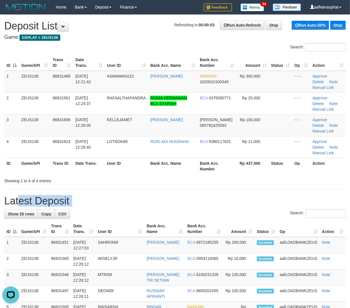
click at [260, 199] on h1 "Latest Deposit" at bounding box center [175, 200] width 342 height 11
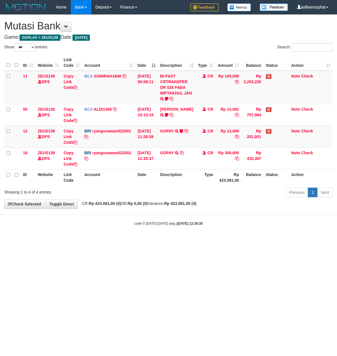
select select "***"
click at [177, 224] on strong "[DATE] 12:28:20" at bounding box center [189, 224] width 25 height 4
click at [163, 224] on small "code © [DATE]-[DATE] dwg | [DATE] 12:28:20" at bounding box center [168, 224] width 69 height 4
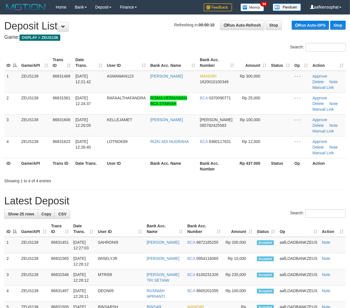
drag, startPoint x: 0, startPoint y: 0, endPoint x: 250, endPoint y: 194, distance: 316.6
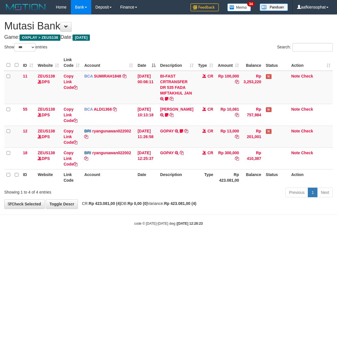
select select "***"
click at [179, 221] on body "Toggle navigation Home Bank Account List Load By Website Group [OXPLAY] ZEUS138…" at bounding box center [168, 120] width 337 height 240
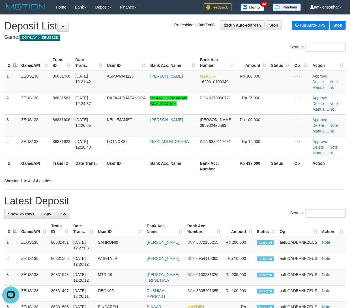
drag, startPoint x: 78, startPoint y: 187, endPoint x: 131, endPoint y: 187, distance: 53.2
drag, startPoint x: 194, startPoint y: 197, endPoint x: 355, endPoint y: 215, distance: 161.6
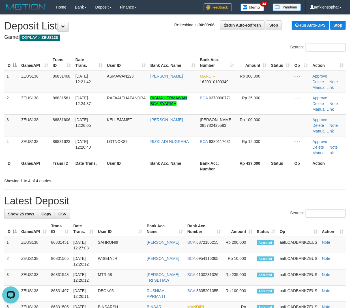
click at [219, 199] on h1 "Latest Deposit" at bounding box center [175, 200] width 342 height 11
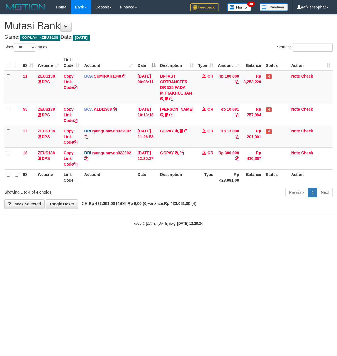
select select "***"
drag, startPoint x: 119, startPoint y: 239, endPoint x: 74, endPoint y: 245, distance: 45.4
click at [119, 240] on html "Toggle navigation Home Bank Account List Load By Website Group [OXPLAY] ZEUS138…" at bounding box center [168, 120] width 337 height 240
select select "***"
click at [161, 238] on body "Toggle navigation Home Bank Account List Load By Website Group [OXPLAY] ZEUS138…" at bounding box center [168, 120] width 337 height 240
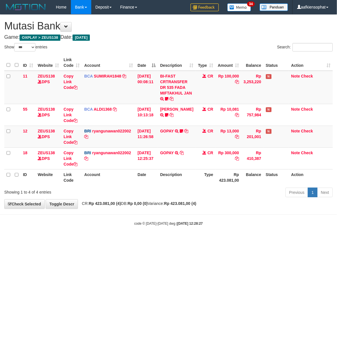
click at [106, 240] on body "Toggle navigation Home Bank Account List Load By Website Group [OXPLAY] ZEUS138…" at bounding box center [168, 120] width 337 height 240
drag, startPoint x: 104, startPoint y: 242, endPoint x: 87, endPoint y: 255, distance: 21.0
click at [98, 240] on html "Toggle navigation Home Bank Account List Load By Website Group [OXPLAY] ZEUS138…" at bounding box center [168, 120] width 337 height 240
drag, startPoint x: 87, startPoint y: 255, endPoint x: 74, endPoint y: 272, distance: 21.6
click at [82, 240] on html "Toggle navigation Home Bank Account List Load By Website Group [OXPLAY] ZEUS138…" at bounding box center [168, 120] width 337 height 240
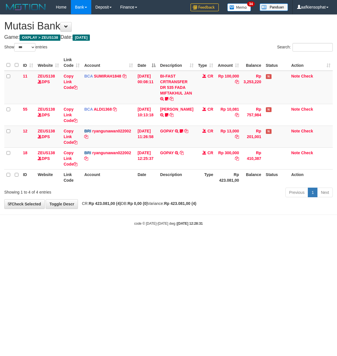
select select "***"
drag, startPoint x: 300, startPoint y: 270, endPoint x: 3, endPoint y: 266, distance: 296.8
click at [295, 240] on html "Toggle navigation Home Bank Account List Load By Website Group [OXPLAY] ZEUS138…" at bounding box center [168, 120] width 337 height 240
click at [166, 240] on html "Toggle navigation Home Bank Account List Load By Website Group [OXPLAY] ZEUS138…" at bounding box center [168, 120] width 337 height 240
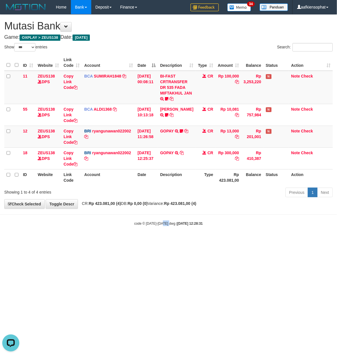
click at [166, 240] on html "Toggle navigation Home Bank Account List Load By Website Group [OXPLAY] ZEUS138…" at bounding box center [168, 120] width 337 height 240
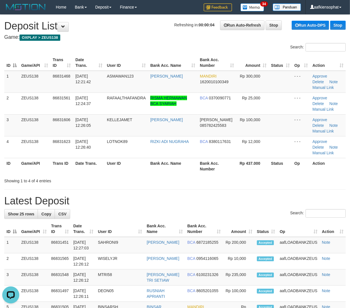
drag, startPoint x: 103, startPoint y: 195, endPoint x: 155, endPoint y: 196, distance: 52.1
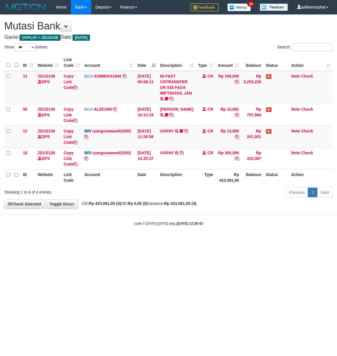
select select "***"
click at [167, 240] on html "Toggle navigation Home Bank Account List Load By Website Group [OXPLAY] ZEUS138…" at bounding box center [168, 120] width 337 height 240
click at [168, 240] on html "Toggle navigation Home Bank Account List Load By Website Group [OXPLAY] ZEUS138…" at bounding box center [168, 120] width 337 height 240
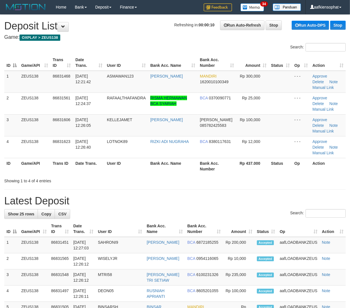
drag, startPoint x: 167, startPoint y: 186, endPoint x: 355, endPoint y: 200, distance: 188.2
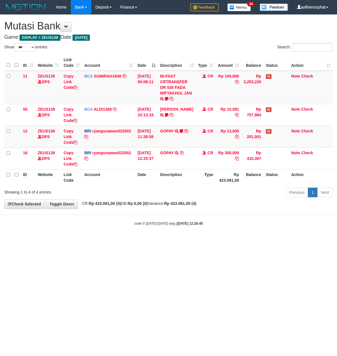
select select "***"
click at [125, 240] on html "Toggle navigation Home Bank Account List Load By Website Group [OXPLAY] ZEUS138…" at bounding box center [168, 120] width 337 height 240
click at [158, 240] on html "Toggle navigation Home Bank Account List Load By Website Group [OXPLAY] ZEUS138…" at bounding box center [168, 120] width 337 height 240
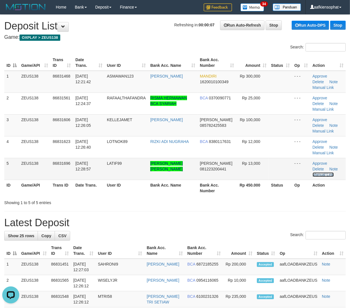
click at [329, 172] on link "Manual Link" at bounding box center [324, 174] width 22 height 5
drag, startPoint x: 116, startPoint y: 211, endPoint x: 118, endPoint y: 208, distance: 3.3
click at [332, 172] on link "Manual Link" at bounding box center [324, 174] width 22 height 5
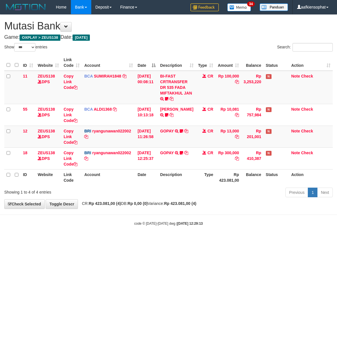
select select "***"
drag, startPoint x: 251, startPoint y: 234, endPoint x: 227, endPoint y: 213, distance: 31.9
click at [243, 227] on body "Toggle navigation Home Bank Account List Load By Website Group [OXPLAY] ZEUS138…" at bounding box center [168, 120] width 337 height 240
click at [116, 130] on link "ryangunawan022002" at bounding box center [111, 131] width 39 height 5
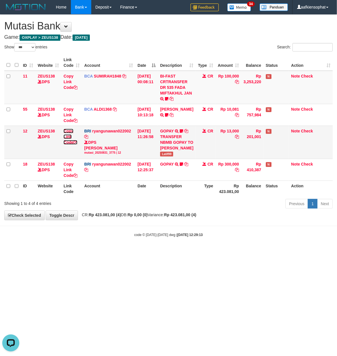
click at [72, 141] on link "Copy Link Code" at bounding box center [70, 137] width 14 height 16
drag, startPoint x: 137, startPoint y: 62, endPoint x: 152, endPoint y: 69, distance: 16.0
click at [140, 63] on th "Date" at bounding box center [146, 63] width 23 height 16
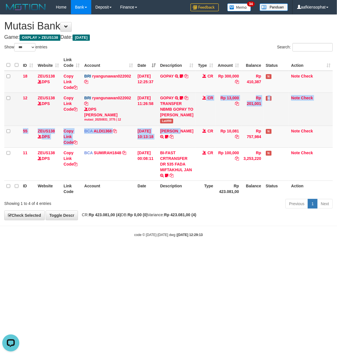
drag, startPoint x: 188, startPoint y: 127, endPoint x: 189, endPoint y: 131, distance: 3.9
click at [189, 126] on td "GOPAY TRANSFER NBMB GOPAY TO RYAN GUNAWAN Latif99" at bounding box center [177, 109] width 38 height 33
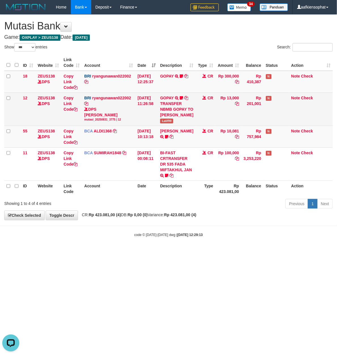
drag, startPoint x: 191, startPoint y: 131, endPoint x: 223, endPoint y: 110, distance: 39.0
click at [210, 118] on tbody "18 ZEUS138 DPS Copy Link Code BRI ryangunawan022002 DPS RYAN GUNAWAN mutasi_202…" at bounding box center [168, 126] width 328 height 110
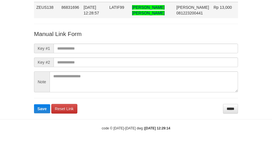
click at [120, 8] on span "LATIF99" at bounding box center [116, 7] width 15 height 5
copy span "LATIF99"
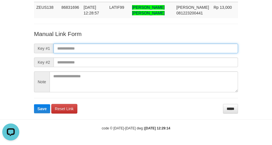
paste input "**********"
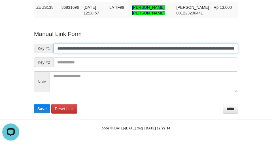
drag, startPoint x: 99, startPoint y: 46, endPoint x: 0, endPoint y: 76, distance: 103.0
click at [97, 46] on input "**********" at bounding box center [146, 49] width 184 height 10
type input "**********"
click at [34, 104] on button "Save" at bounding box center [42, 108] width 16 height 9
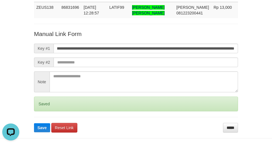
scroll to position [0, 0]
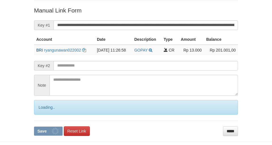
click at [139, 23] on input "**********" at bounding box center [146, 25] width 184 height 10
click at [34, 127] on button "Save" at bounding box center [48, 131] width 29 height 9
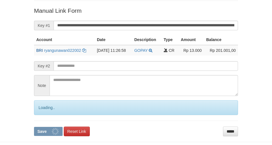
click at [34, 127] on button "Save" at bounding box center [48, 131] width 29 height 9
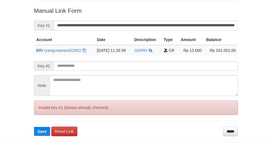
click at [34, 127] on button "Save" at bounding box center [42, 131] width 16 height 9
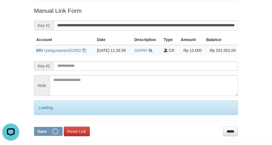
scroll to position [0, 0]
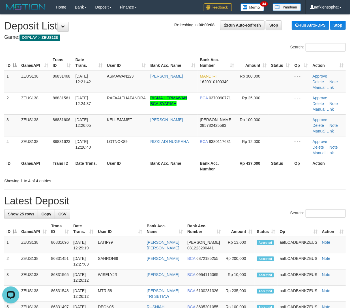
drag, startPoint x: 242, startPoint y: 176, endPoint x: 354, endPoint y: 195, distance: 114.2
click at [243, 176] on div at bounding box center [248, 176] width 204 height 0
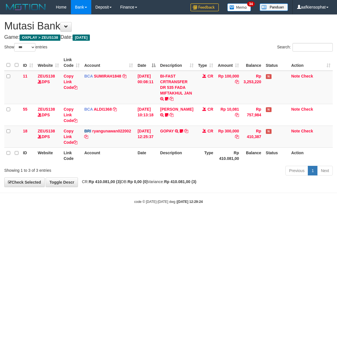
select select "***"
click at [208, 161] on th "Type" at bounding box center [206, 156] width 20 height 16
drag, startPoint x: 105, startPoint y: 204, endPoint x: 189, endPoint y: 134, distance: 108.7
click at [106, 203] on div "code © 2012-2018 dwg | 2025/08/31 12:29:24" at bounding box center [168, 202] width 337 height 6
select select "***"
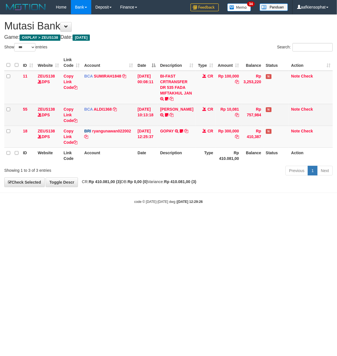
drag, startPoint x: 217, startPoint y: 117, endPoint x: 223, endPoint y: 109, distance: 10.3
click at [220, 114] on td "Rp 10,081" at bounding box center [228, 115] width 26 height 22
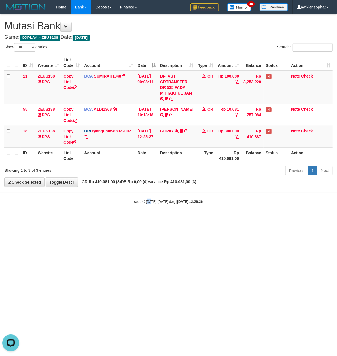
drag, startPoint x: 148, startPoint y: 274, endPoint x: 191, endPoint y: 249, distance: 50.4
click at [167, 219] on html "Toggle navigation Home Bank Account List Load By Website Group [OXPLAY] ZEUS138…" at bounding box center [168, 109] width 337 height 219
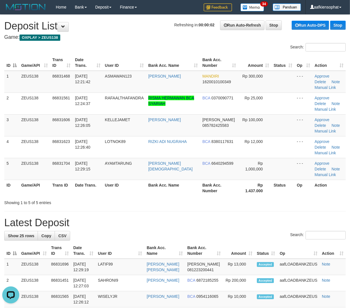
drag, startPoint x: 103, startPoint y: 223, endPoint x: 115, endPoint y: 215, distance: 13.8
click at [104, 222] on h1 "Latest Deposit" at bounding box center [175, 222] width 342 height 11
drag, startPoint x: 196, startPoint y: 252, endPoint x: 210, endPoint y: 244, distance: 15.6
click at [202, 247] on th "Bank Acc. Number" at bounding box center [204, 251] width 38 height 16
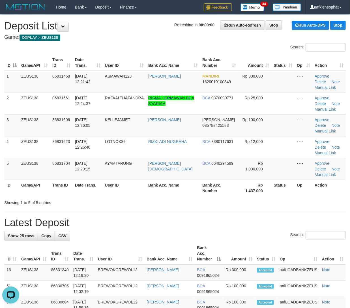
drag, startPoint x: 148, startPoint y: 205, endPoint x: 337, endPoint y: 204, distance: 188.6
click at [149, 205] on div "Showing 1 to 5 of 5 entries" at bounding box center [175, 202] width 350 height 8
drag, startPoint x: 253, startPoint y: 198, endPoint x: 308, endPoint y: 200, distance: 55.2
click at [263, 198] on div "Showing 1 to 5 of 5 entries" at bounding box center [175, 202] width 350 height 8
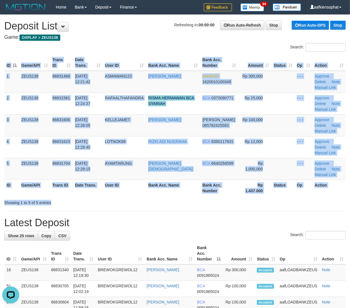
drag, startPoint x: 219, startPoint y: 200, endPoint x: 354, endPoint y: 193, distance: 136.1
click at [277, 195] on div "Search: ID Game/API Trans ID Date Trans. User ID Bank Acc. Name Bank Acc. Numbe…" at bounding box center [175, 124] width 342 height 163
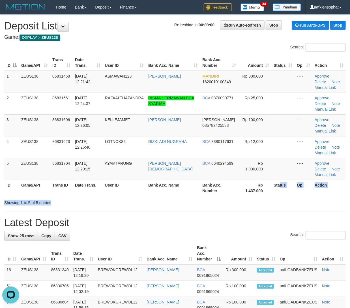
drag, startPoint x: 256, startPoint y: 229, endPoint x: 355, endPoint y: 227, distance: 98.8
drag, startPoint x: 221, startPoint y: 201, endPoint x: 354, endPoint y: 191, distance: 133.2
click at [225, 198] on div "Showing 1 to 5 of 5 entries" at bounding box center [175, 202] width 350 height 8
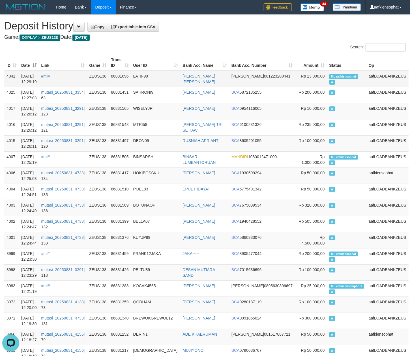
click at [340, 76] on span "ML aafkiensophat" at bounding box center [344, 76] width 29 height 5
copy td "aafkiensophat"
click at [340, 76] on span "ML aafkiensophat" at bounding box center [344, 76] width 29 height 5
copy td "ML aafkiensophat A"
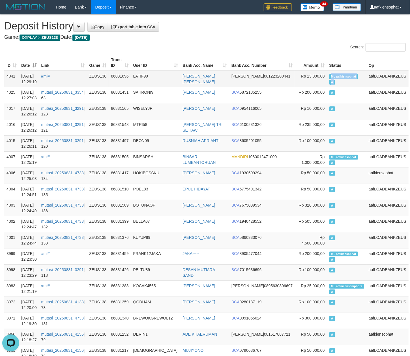
click at [340, 76] on span "ML aafkiensophat" at bounding box center [344, 76] width 29 height 5
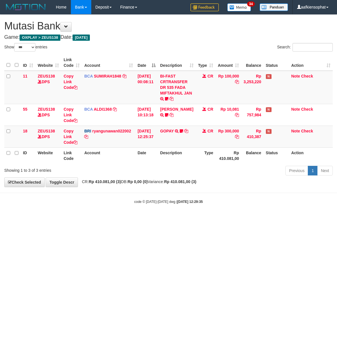
select select "***"
drag, startPoint x: 262, startPoint y: 154, endPoint x: 250, endPoint y: 150, distance: 13.1
click at [261, 152] on table "ID Website Link Code Account Date Description Type Amount Balance Status Action…" at bounding box center [168, 109] width 328 height 109
click at [196, 219] on html "Toggle navigation Home Bank Account List Load By Website Group [OXPLAY] ZEUS138…" at bounding box center [168, 109] width 337 height 219
click at [200, 219] on html "Toggle navigation Home Bank Account List Load By Website Group [OXPLAY] ZEUS138…" at bounding box center [168, 109] width 337 height 219
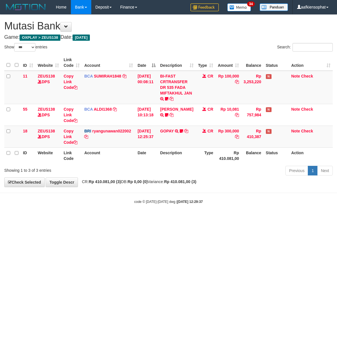
select select "***"
click at [123, 219] on html "Toggle navigation Home Bank Account List Load By Website Group [OXPLAY] ZEUS138…" at bounding box center [168, 109] width 337 height 219
drag, startPoint x: 104, startPoint y: 237, endPoint x: 99, endPoint y: 238, distance: 5.4
click at [104, 219] on html "Toggle navigation Home Bank Account List Load By Website Group [OXPLAY] ZEUS138…" at bounding box center [168, 109] width 337 height 219
select select "***"
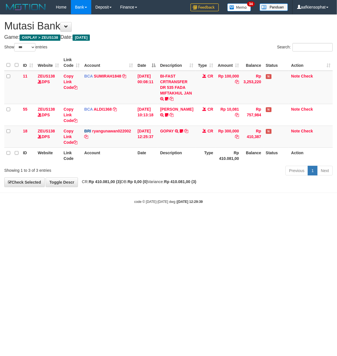
drag, startPoint x: 151, startPoint y: 241, endPoint x: 142, endPoint y: 242, distance: 9.1
click at [151, 219] on html "Toggle navigation Home Bank Account List Load By Website Group [OXPLAY] ZEUS138…" at bounding box center [168, 109] width 337 height 219
drag, startPoint x: 110, startPoint y: 213, endPoint x: 142, endPoint y: 137, distance: 82.5
click at [112, 211] on body "Toggle navigation Home Bank Account List Load By Website Group [OXPLAY] ZEUS138…" at bounding box center [168, 109] width 337 height 219
select select "***"
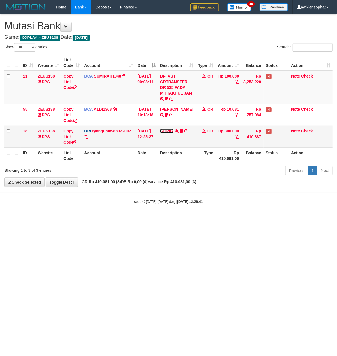
click at [167, 130] on link "GOPAY" at bounding box center [167, 131] width 14 height 5
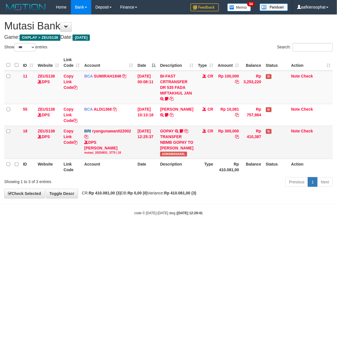
click at [171, 157] on span "ASMAWANAIDIL" at bounding box center [173, 154] width 27 height 5
copy span "ASMAWANAIDIL"
drag, startPoint x: 173, startPoint y: 223, endPoint x: 178, endPoint y: 227, distance: 6.6
click at [178, 227] on body "Toggle navigation Home Bank Account List Load By Website Group [OXPLAY] ZEUS138…" at bounding box center [168, 115] width 337 height 230
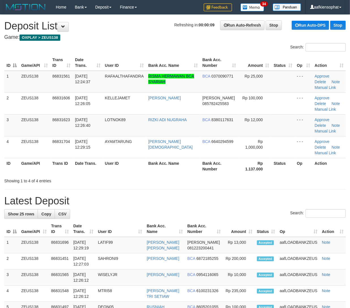
click at [270, 198] on h1 "Latest Deposit" at bounding box center [175, 200] width 342 height 11
drag, startPoint x: 303, startPoint y: 198, endPoint x: 310, endPoint y: 203, distance: 8.7
click at [303, 199] on h1 "Latest Deposit" at bounding box center [175, 200] width 342 height 11
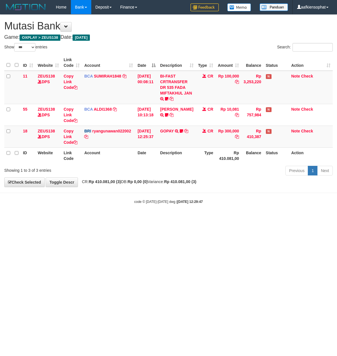
select select "***"
click at [66, 219] on html "Toggle navigation Home Bank Account List Load By Website Group [OXPLAY] ZEUS138…" at bounding box center [168, 109] width 337 height 219
drag, startPoint x: 59, startPoint y: 226, endPoint x: 0, endPoint y: 211, distance: 61.4
click at [43, 219] on html "Toggle navigation Home Bank Account List Load By Website Group [OXPLAY] ZEUS138…" at bounding box center [168, 109] width 337 height 219
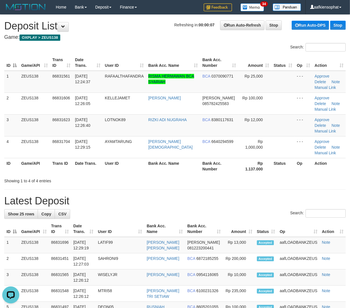
click at [178, 161] on th "Bank Acc. Name" at bounding box center [173, 166] width 54 height 16
click at [178, 160] on th "Bank Acc. Name" at bounding box center [173, 166] width 54 height 16
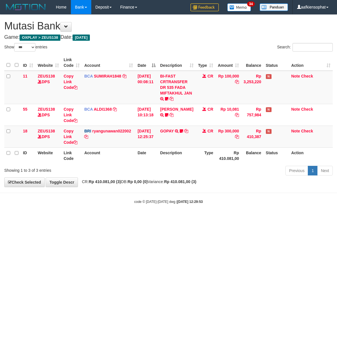
select select "***"
click at [113, 201] on div "code © [DATE]-[DATE] dwg | [DATE] 12:29:53" at bounding box center [168, 202] width 337 height 6
drag, startPoint x: 113, startPoint y: 201, endPoint x: 113, endPoint y: 206, distance: 4.5
click at [113, 206] on body "Toggle navigation Home Bank Account List Load By Website Group [OXPLAY] ZEUS138…" at bounding box center [168, 109] width 337 height 219
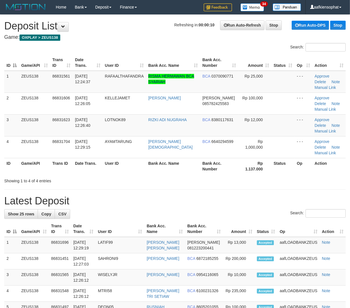
click at [210, 166] on th "Bank Acc. Number" at bounding box center [219, 166] width 38 height 16
click at [130, 196] on h1 "Latest Deposit" at bounding box center [175, 200] width 342 height 11
drag, startPoint x: 131, startPoint y: 195, endPoint x: 155, endPoint y: 199, distance: 25.0
drag, startPoint x: 104, startPoint y: 167, endPoint x: 152, endPoint y: 171, distance: 47.8
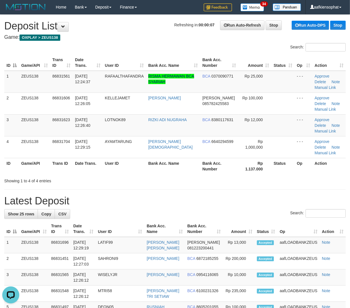
click at [111, 168] on tr "ID Game/API Trans ID Date Trans. User ID Bank Acc. Name Bank Acc. Number Rp 1.1…" at bounding box center [175, 166] width 342 height 16
drag, startPoint x: 188, startPoint y: 196, endPoint x: 338, endPoint y: 237, distance: 155.5
click at [190, 196] on h1 "Latest Deposit" at bounding box center [175, 200] width 342 height 11
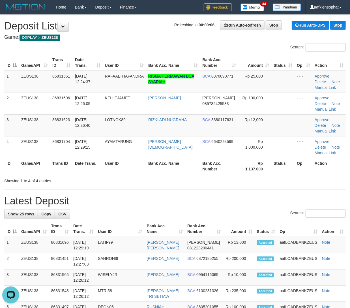
click at [188, 179] on div "Showing 1 to 4 of 4 entries" at bounding box center [175, 180] width 350 height 8
drag, startPoint x: 151, startPoint y: 178, endPoint x: 323, endPoint y: 216, distance: 176.5
click at [152, 180] on div "Showing 1 to 4 of 4 entries" at bounding box center [175, 180] width 350 height 8
drag, startPoint x: 163, startPoint y: 190, endPoint x: 212, endPoint y: 204, distance: 51.5
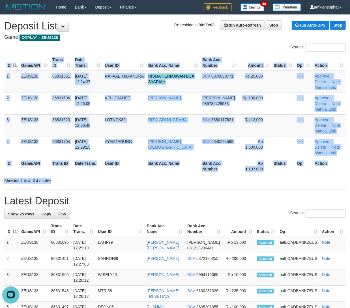
drag, startPoint x: 165, startPoint y: 175, endPoint x: 355, endPoint y: 194, distance: 191.3
click at [176, 180] on div "Search: ID Game/API Trans ID Date Trans. User ID Bank Acc. Name Bank Acc. Numbe…" at bounding box center [175, 113] width 342 height 141
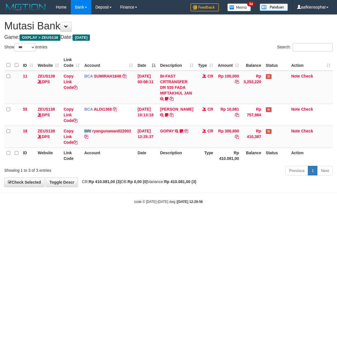
select select "***"
click at [100, 219] on html "Toggle navigation Home Bank Account List Load By Website Group [OXPLAY] ZEUS138…" at bounding box center [168, 109] width 337 height 219
select select "***"
click at [87, 219] on html "Toggle navigation Home Bank Account List Load By Website Group [OXPLAY] ZEUS138…" at bounding box center [168, 109] width 337 height 219
select select "***"
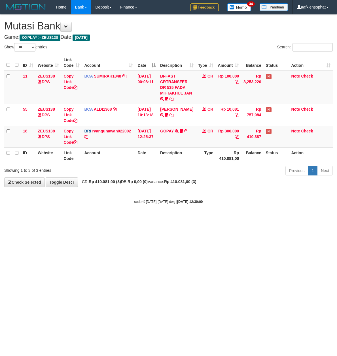
click at [144, 219] on html "Toggle navigation Home Bank Account List Load By Website Group [OXPLAY] ZEUS138…" at bounding box center [168, 109] width 337 height 219
select select "***"
click at [90, 219] on html "Toggle navigation Home Bank Account List Load By Website Group [OXPLAY] ZEUS138…" at bounding box center [168, 109] width 337 height 219
drag, startPoint x: 152, startPoint y: 264, endPoint x: 1, endPoint y: 232, distance: 154.1
click at [123, 219] on html "Toggle navigation Home Bank Account List Load By Website Group [OXPLAY] ZEUS138…" at bounding box center [168, 109] width 337 height 219
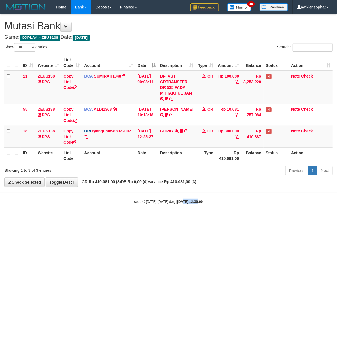
drag, startPoint x: 191, startPoint y: 252, endPoint x: 165, endPoint y: 247, distance: 26.3
click at [166, 219] on html "Toggle navigation Home Bank Account List Load By Website Group [OXPLAY] ZEUS138…" at bounding box center [168, 109] width 337 height 219
select select "***"
drag, startPoint x: 194, startPoint y: 245, endPoint x: 25, endPoint y: 210, distance: 172.4
click at [160, 219] on html "Toggle navigation Home Bank Account List Load By Website Group [OXPLAY] ZEUS138…" at bounding box center [168, 109] width 337 height 219
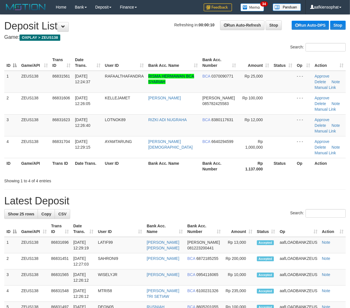
click at [187, 167] on th "Bank Acc. Name" at bounding box center [173, 166] width 54 height 16
drag, startPoint x: 151, startPoint y: 178, endPoint x: 310, endPoint y: 193, distance: 160.1
click at [181, 181] on div "Showing 1 to 4 of 4 entries" at bounding box center [175, 180] width 350 height 8
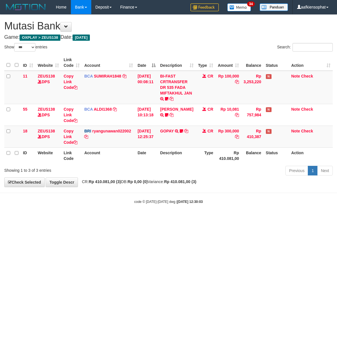
select select "***"
click at [244, 219] on html "Toggle navigation Home Bank Account List Load By Website Group [OXPLAY] ZEUS138…" at bounding box center [168, 109] width 337 height 219
select select "***"
drag, startPoint x: 275, startPoint y: 236, endPoint x: 274, endPoint y: 240, distance: 3.9
click at [274, 219] on html "Toggle navigation Home Bank Account List Load By Website Group [OXPLAY] ZEUS138…" at bounding box center [168, 109] width 337 height 219
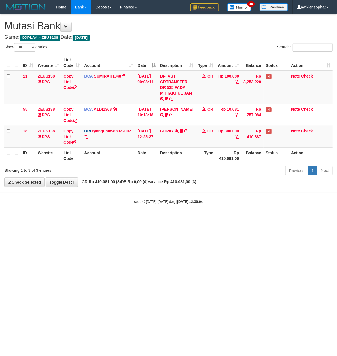
click at [268, 219] on html "Toggle navigation Home Bank Account List Load By Website Group [OXPLAY] ZEUS138…" at bounding box center [168, 109] width 337 height 219
click at [265, 219] on html "Toggle navigation Home Bank Account List Load By Website Group [OXPLAY] ZEUS138…" at bounding box center [168, 109] width 337 height 219
click at [264, 219] on html "Toggle navigation Home Bank Account List Load By Website Group [OXPLAY] ZEUS138…" at bounding box center [168, 109] width 337 height 219
drag, startPoint x: 264, startPoint y: 234, endPoint x: 245, endPoint y: 232, distance: 19.6
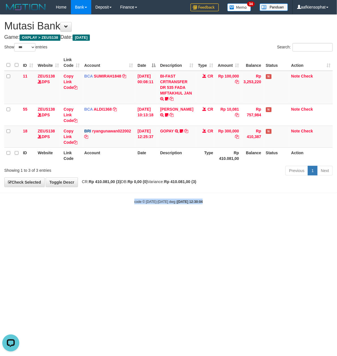
click at [260, 219] on html "Toggle navigation Home Bank Account List Load By Website Group [OXPLAY] ZEUS138…" at bounding box center [168, 109] width 337 height 219
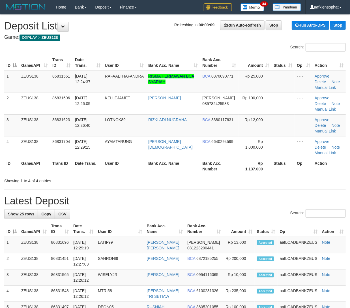
click at [140, 163] on th "User ID" at bounding box center [124, 166] width 43 height 16
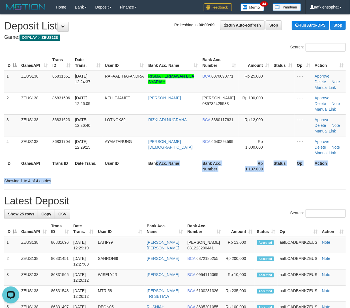
click at [161, 177] on div "Search: ID Game/API Trans ID Date Trans. User ID Bank Acc. Name Bank Acc. Numbe…" at bounding box center [175, 113] width 342 height 141
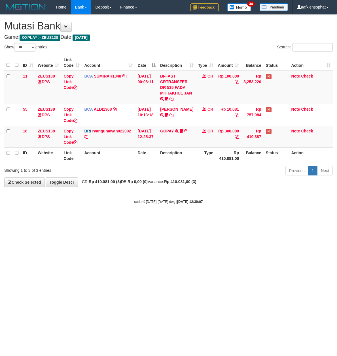
select select "***"
click at [147, 219] on html "Toggle navigation Home Bank Account List Load By Website Group [OXPLAY] ZEUS138…" at bounding box center [168, 109] width 337 height 219
select select "***"
click at [208, 219] on html "Toggle navigation Home Bank Account List Load By Website Group [OXPLAY] ZEUS138…" at bounding box center [168, 109] width 337 height 219
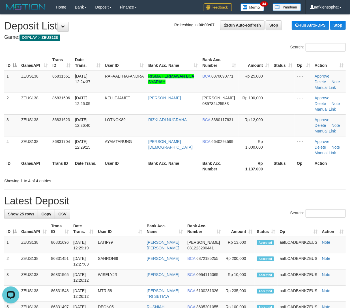
click at [221, 213] on div "Search:" at bounding box center [175, 214] width 342 height 10
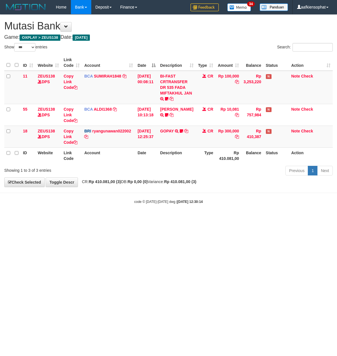
select select "***"
drag, startPoint x: 114, startPoint y: 252, endPoint x: 109, endPoint y: 245, distance: 9.0
click at [113, 219] on html "Toggle navigation Home Bank Account List Load By Website Group [OXPLAY] ZEUS138…" at bounding box center [168, 109] width 337 height 219
click at [91, 219] on html "Toggle navigation Home Bank Account List Load By Website Group [OXPLAY] ZEUS138…" at bounding box center [168, 109] width 337 height 219
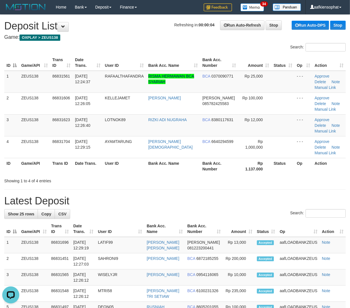
drag, startPoint x: 198, startPoint y: 196, endPoint x: 354, endPoint y: 208, distance: 156.5
click at [219, 199] on h1 "Latest Deposit" at bounding box center [175, 200] width 342 height 11
click at [159, 203] on h1 "Latest Deposit" at bounding box center [175, 200] width 342 height 11
drag, startPoint x: 159, startPoint y: 203, endPoint x: 337, endPoint y: 228, distance: 179.2
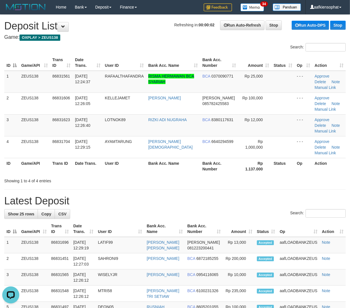
click at [163, 203] on h1 "Latest Deposit" at bounding box center [175, 200] width 342 height 11
drag, startPoint x: 194, startPoint y: 232, endPoint x: 204, endPoint y: 231, distance: 9.9
click at [195, 232] on th "Bank Acc. Number" at bounding box center [204, 229] width 38 height 16
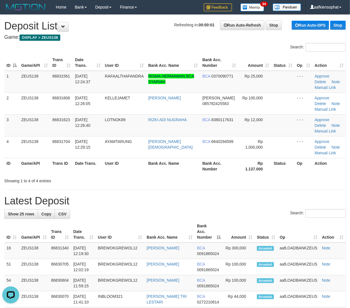
click at [223, 225] on th "Amount" at bounding box center [239, 232] width 32 height 22
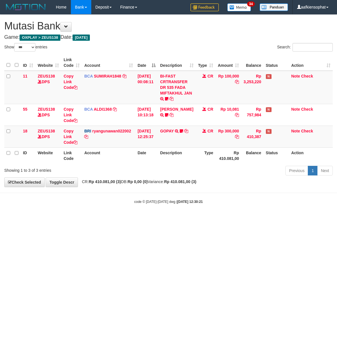
select select "***"
drag, startPoint x: 161, startPoint y: 265, endPoint x: 30, endPoint y: 253, distance: 131.4
click at [150, 219] on html "Toggle navigation Home Bank Account List Load By Website Group [OXPLAY] ZEUS138…" at bounding box center [168, 109] width 337 height 219
drag, startPoint x: 184, startPoint y: 239, endPoint x: 130, endPoint y: 237, distance: 53.6
click at [130, 219] on html "Toggle navigation Home Bank Account List Load By Website Group [OXPLAY] ZEUS138…" at bounding box center [168, 109] width 337 height 219
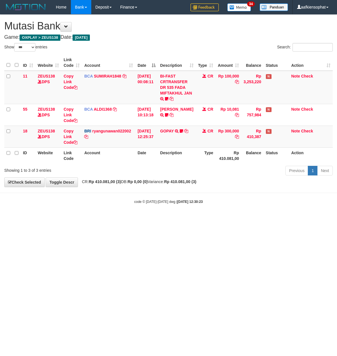
select select "***"
click at [93, 219] on html "Toggle navigation Home Bank Account List Load By Website Group [OXPLAY] ZEUS138…" at bounding box center [168, 109] width 337 height 219
drag, startPoint x: 93, startPoint y: 266, endPoint x: 42, endPoint y: 262, distance: 50.8
click at [93, 219] on html "Toggle navigation Home Bank Account List Load By Website Group [OXPLAY] ZEUS138…" at bounding box center [168, 109] width 337 height 219
